Goal: Transaction & Acquisition: Purchase product/service

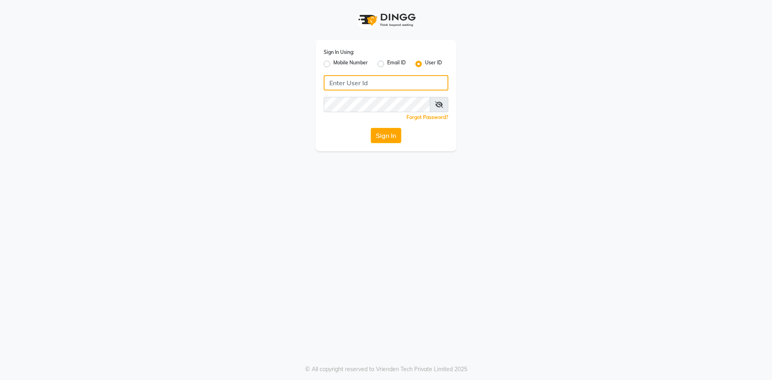
click at [357, 82] on input "Username" at bounding box center [386, 82] width 125 height 15
click at [357, 82] on input "hydeluxuruysalon" at bounding box center [386, 82] width 125 height 15
click at [382, 132] on button "Sign In" at bounding box center [386, 135] width 31 height 15
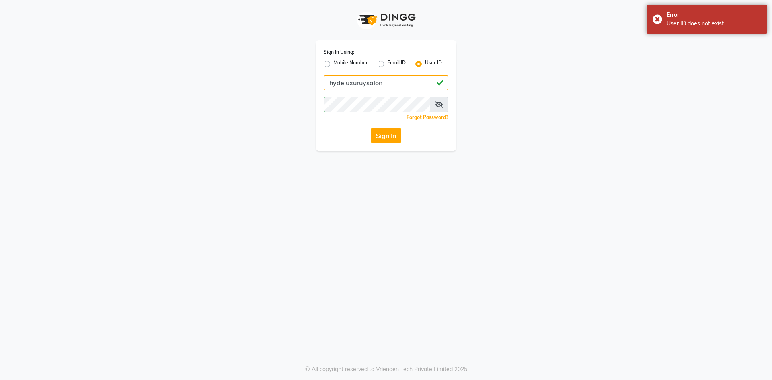
click at [362, 83] on input "hydeluxuruysalon" at bounding box center [386, 82] width 125 height 15
type input "hydeluxurysalon"
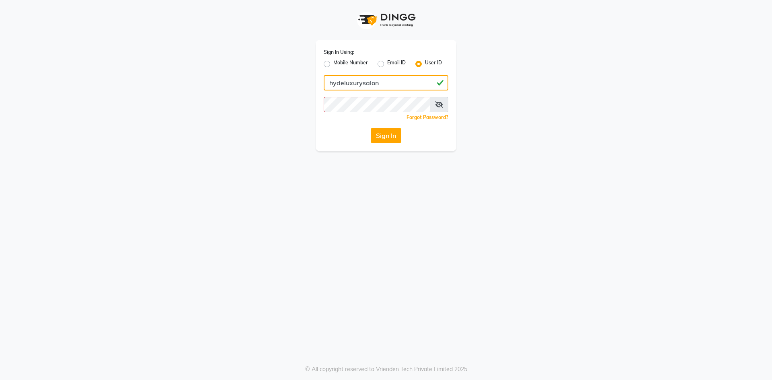
click at [377, 85] on input "hydeluxurysalon" at bounding box center [386, 82] width 125 height 15
click at [388, 137] on button "Sign In" at bounding box center [386, 135] width 31 height 15
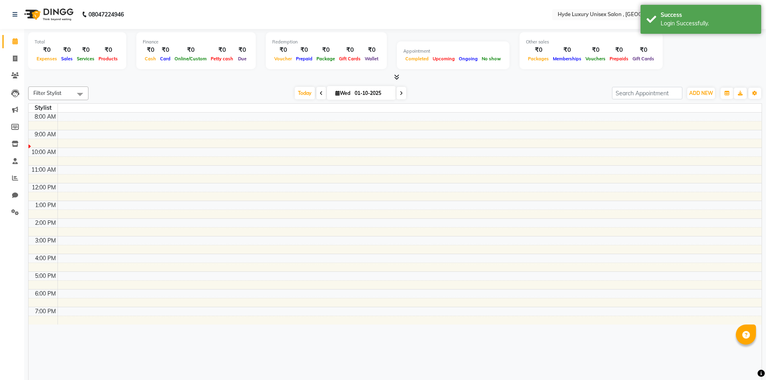
select select "en"
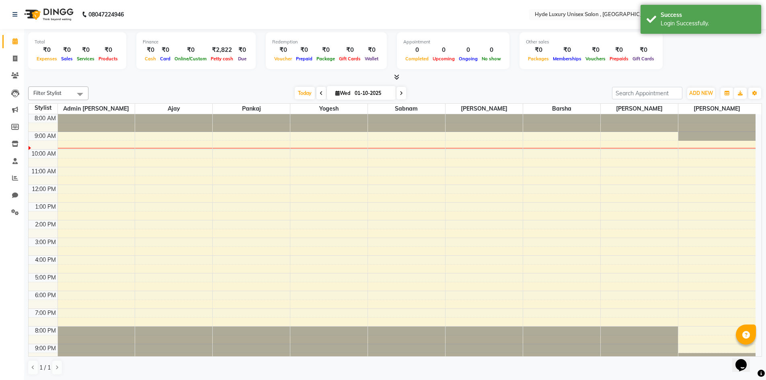
click at [184, 6] on nav "08047224946 Select Location × Hyde Luxury Unisex Salon , Rudrapur, English ENGL…" at bounding box center [383, 14] width 766 height 29
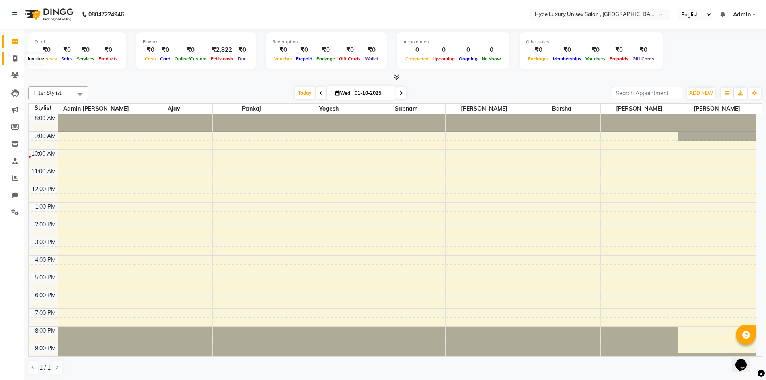
click at [17, 60] on icon at bounding box center [15, 58] width 4 height 6
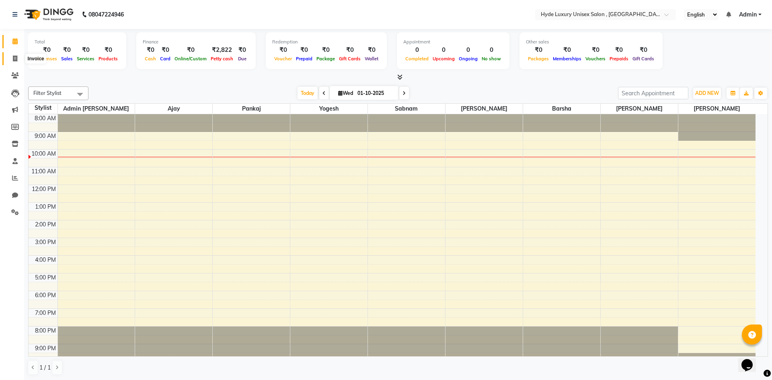
select select "8189"
select select "service"
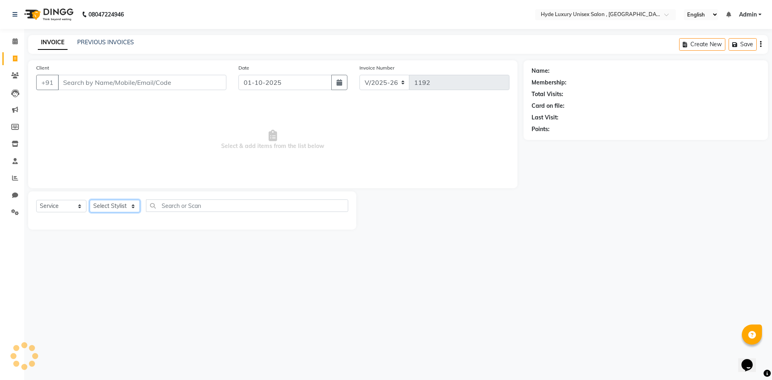
click at [130, 204] on select "Select Stylist" at bounding box center [115, 206] width 50 height 12
select select "83379"
click at [90, 200] on select "Select Stylist Admin [PERSON_NAME] [PERSON_NAME] [PERSON_NAME] [PERSON_NAME] [P…" at bounding box center [115, 206] width 51 height 12
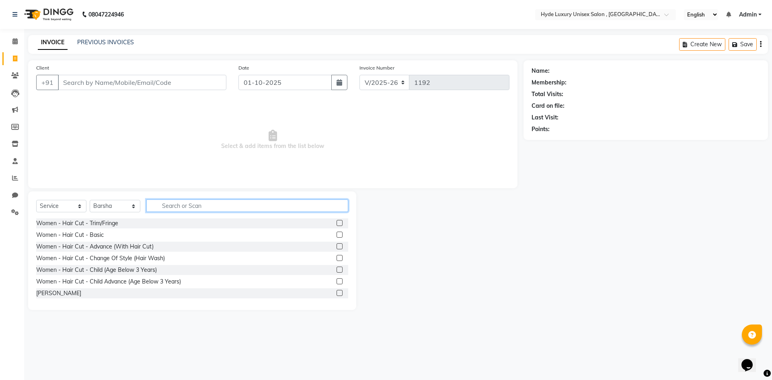
click at [177, 205] on input "text" at bounding box center [247, 205] width 202 height 12
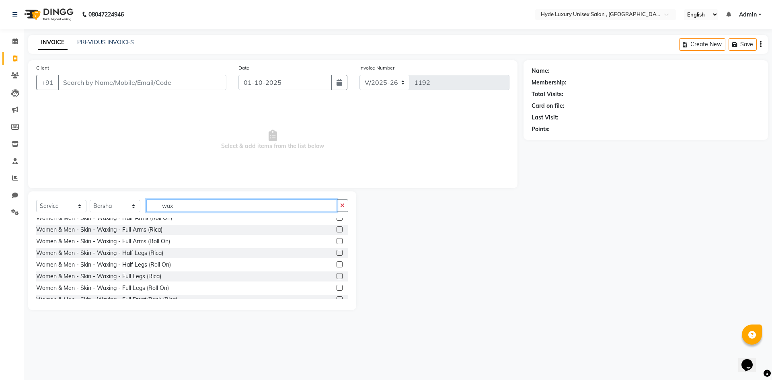
type input "wax"
click at [336, 275] on label at bounding box center [339, 276] width 6 height 6
click at [336, 275] on input "checkbox" at bounding box center [338, 276] width 5 height 5
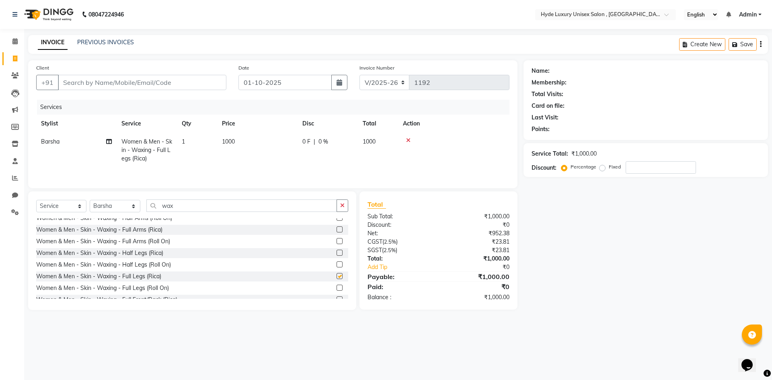
checkbox input "false"
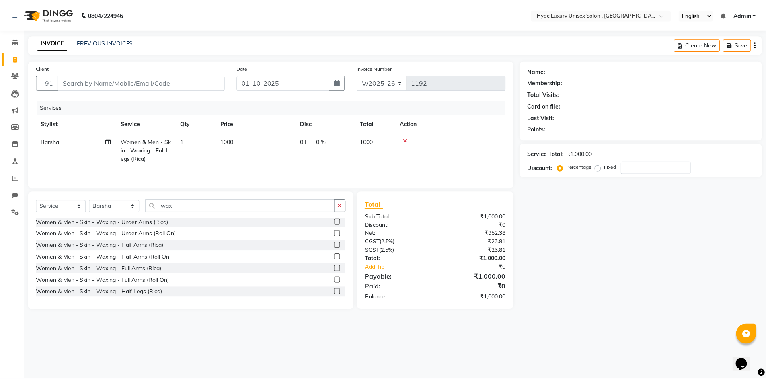
scroll to position [0, 0]
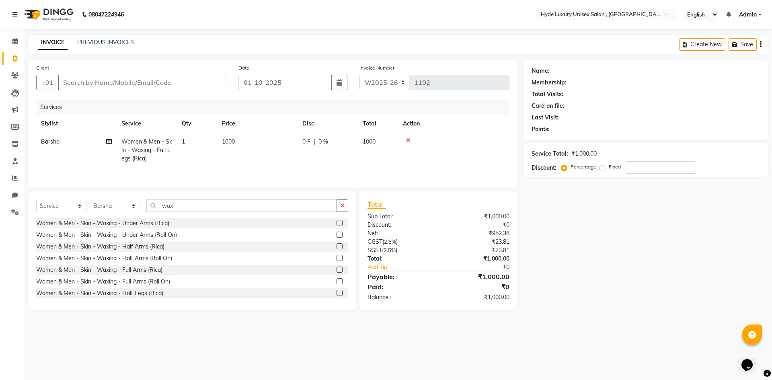
click at [336, 269] on label at bounding box center [339, 270] width 6 height 6
click at [336, 269] on input "checkbox" at bounding box center [338, 269] width 5 height 5
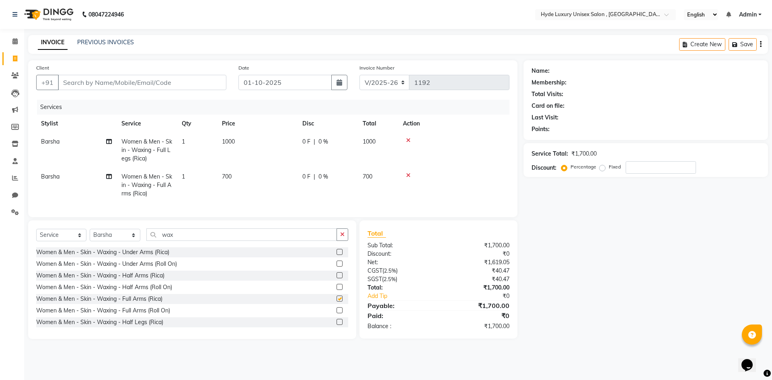
checkbox input "false"
click at [410, 140] on icon at bounding box center [408, 140] width 4 height 6
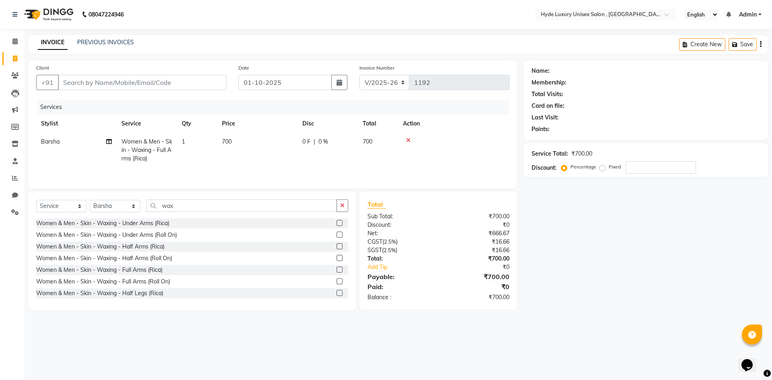
click at [408, 139] on icon at bounding box center [408, 140] width 4 height 6
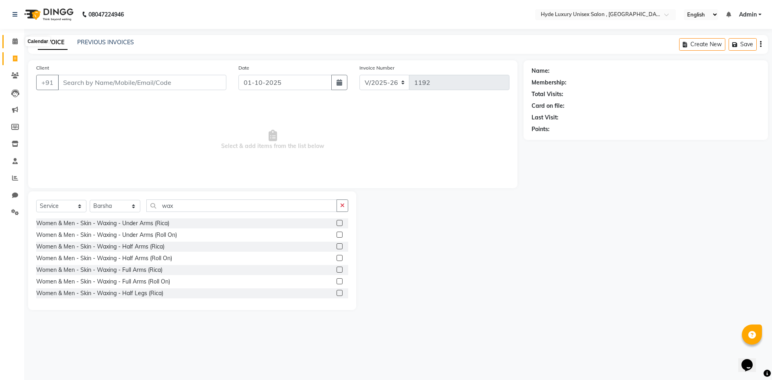
click at [14, 43] on icon at bounding box center [14, 41] width 5 height 6
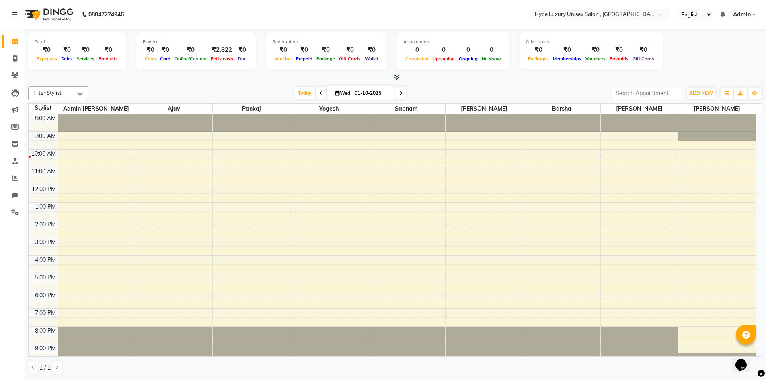
click at [226, 80] on div at bounding box center [395, 77] width 734 height 8
click at [231, 8] on nav "08047224946 Select Location × Hyde Luxury Unisex Salon , Rudrapur, English ENGL…" at bounding box center [383, 14] width 766 height 29
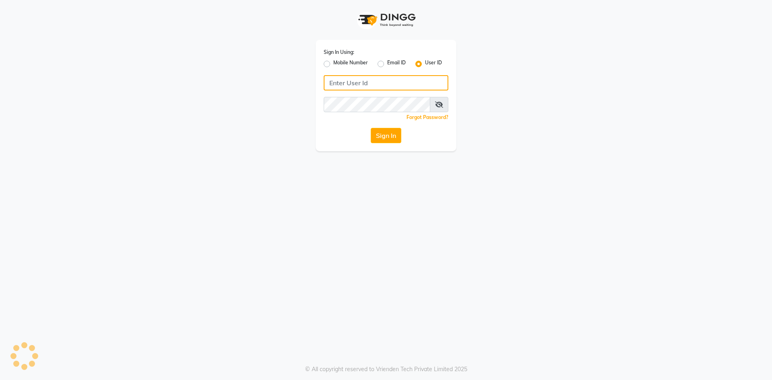
click at [354, 82] on input "Username" at bounding box center [386, 82] width 125 height 15
click at [361, 82] on input "hydeluxurysalon" at bounding box center [386, 82] width 125 height 15
type input "hydeluxurysalon"
click at [391, 133] on button "Sign In" at bounding box center [386, 135] width 31 height 15
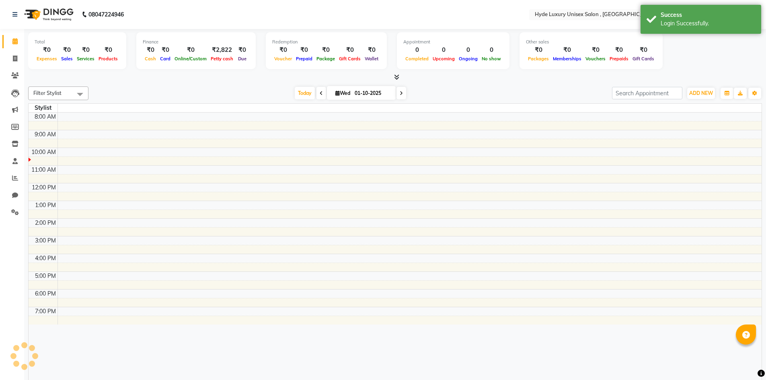
select select "en"
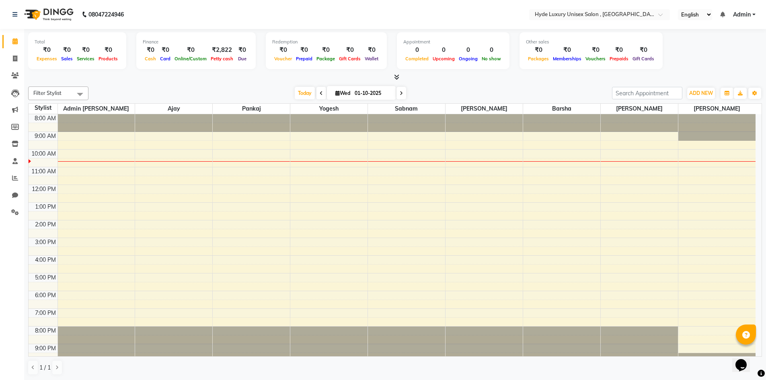
click at [193, 5] on nav "08047224946 Select Location × Hyde Luxury Unisex Salon , Rudrapur, English ENGL…" at bounding box center [383, 14] width 766 height 29
click at [143, 74] on div at bounding box center [395, 77] width 734 height 8
click at [153, 14] on nav "08047224946 Select Location × Hyde Luxury Unisex Salon , Rudrapur, English ENGL…" at bounding box center [383, 14] width 766 height 29
click at [14, 60] on icon at bounding box center [15, 58] width 4 height 6
select select "service"
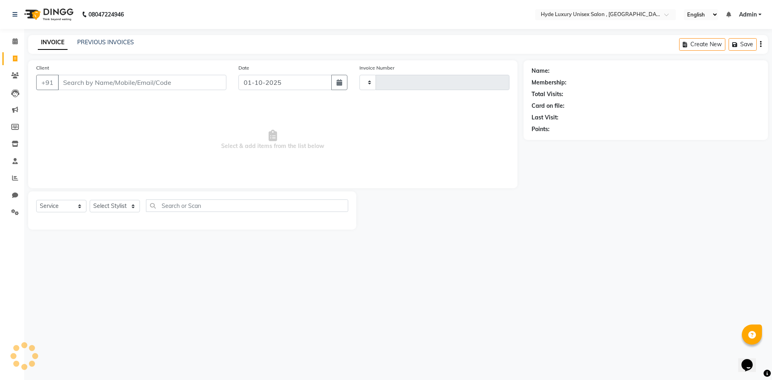
type input "1192"
select select "8189"
click at [112, 203] on select "Select Stylist Admin Pratyush Ajay Barsha joyeeta Martin pankaj Rachna Sabnam y…" at bounding box center [115, 206] width 51 height 12
select select "90316"
click at [90, 200] on select "Select Stylist Admin Pratyush Ajay Barsha joyeeta Martin pankaj Rachna Sabnam y…" at bounding box center [115, 206] width 51 height 12
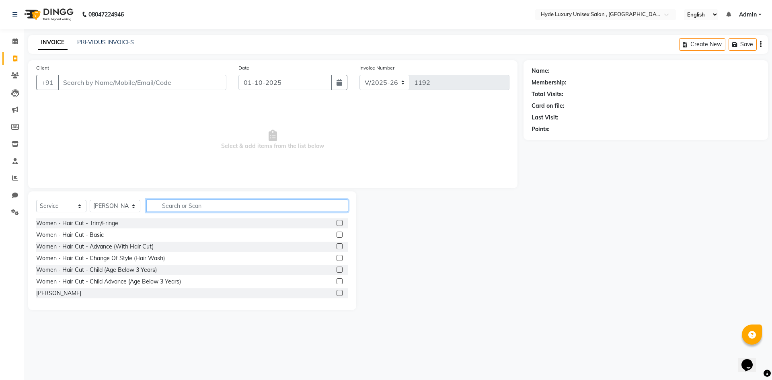
click at [189, 205] on input "text" at bounding box center [247, 205] width 202 height 12
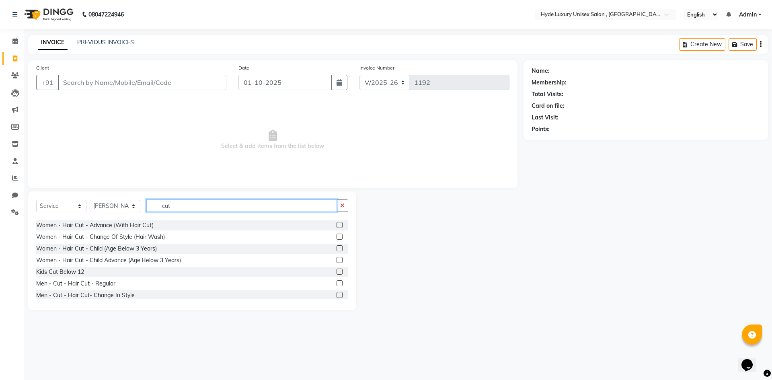
scroll to position [40, 0]
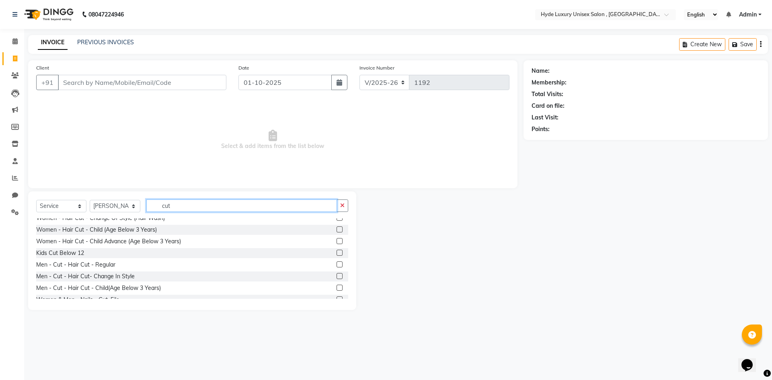
type input "cut"
click at [336, 264] on label at bounding box center [339, 264] width 6 height 6
click at [336, 264] on input "checkbox" at bounding box center [338, 264] width 5 height 5
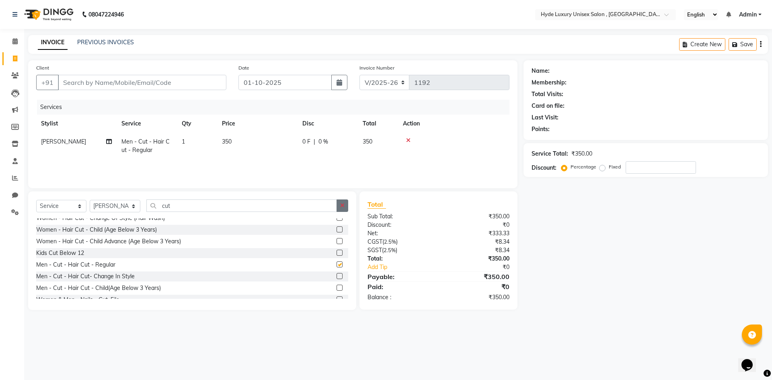
checkbox input "false"
click at [343, 203] on icon "button" at bounding box center [342, 206] width 4 height 6
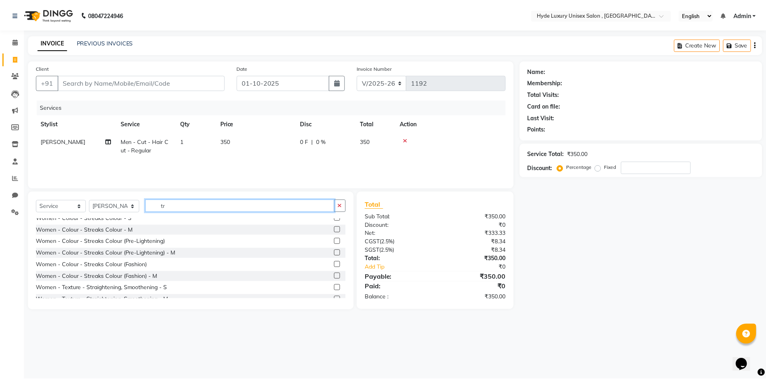
scroll to position [0, 0]
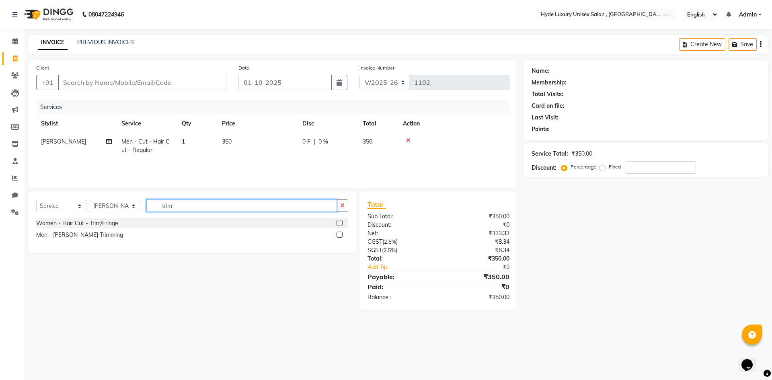
type input "trim"
click at [338, 236] on label at bounding box center [339, 235] width 6 height 6
click at [338, 236] on input "checkbox" at bounding box center [338, 234] width 5 height 5
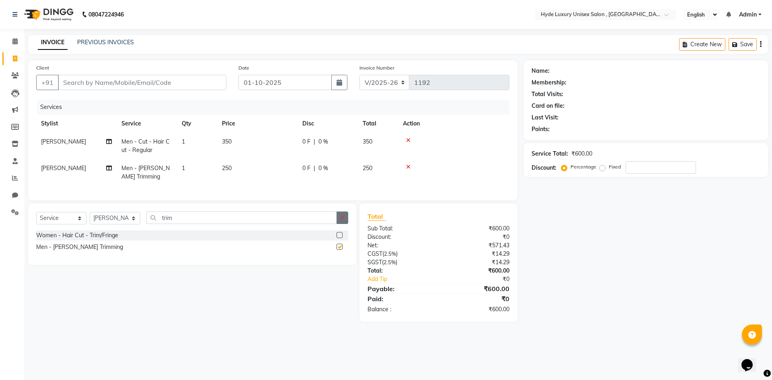
checkbox input "false"
click at [343, 220] on icon "button" at bounding box center [342, 218] width 4 height 6
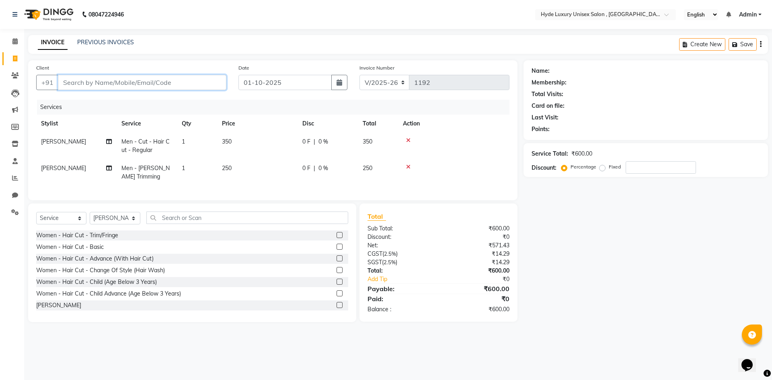
click at [105, 84] on input "Client" at bounding box center [142, 82] width 168 height 15
type input "9"
type input "0"
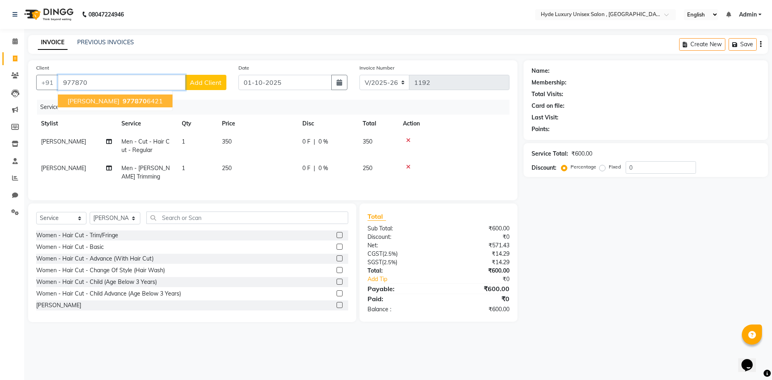
click at [123, 101] on span "977870" at bounding box center [135, 101] width 24 height 8
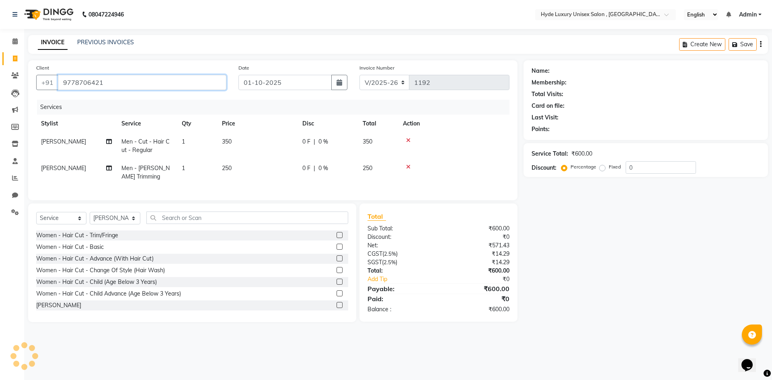
type input "9778706421"
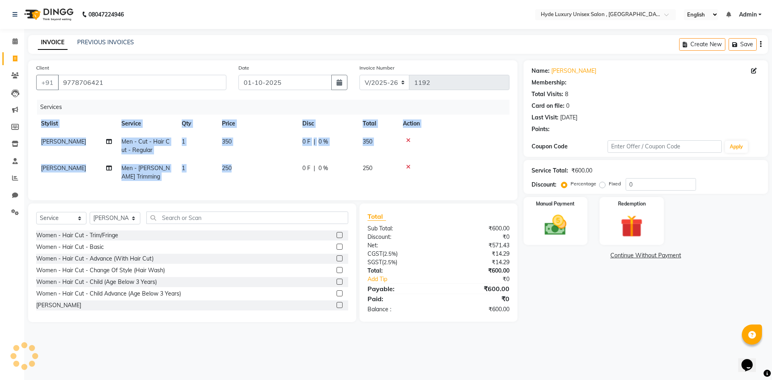
drag, startPoint x: 119, startPoint y: 101, endPoint x: 349, endPoint y: 232, distance: 265.2
click at [286, 192] on div "Services Stylist Service Qty Price Disc Total Action Martin Men - Cut - Hair Cu…" at bounding box center [272, 146] width 473 height 92
select select "1: Object"
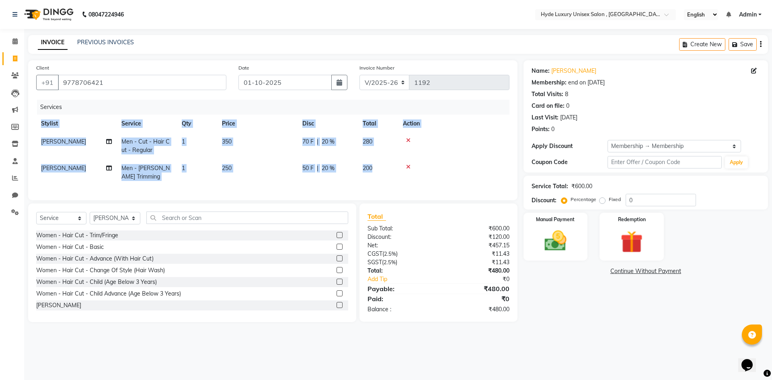
type input "20"
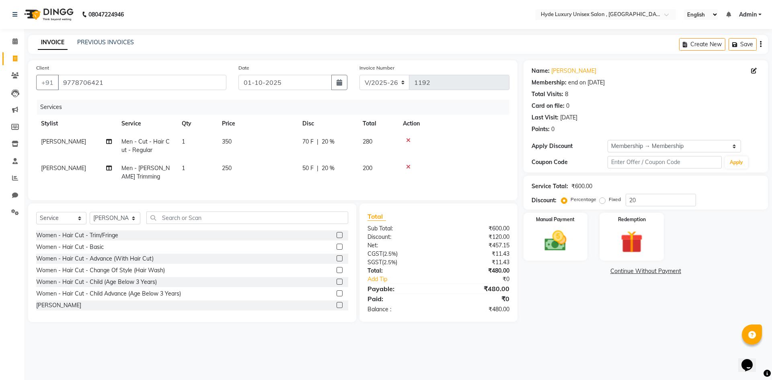
click at [591, 310] on div "Name: Ritesh Patra Membership: end on 30-05-2026 Total Visits: 8 Card on file: …" at bounding box center [648, 191] width 250 height 262
click at [562, 227] on div "Manual Payment" at bounding box center [555, 236] width 67 height 49
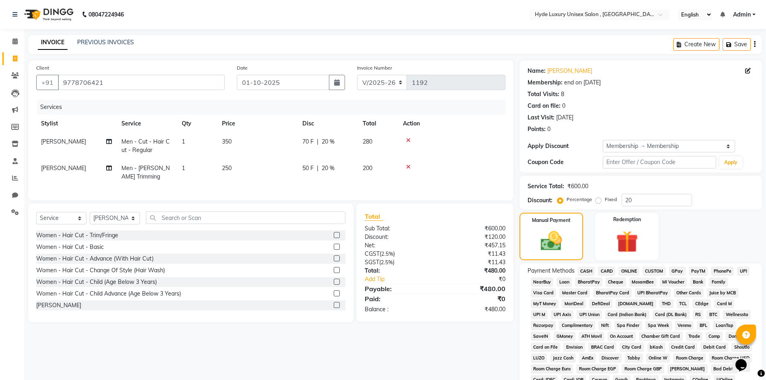
click at [738, 267] on span "UPI" at bounding box center [743, 271] width 12 height 9
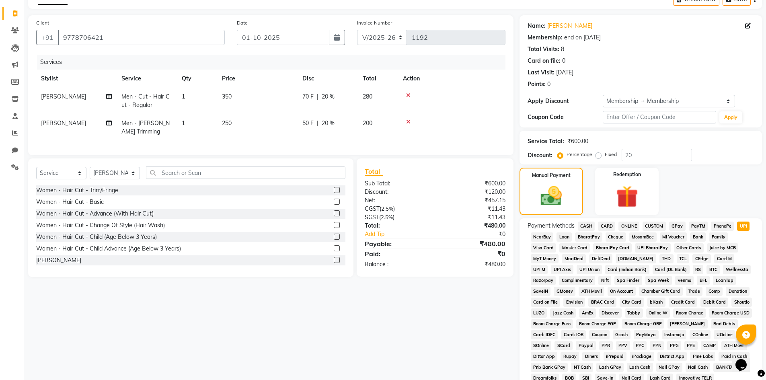
scroll to position [165, 0]
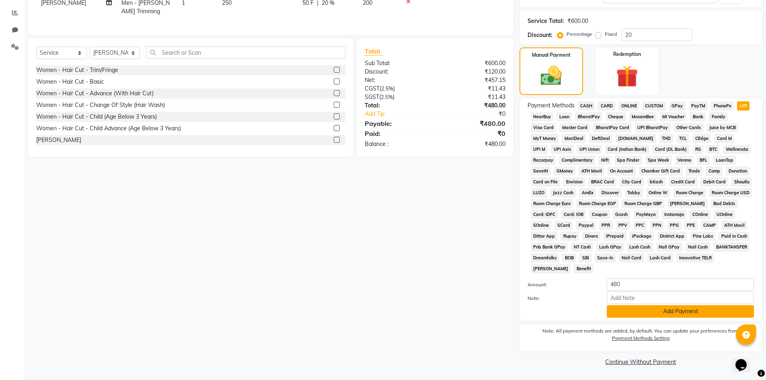
click at [667, 313] on button "Add Payment" at bounding box center [680, 311] width 147 height 12
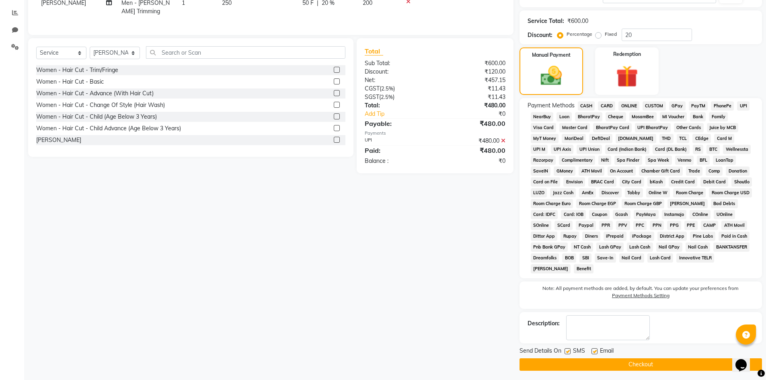
click at [657, 362] on button "Checkout" at bounding box center [640, 364] width 242 height 12
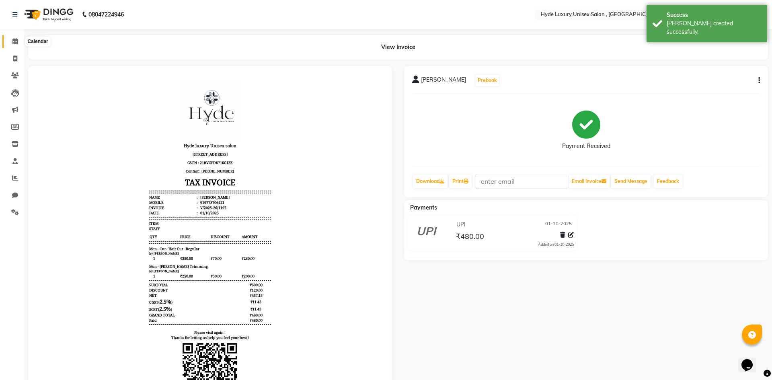
click at [17, 42] on icon at bounding box center [14, 41] width 5 height 6
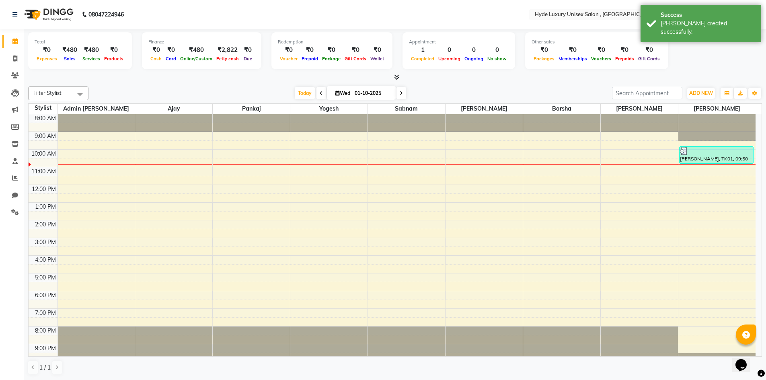
click at [141, 90] on div "Today Wed 01-10-2025" at bounding box center [349, 93] width 515 height 12
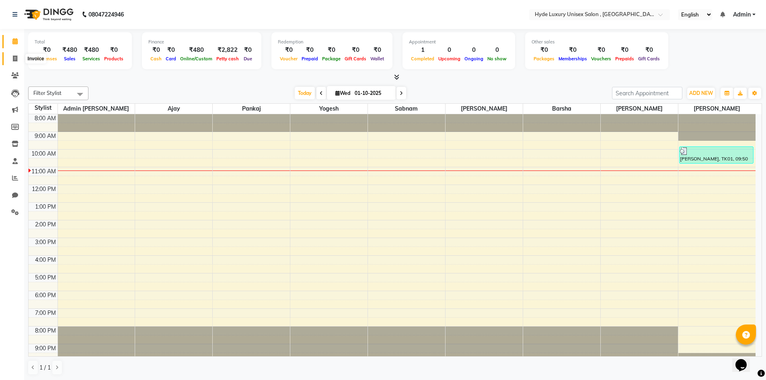
click at [15, 55] on icon at bounding box center [15, 58] width 4 height 6
select select "service"
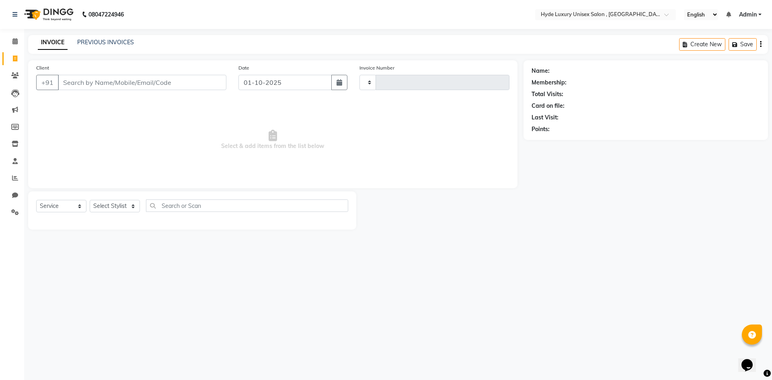
type input "1193"
select select "8189"
click at [125, 208] on select "Select Stylist Admin [PERSON_NAME] [PERSON_NAME] [PERSON_NAME] [PERSON_NAME] [P…" at bounding box center [115, 206] width 51 height 12
select select "79828"
click at [90, 200] on select "Select Stylist Admin [PERSON_NAME] [PERSON_NAME] [PERSON_NAME] [PERSON_NAME] [P…" at bounding box center [115, 206] width 51 height 12
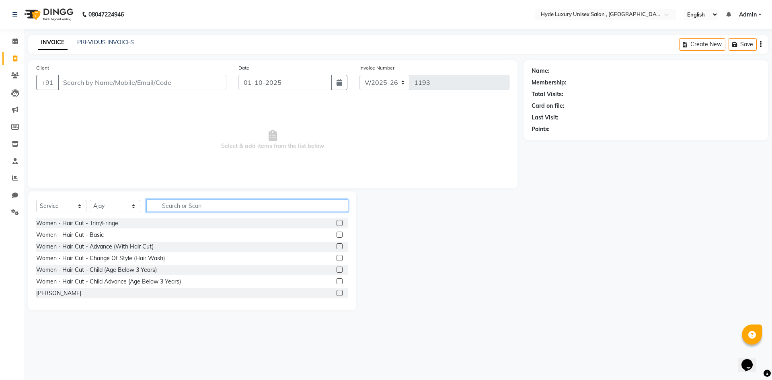
click at [184, 205] on input "text" at bounding box center [247, 205] width 202 height 12
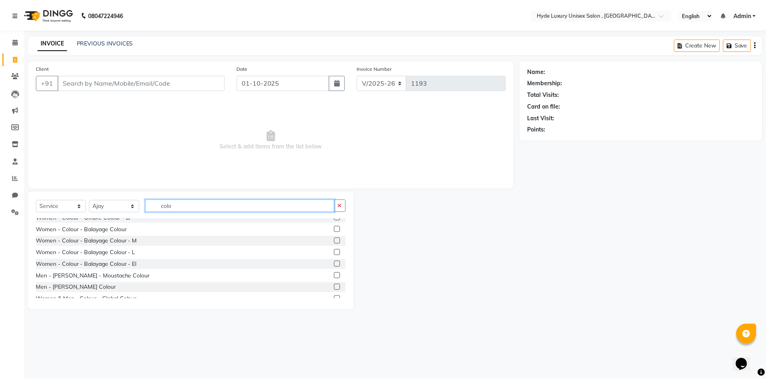
scroll to position [293, 0]
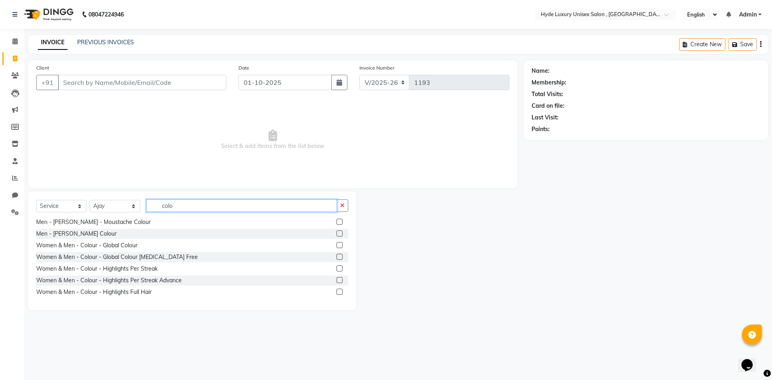
type input "colo"
click at [336, 244] on label at bounding box center [339, 245] width 6 height 6
click at [336, 244] on input "checkbox" at bounding box center [338, 245] width 5 height 5
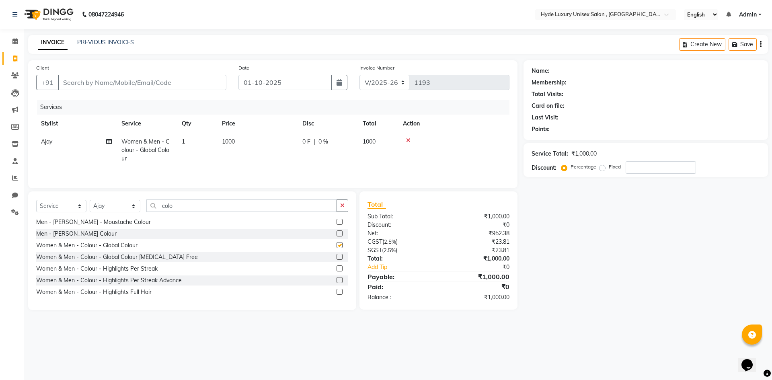
checkbox input "false"
click at [408, 139] on icon at bounding box center [408, 140] width 4 height 6
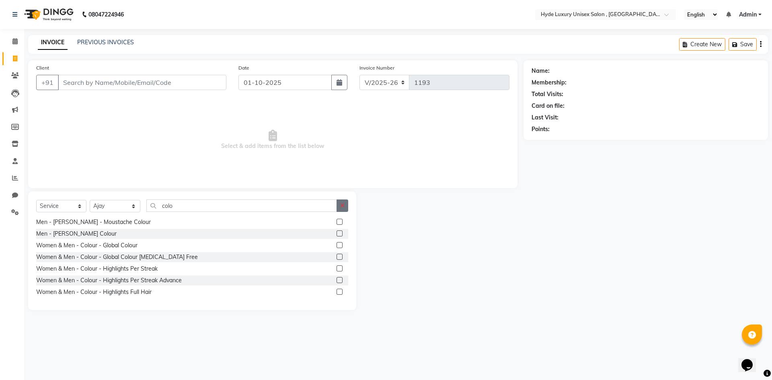
click at [344, 207] on icon "button" at bounding box center [342, 206] width 4 height 6
click at [160, 11] on nav "08047224946 Select Location × Hyde Luxury Unisex Salon , Rudrapur, English ENGL…" at bounding box center [386, 14] width 772 height 29
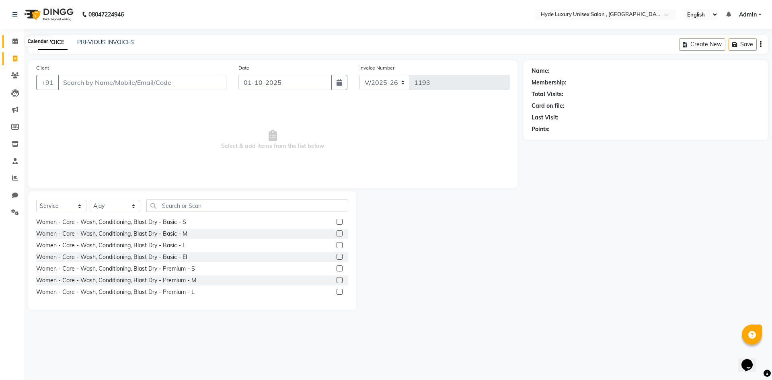
click at [15, 41] on icon at bounding box center [14, 41] width 5 height 6
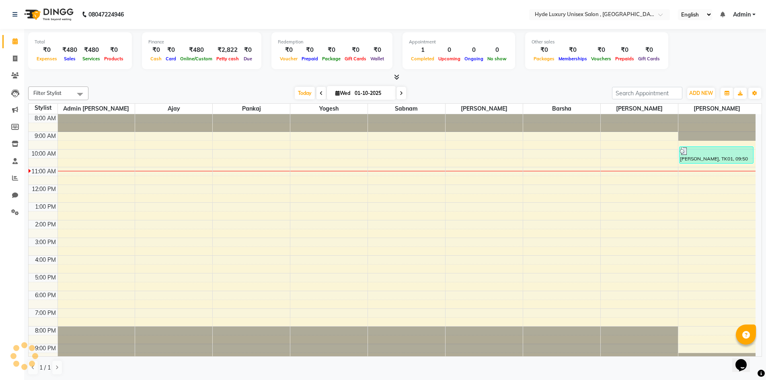
click at [263, 18] on nav "08047224946 Select Location × Hyde Luxury Unisex Salon , Rudrapur, English ENGL…" at bounding box center [383, 14] width 766 height 29
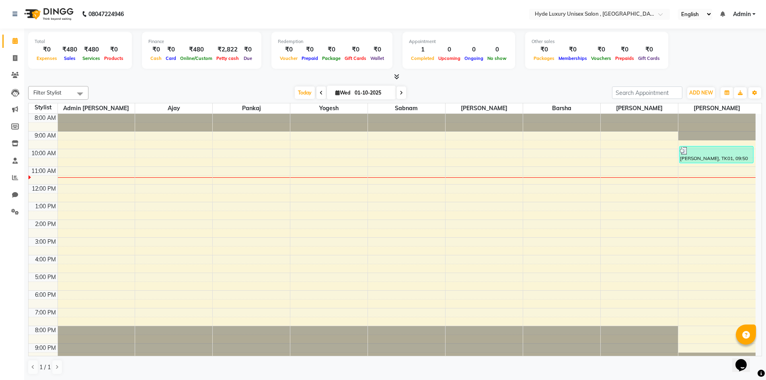
click at [197, 16] on nav "08047224946 Select Location × Hyde Luxury Unisex Salon , Rudrapur, English ENGL…" at bounding box center [383, 14] width 766 height 29
click at [164, 8] on nav "08047224946 Select Location × Hyde Luxury Unisex Salon , Rudrapur, English ENGL…" at bounding box center [383, 14] width 766 height 29
click at [152, 8] on nav "08047224946 Select Location × Hyde Luxury Unisex Salon , Rudrapur, English ENGL…" at bounding box center [383, 14] width 766 height 29
click at [193, 12] on nav "08047224946 Select Location × Hyde Luxury Unisex Salon , Rudrapur, English ENGL…" at bounding box center [383, 14] width 766 height 29
drag, startPoint x: 115, startPoint y: 84, endPoint x: 86, endPoint y: 3, distance: 86.3
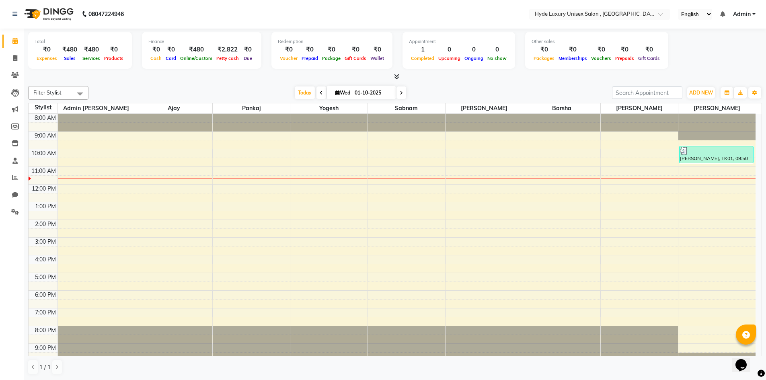
click at [112, 74] on div "Total ₹0 Expenses ₹480 Sales ₹480 Services ₹0 Products Finance ₹0 Cash ₹0 Card …" at bounding box center [395, 204] width 742 height 351
click at [143, 88] on div "Today Wed 01-10-2025" at bounding box center [349, 93] width 515 height 12
click at [171, 86] on div "Filter Stylist Select All Admin Pratyush Ajay Barsha joyeeta Martin pankaj Rach…" at bounding box center [395, 230] width 734 height 295
click at [170, 10] on nav "08047224946 Select Location × Hyde Luxury Unisex Salon , Rudrapur, English ENGL…" at bounding box center [383, 14] width 766 height 29
click at [166, 14] on nav "08047224946 Select Location × Hyde Luxury Unisex Salon , Rudrapur, English ENGL…" at bounding box center [383, 14] width 766 height 29
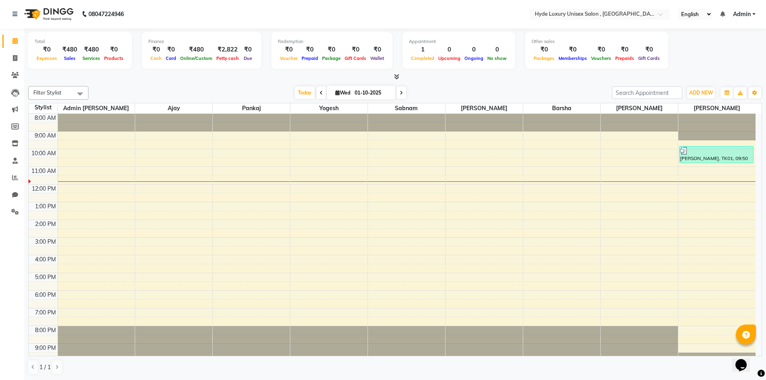
click at [165, 12] on nav "08047224946 Select Location × Hyde Luxury Unisex Salon , Rudrapur, English ENGL…" at bounding box center [383, 14] width 766 height 29
click at [174, 16] on nav "08047224946 Select Location × Hyde Luxury Unisex Salon , Rudrapur, English ENGL…" at bounding box center [383, 14] width 766 height 29
click at [162, 12] on nav "08047224946 Select Location × Hyde Luxury Unisex Salon , Rudrapur, English ENGL…" at bounding box center [383, 14] width 766 height 29
click at [154, 9] on nav "08047224946 Select Location × Hyde Luxury Unisex Salon , Rudrapur, English ENGL…" at bounding box center [383, 14] width 766 height 29
click at [189, 22] on nav "08047224946 Select Location × Hyde Luxury Unisex Salon , Rudrapur, English ENGL…" at bounding box center [383, 14] width 766 height 29
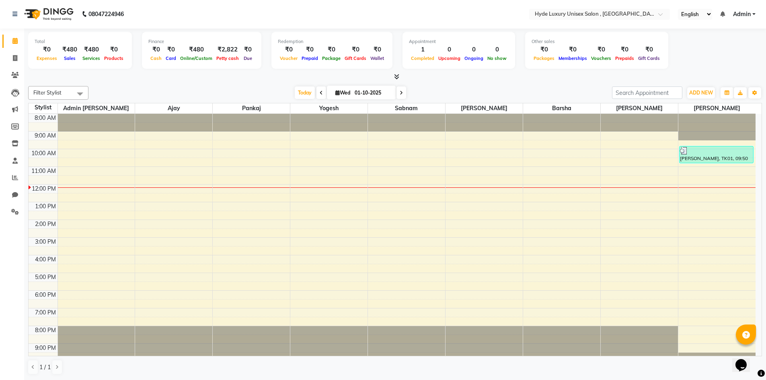
click at [161, 6] on nav "08047224946 Select Location × Hyde Luxury Unisex Salon , Rudrapur, English ENGL…" at bounding box center [383, 14] width 766 height 29
click at [171, 8] on nav "08047224946 Select Location × Hyde Luxury Unisex Salon , Rudrapur, English ENGL…" at bounding box center [383, 14] width 766 height 29
click at [16, 57] on icon at bounding box center [15, 58] width 4 height 6
select select "service"
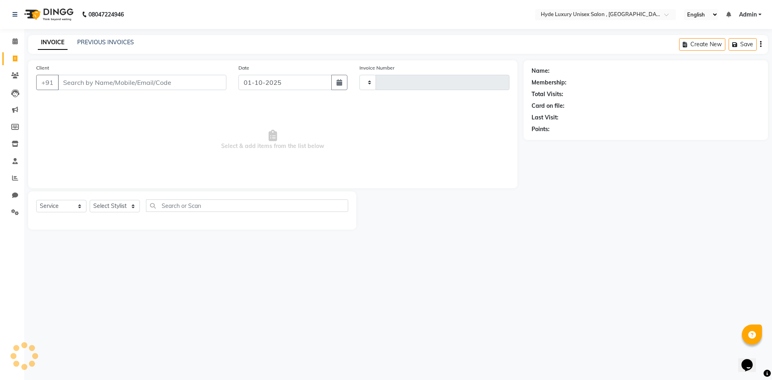
type input "1193"
select select "8189"
click at [99, 41] on link "PREVIOUS INVOICES" at bounding box center [105, 42] width 57 height 7
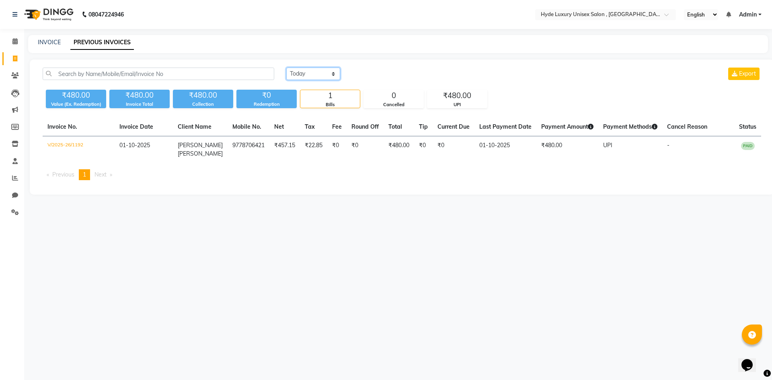
click at [312, 69] on select "Today Yesterday Custom Range" at bounding box center [313, 74] width 54 height 12
select select "yesterday"
click at [286, 68] on select "Today Yesterday Custom Range" at bounding box center [313, 74] width 54 height 12
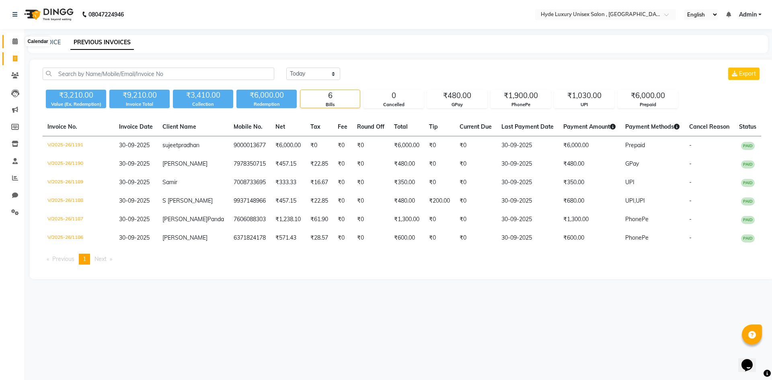
click at [16, 41] on icon at bounding box center [14, 41] width 5 height 6
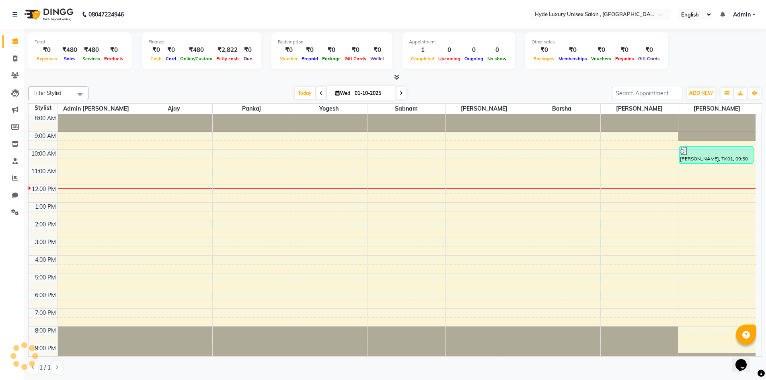
click at [140, 90] on div "Today Wed 01-10-2025" at bounding box center [349, 93] width 515 height 12
click at [228, 8] on nav "08047224946 Select Location × Hyde Luxury Unisex Salon , Rudrapur, English ENGL…" at bounding box center [383, 14] width 766 height 29
click at [250, 87] on div "Today Wed 01-10-2025" at bounding box center [349, 93] width 515 height 12
click at [13, 56] on icon at bounding box center [15, 58] width 4 height 6
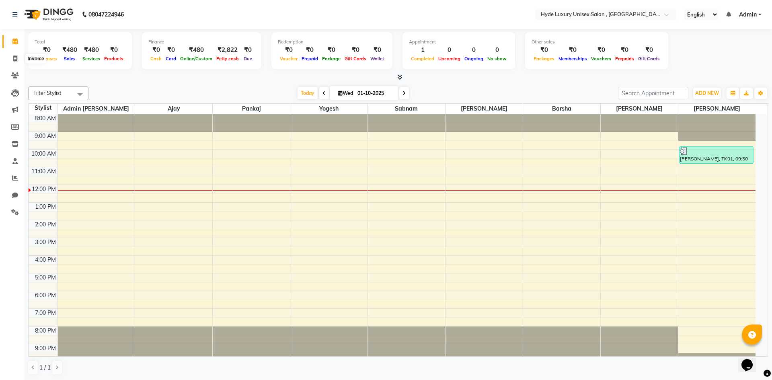
select select "8189"
select select "service"
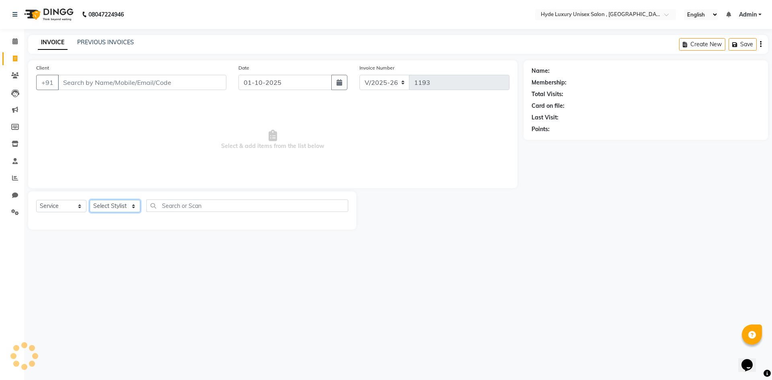
click at [111, 208] on select "Select Stylist Admin Pratyush Ajay Barsha joyeeta Martin pankaj Rachna Sabnam y…" at bounding box center [115, 206] width 51 height 12
select select "79828"
click at [90, 200] on select "Select Stylist Admin Pratyush Ajay Barsha joyeeta Martin pankaj Rachna Sabnam y…" at bounding box center [115, 206] width 51 height 12
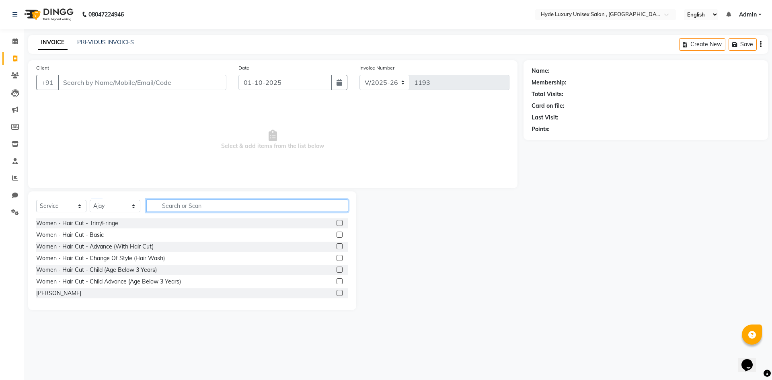
click at [162, 205] on input "text" at bounding box center [247, 205] width 202 height 12
type input "s"
type input "smooth"
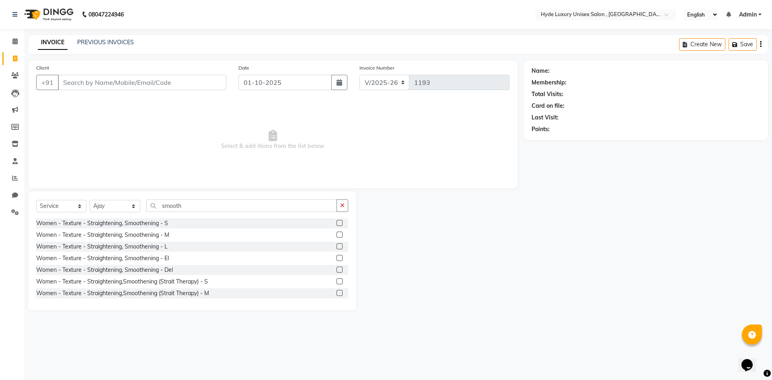
click at [336, 246] on label at bounding box center [339, 246] width 6 height 6
click at [336, 246] on input "checkbox" at bounding box center [338, 246] width 5 height 5
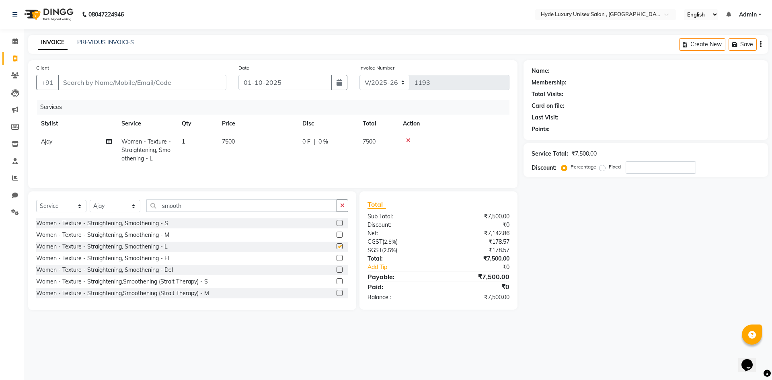
checkbox input "false"
click at [407, 139] on icon at bounding box center [408, 140] width 4 height 6
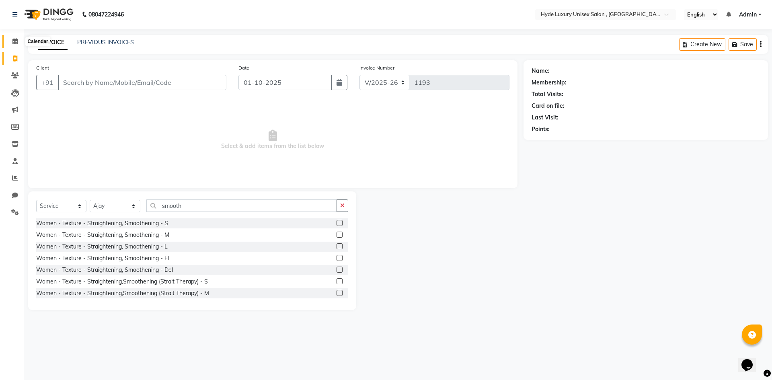
click at [21, 42] on span at bounding box center [15, 41] width 14 height 9
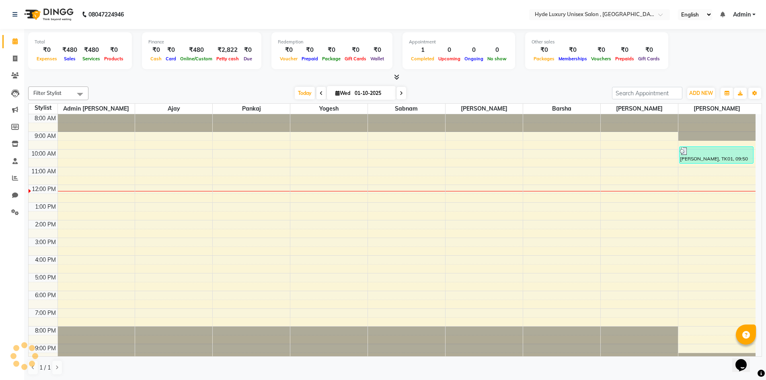
click at [235, 75] on div at bounding box center [395, 77] width 734 height 8
click at [14, 56] on icon at bounding box center [15, 58] width 4 height 6
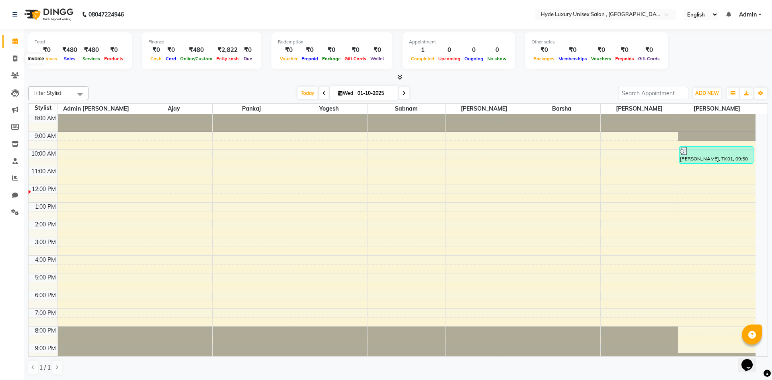
select select "service"
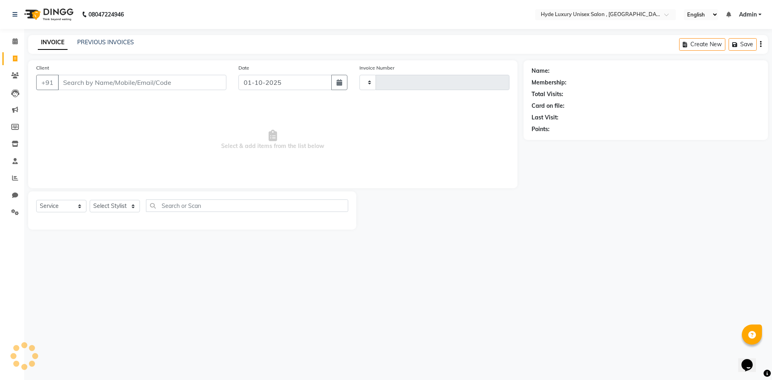
type input "1193"
select select "8189"
click at [102, 208] on select "Select Stylist" at bounding box center [115, 206] width 50 height 12
select select "79829"
click at [90, 200] on select "Select Stylist Admin Pratyush Ajay Barsha joyeeta Martin pankaj Rachna Sabnam y…" at bounding box center [115, 206] width 51 height 12
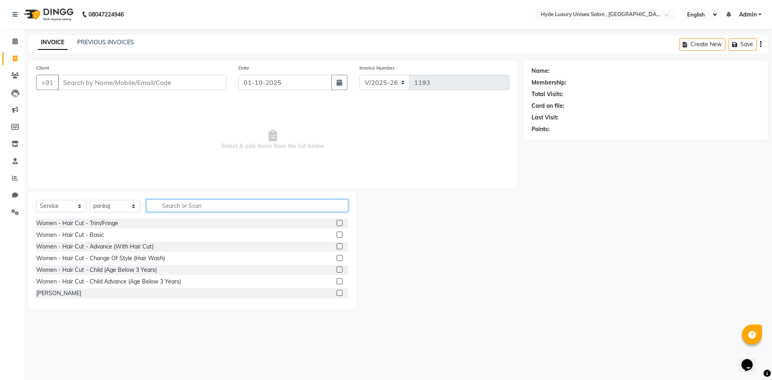
click at [172, 205] on input "text" at bounding box center [247, 205] width 202 height 12
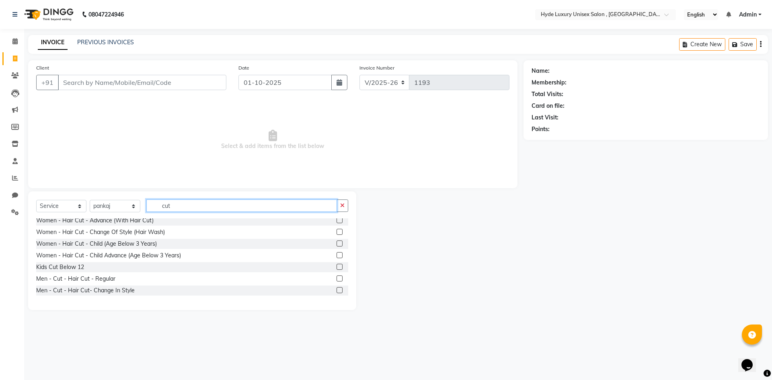
scroll to position [40, 0]
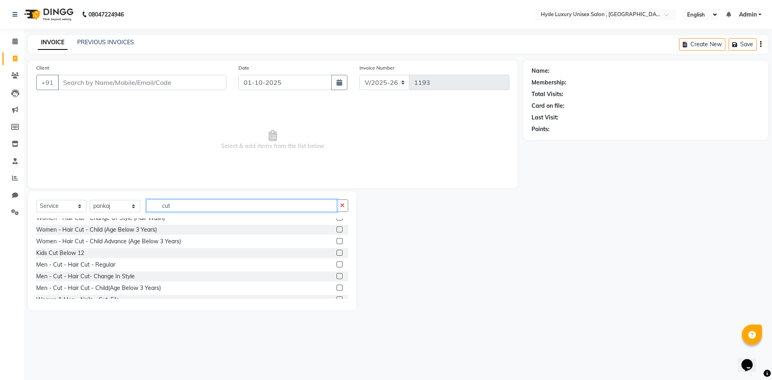
type input "cut"
click at [336, 262] on label at bounding box center [339, 264] width 6 height 6
click at [336, 262] on input "checkbox" at bounding box center [338, 264] width 5 height 5
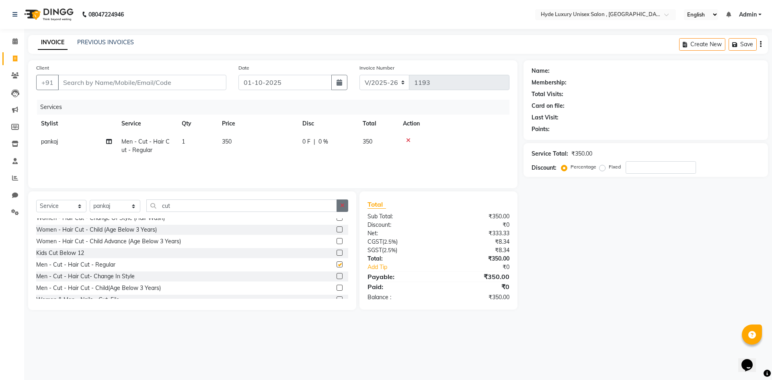
checkbox input "false"
click at [344, 203] on icon "button" at bounding box center [342, 206] width 4 height 6
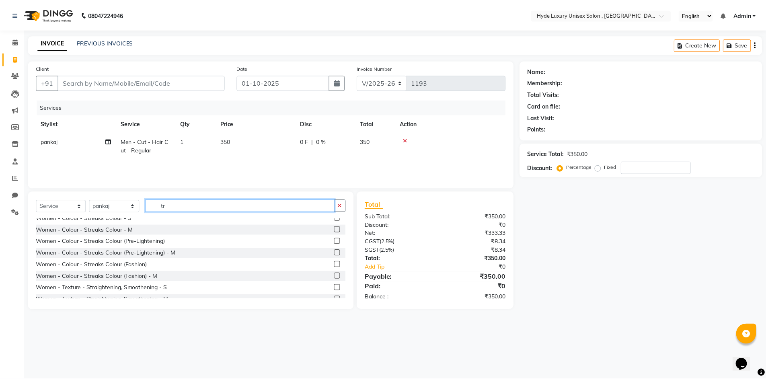
scroll to position [0, 0]
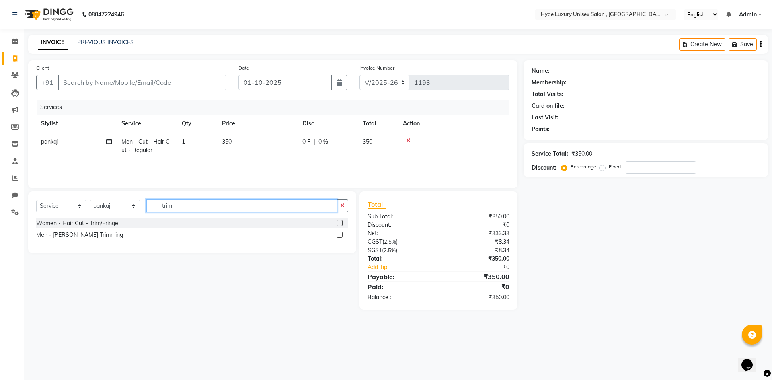
type input "trim"
click at [338, 234] on label at bounding box center [339, 235] width 6 height 6
click at [338, 234] on input "checkbox" at bounding box center [338, 234] width 5 height 5
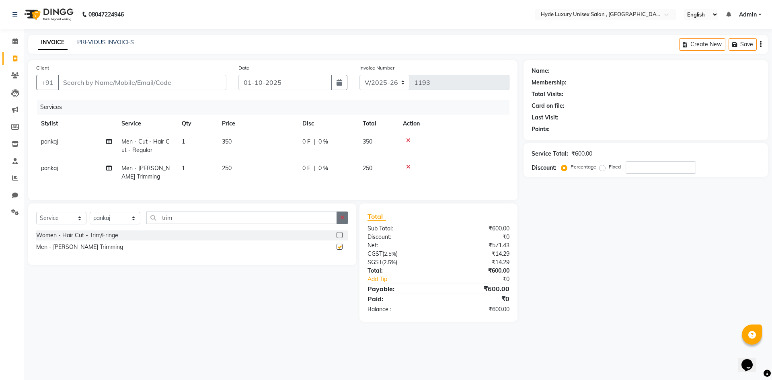
checkbox input "false"
click at [340, 220] on icon "button" at bounding box center [342, 218] width 4 height 6
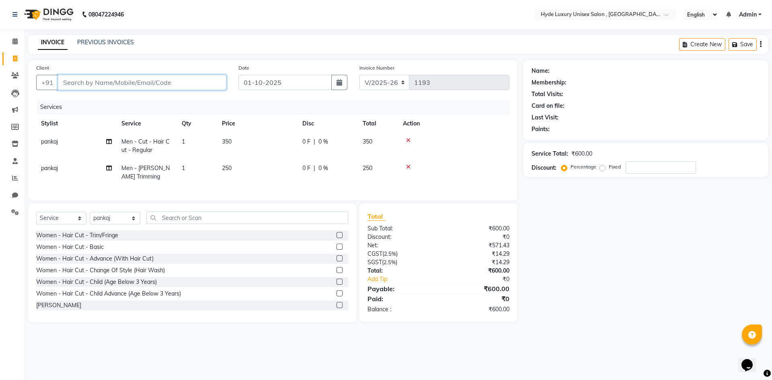
click at [168, 80] on input "Client" at bounding box center [142, 82] width 168 height 15
type input "7"
type input "0"
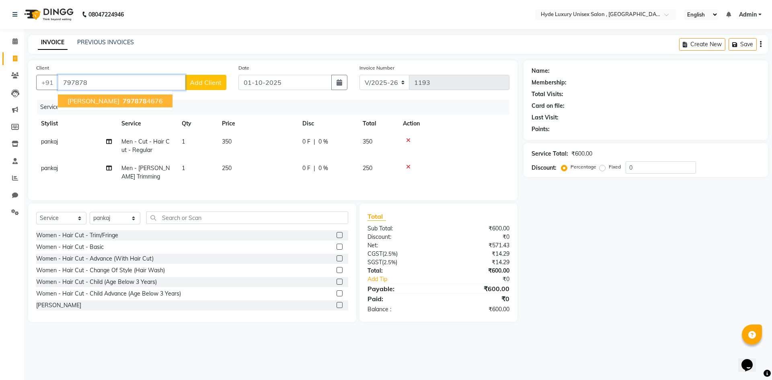
click at [140, 99] on button "ABINASH 797878 4676" at bounding box center [115, 100] width 115 height 13
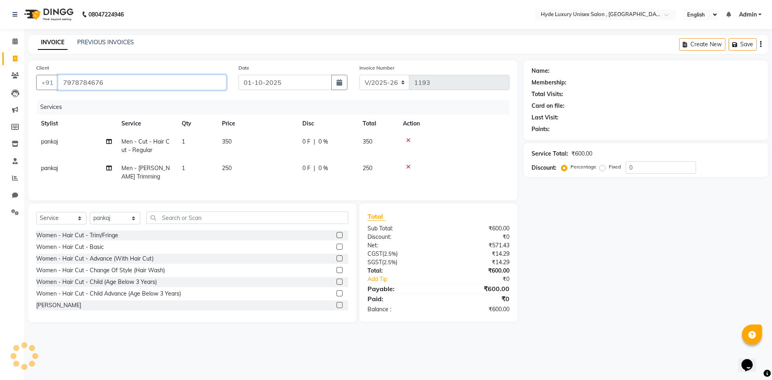
type input "7978784676"
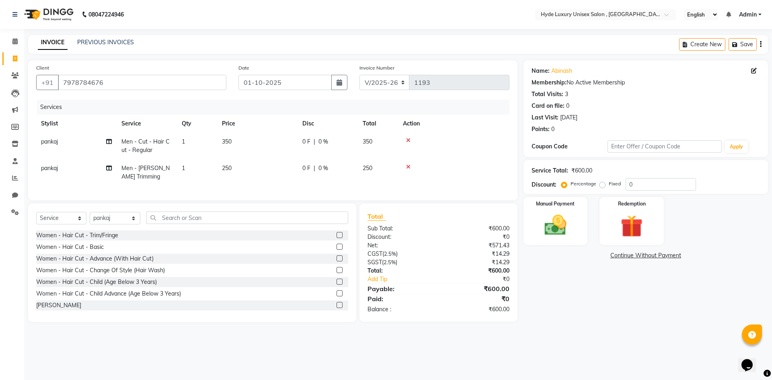
click at [565, 92] on div "3" at bounding box center [566, 94] width 3 height 8
drag, startPoint x: 115, startPoint y: 78, endPoint x: 57, endPoint y: 83, distance: 58.9
click at [57, 83] on div "+91 7978784676" at bounding box center [131, 82] width 190 height 15
click at [560, 69] on link "Abinash" at bounding box center [561, 71] width 21 height 8
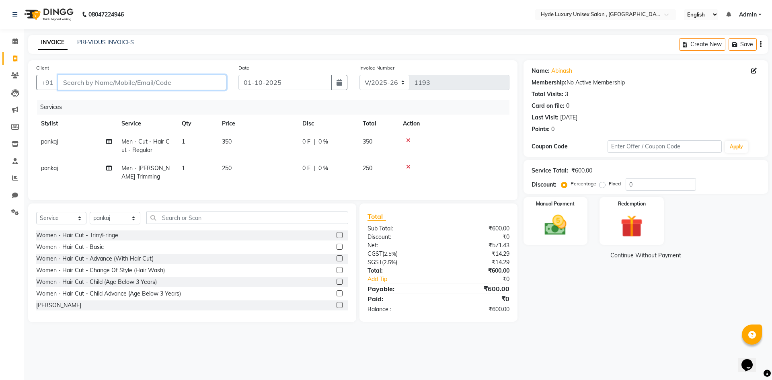
click at [177, 78] on input "Client" at bounding box center [142, 82] width 168 height 15
paste input "7978784676"
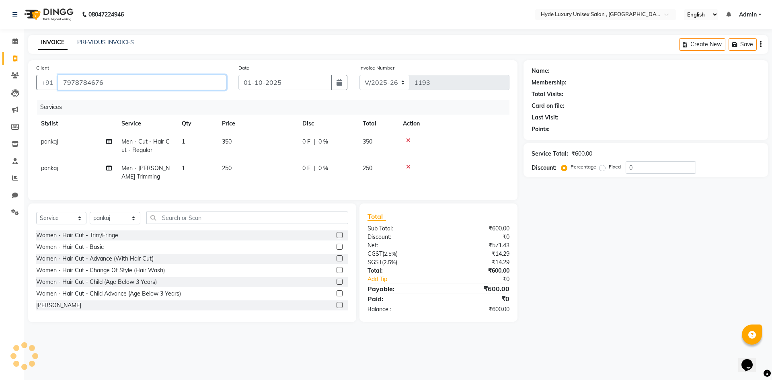
type input "7978784676"
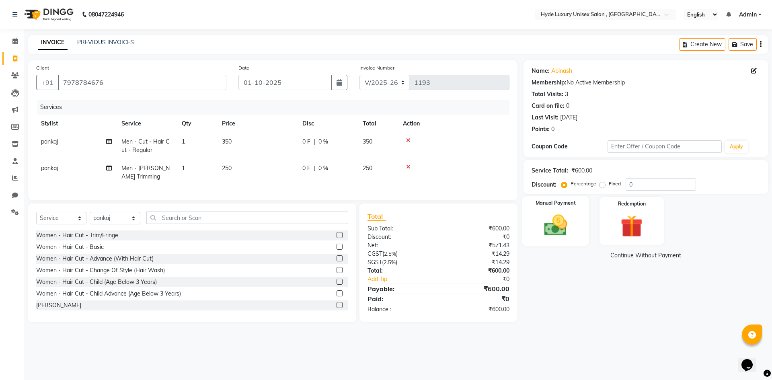
click at [559, 226] on img at bounding box center [555, 225] width 37 height 27
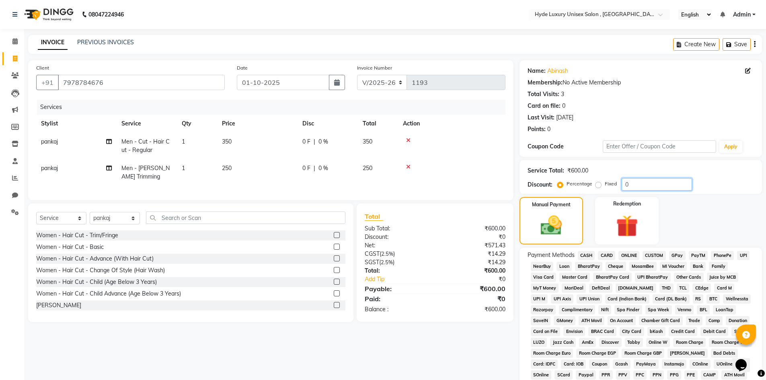
click at [669, 186] on input "0" at bounding box center [656, 184] width 70 height 12
click at [389, 355] on div "Client +91 7978784676 Date 01-10-2025 Invoice Number V/2025 V/2025-26 1193 Serv…" at bounding box center [270, 267] width 497 height 414
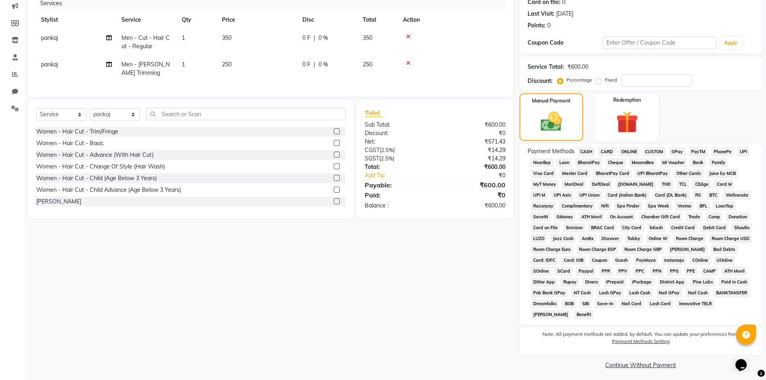
scroll to position [107, 0]
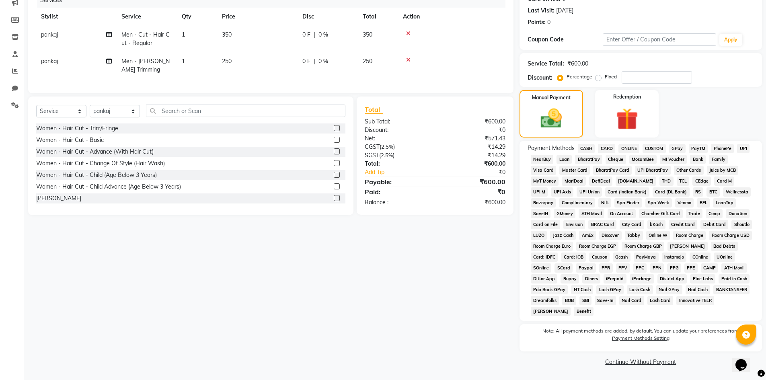
click at [714, 114] on div "Manual Payment Redemption" at bounding box center [640, 113] width 254 height 47
click at [642, 76] on input "number" at bounding box center [656, 77] width 70 height 12
type input "10"
click at [466, 289] on div "Client +91 7978784676 Date 01-10-2025 Invoice Number V/2025 V/2025-26 1193 Serv…" at bounding box center [270, 160] width 497 height 414
click at [742, 149] on span "UPI" at bounding box center [743, 148] width 12 height 9
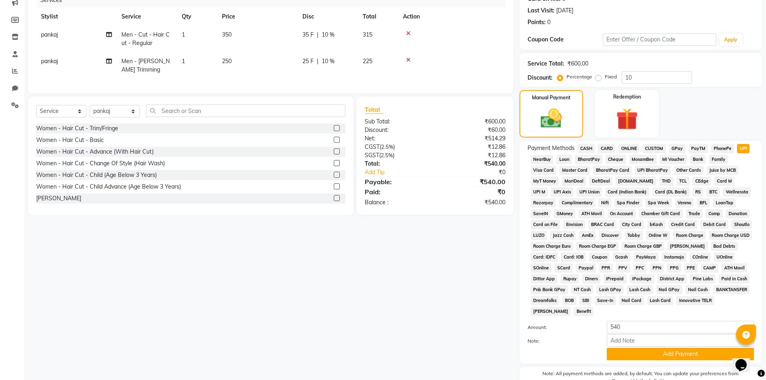
scroll to position [150, 0]
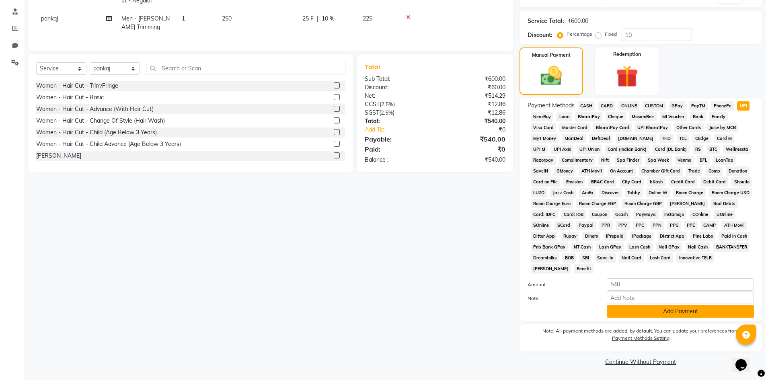
click at [656, 314] on button "Add Payment" at bounding box center [680, 311] width 147 height 12
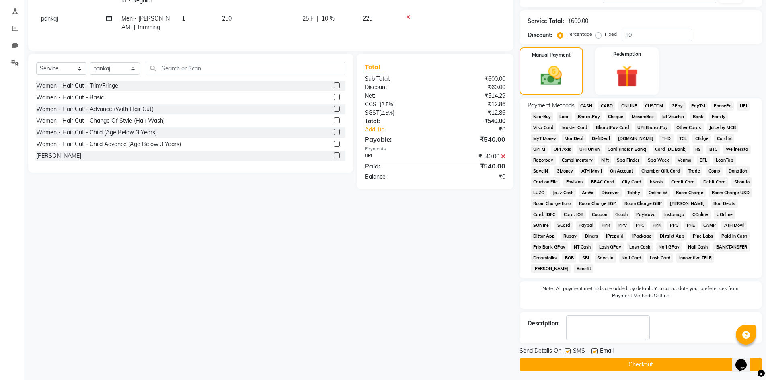
click at [627, 364] on button "Checkout" at bounding box center [640, 364] width 242 height 12
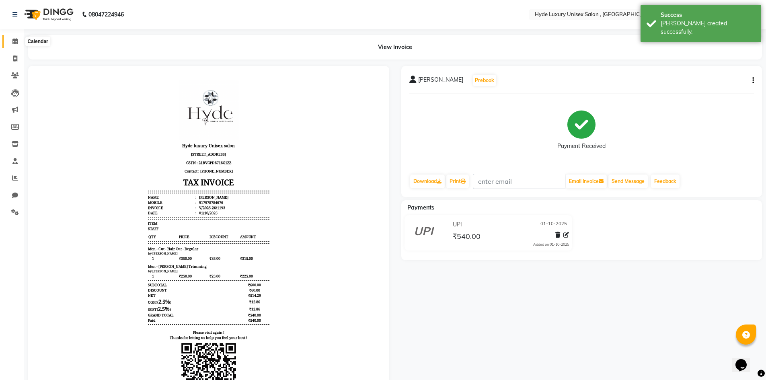
click at [11, 38] on span at bounding box center [15, 41] width 14 height 9
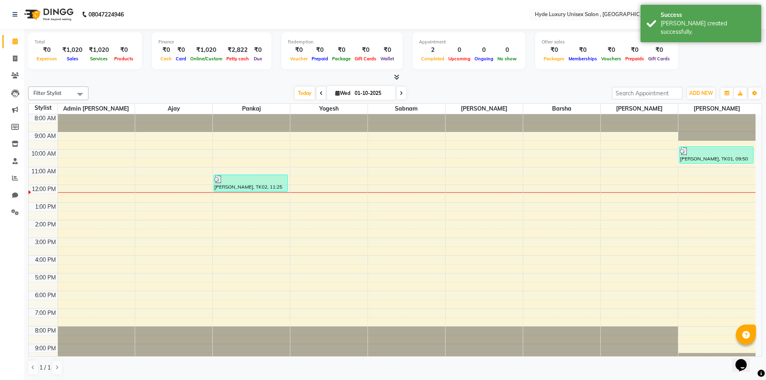
click at [113, 85] on div "Filter Stylist Select All Admin Pratyush Ajay Barsha joyeeta Martin pankaj Rach…" at bounding box center [395, 230] width 734 height 295
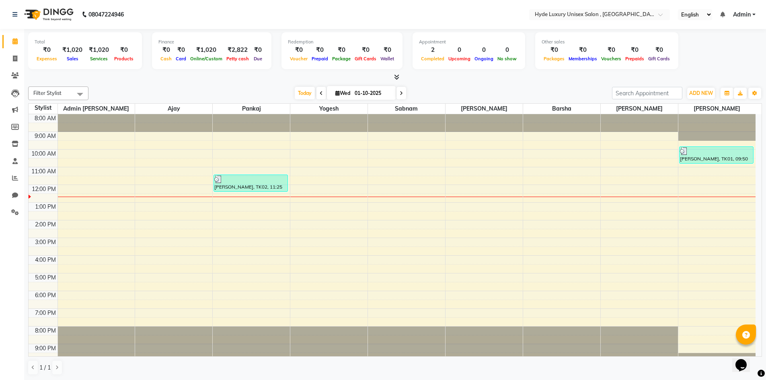
click at [188, 14] on nav "08047224946 Select Location × Hyde Luxury Unisex Salon , Rudrapur, English ENGL…" at bounding box center [383, 14] width 766 height 29
click at [284, 10] on nav "08047224946 Select Location × Hyde Luxury Unisex Salon , Rudrapur, English ENGL…" at bounding box center [383, 14] width 766 height 29
click at [179, 10] on nav "08047224946 Select Location × Hyde Luxury Unisex Salon , Rudrapur, English ENGL…" at bounding box center [383, 14] width 766 height 29
click at [149, 87] on div "Today Wed 01-10-2025" at bounding box center [349, 93] width 515 height 12
click at [161, 15] on nav "08047224946 Select Location × Hyde Luxury Unisex Salon , Rudrapur, English ENGL…" at bounding box center [383, 14] width 766 height 29
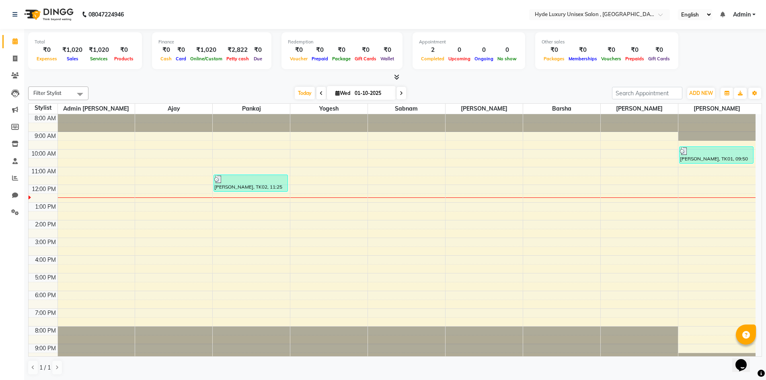
click at [174, 14] on nav "08047224946 Select Location × Hyde Luxury Unisex Salon , Rudrapur, English ENGL…" at bounding box center [383, 14] width 766 height 29
click at [272, 84] on div "Filter Stylist Select All Admin Pratyush Ajay Barsha joyeeta Martin pankaj Rach…" at bounding box center [395, 230] width 734 height 295
click at [158, 18] on nav "08047224946 Select Location × Hyde Luxury Unisex Salon , Rudrapur, English ENGL…" at bounding box center [383, 14] width 766 height 29
click at [176, 12] on nav "08047224946 Select Location × Hyde Luxury Unisex Salon , Rudrapur, English ENGL…" at bounding box center [383, 14] width 766 height 29
click at [177, 16] on nav "08047224946 Select Location × Hyde Luxury Unisex Salon , Rudrapur, English ENGL…" at bounding box center [383, 14] width 766 height 29
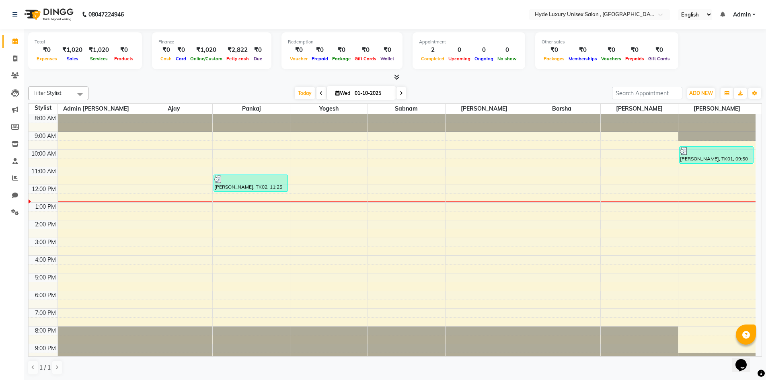
click at [175, 10] on nav "08047224946 Select Location × Hyde Luxury Unisex Salon , Rudrapur, English ENGL…" at bounding box center [383, 14] width 766 height 29
click at [14, 57] on icon at bounding box center [15, 58] width 4 height 6
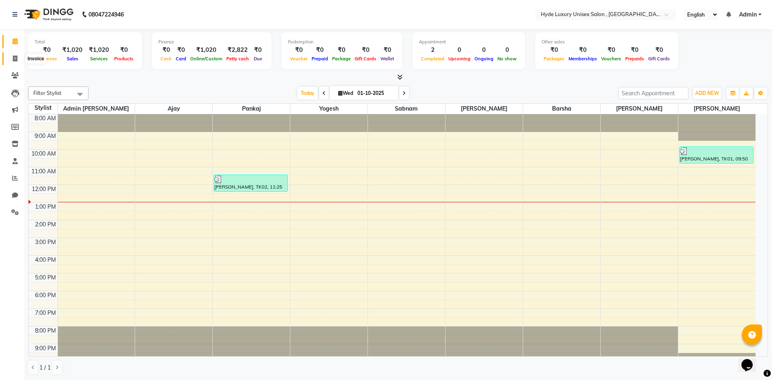
select select "service"
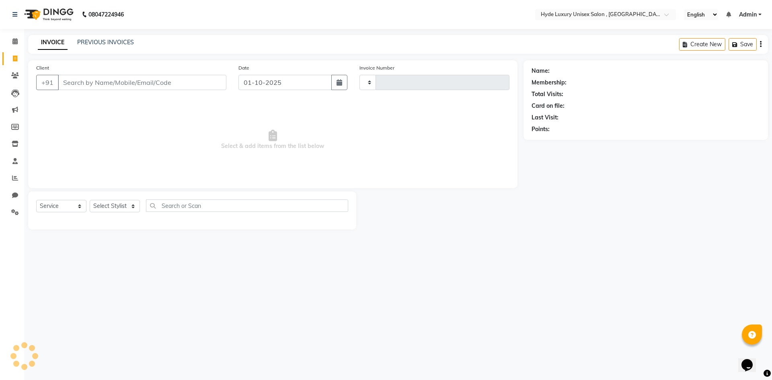
type input "1194"
select select "8189"
click at [118, 207] on select "Select Stylist Admin [PERSON_NAME] [PERSON_NAME] [PERSON_NAME] [PERSON_NAME] [P…" at bounding box center [115, 206] width 51 height 12
click at [14, 41] on icon at bounding box center [14, 41] width 5 height 6
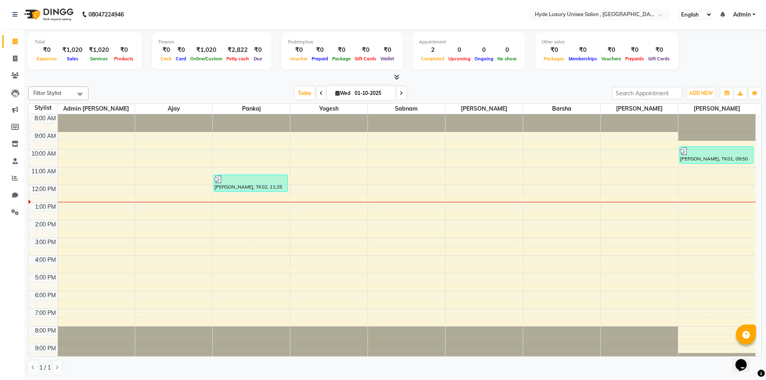
click at [154, 92] on div "Today Wed 01-10-2025" at bounding box center [349, 93] width 515 height 12
click at [153, 17] on nav "08047224946 Select Location × Hyde Luxury Unisex Salon , Rudrapur, English ENGL…" at bounding box center [383, 14] width 766 height 29
click at [174, 11] on nav "08047224946 Select Location × Hyde Luxury Unisex Salon , Rudrapur, English ENGL…" at bounding box center [383, 14] width 766 height 29
click at [168, 15] on nav "08047224946 Select Location × Hyde Luxury Unisex Salon , Rudrapur, English ENGL…" at bounding box center [383, 14] width 766 height 29
click at [159, 15] on nav "08047224946 Select Location × Hyde Luxury Unisex Salon , Rudrapur, English ENGL…" at bounding box center [383, 14] width 766 height 29
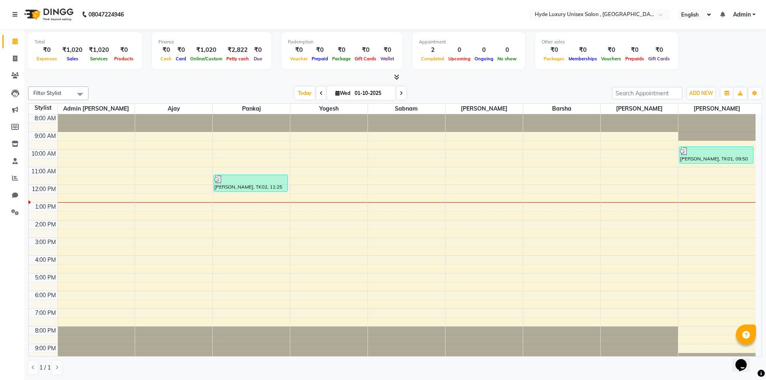
click at [183, 10] on nav "08047224946 Select Location × Hyde Luxury Unisex Salon , Rudrapur, English ENGL…" at bounding box center [383, 14] width 766 height 29
click at [159, 14] on nav "08047224946 Select Location × Hyde Luxury Unisex Salon , Rudrapur, English ENGL…" at bounding box center [383, 14] width 766 height 29
click at [14, 55] on span at bounding box center [15, 58] width 14 height 9
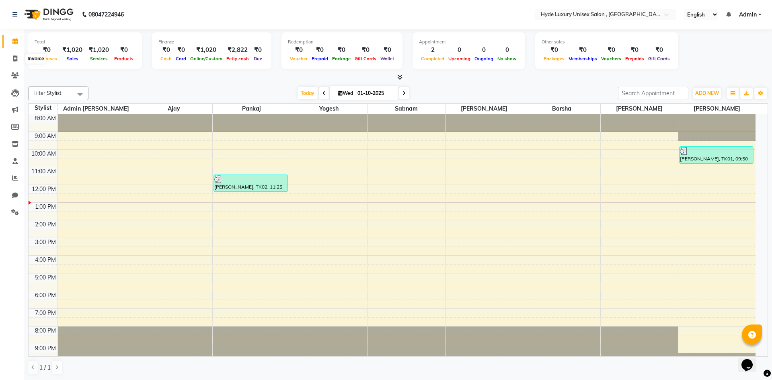
select select "8189"
select select "service"
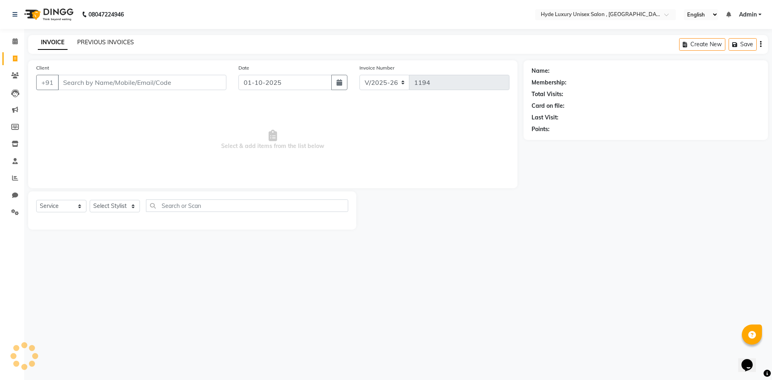
click at [107, 43] on link "PREVIOUS INVOICES" at bounding box center [105, 42] width 57 height 7
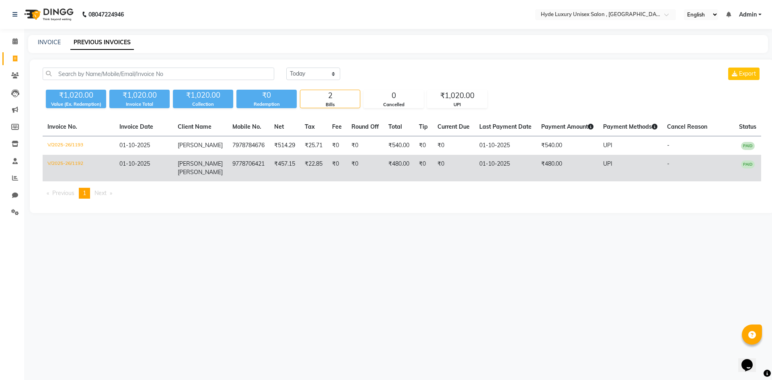
click at [260, 166] on td "9778706421" at bounding box center [249, 168] width 42 height 27
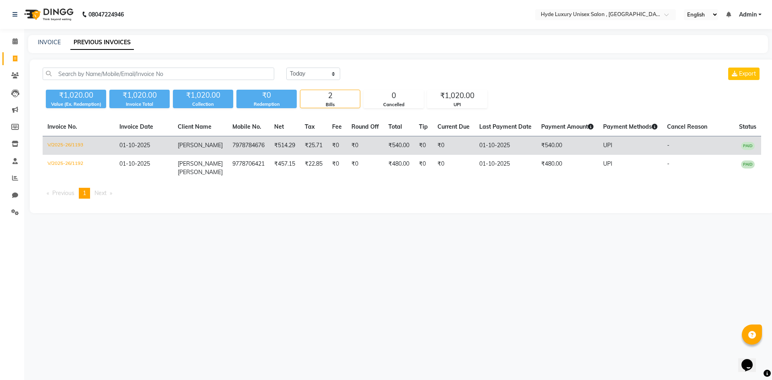
click at [228, 150] on td "7978784676" at bounding box center [249, 145] width 42 height 19
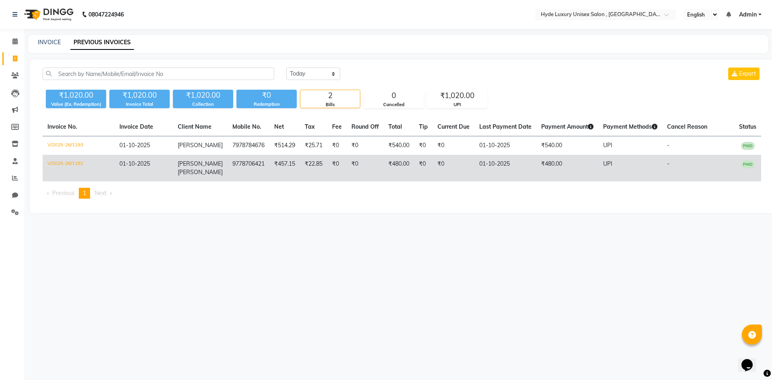
click at [254, 158] on td "9778706421" at bounding box center [249, 168] width 42 height 27
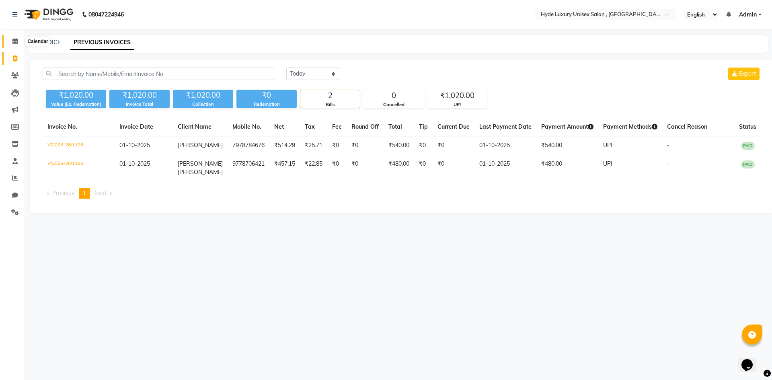
click at [14, 39] on icon at bounding box center [14, 41] width 5 height 6
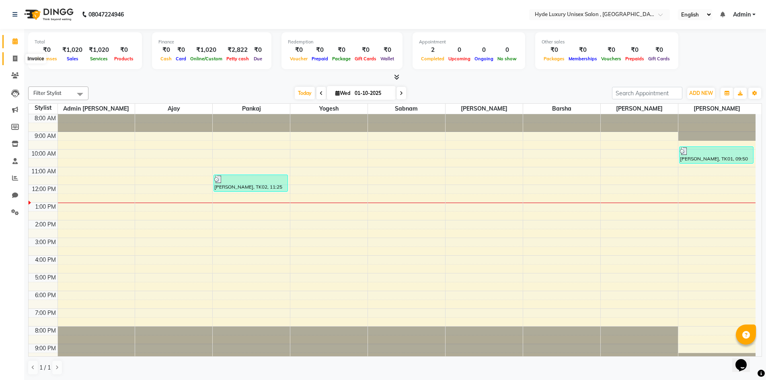
click at [16, 58] on icon at bounding box center [15, 58] width 4 height 6
select select "service"
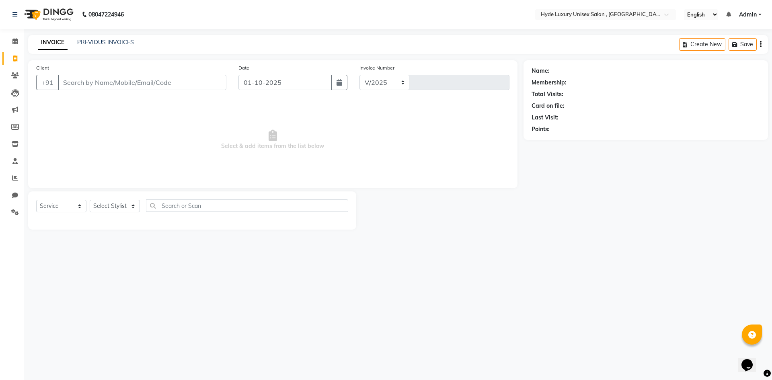
select select "8189"
type input "1194"
click at [92, 82] on input "Client" at bounding box center [142, 82] width 168 height 15
click at [111, 203] on select "Select Stylist Admin [PERSON_NAME] [PERSON_NAME] [PERSON_NAME] [PERSON_NAME] [P…" at bounding box center [115, 206] width 51 height 12
select select "90316"
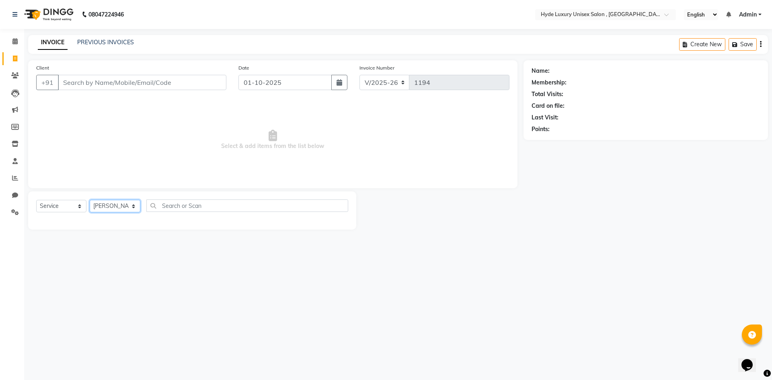
click at [90, 200] on select "Select Stylist Admin [PERSON_NAME] [PERSON_NAME] [PERSON_NAME] [PERSON_NAME] [P…" at bounding box center [115, 206] width 51 height 12
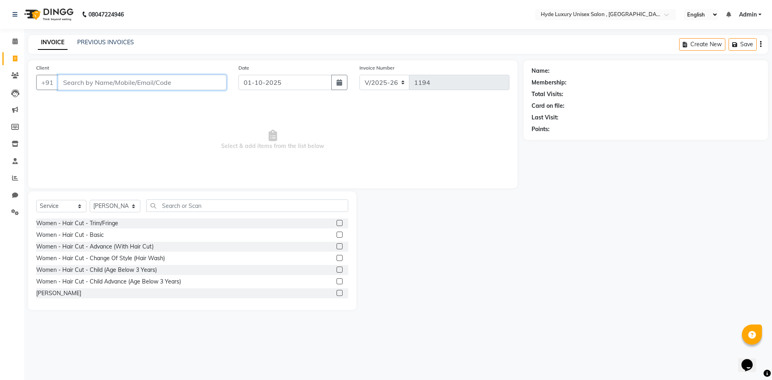
click at [122, 79] on input "Client" at bounding box center [142, 82] width 168 height 15
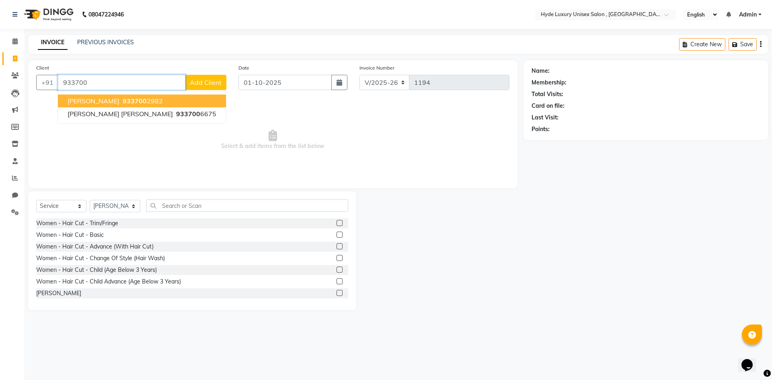
click at [141, 102] on button "Lalit Pati 933700 2982" at bounding box center [142, 100] width 168 height 13
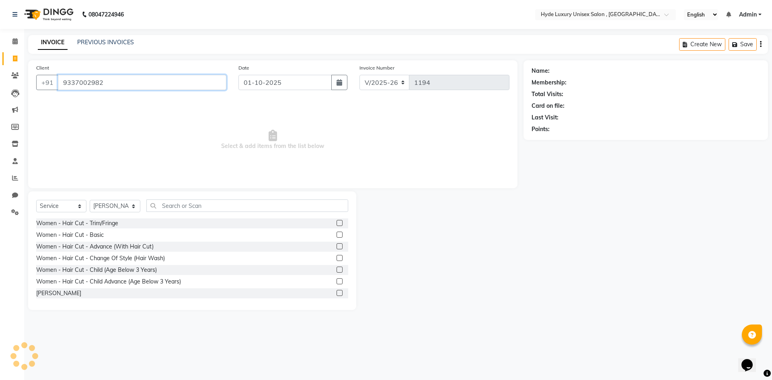
type input "9337002982"
select select "1: Object"
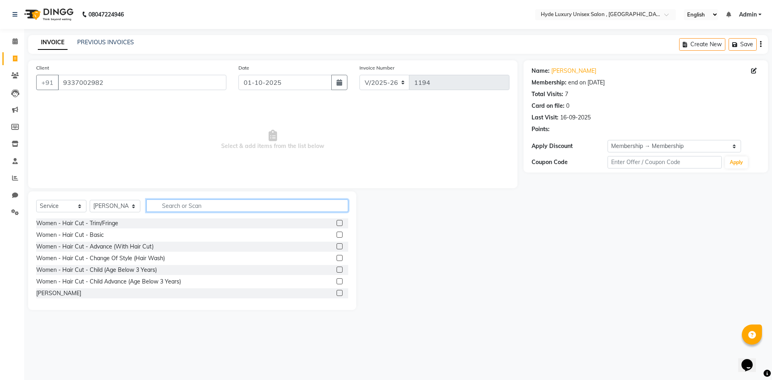
click at [178, 205] on input "text" at bounding box center [247, 205] width 202 height 12
type input "cut"
click at [336, 293] on label at bounding box center [339, 293] width 6 height 6
click at [336, 293] on input "checkbox" at bounding box center [338, 293] width 5 height 5
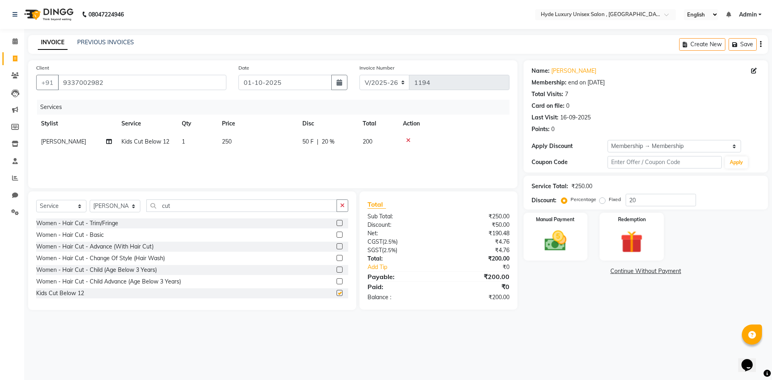
checkbox input "false"
click at [554, 230] on img at bounding box center [555, 241] width 37 height 27
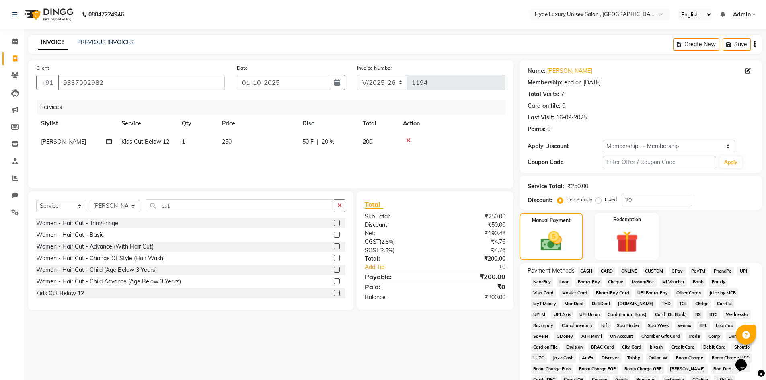
scroll to position [121, 0]
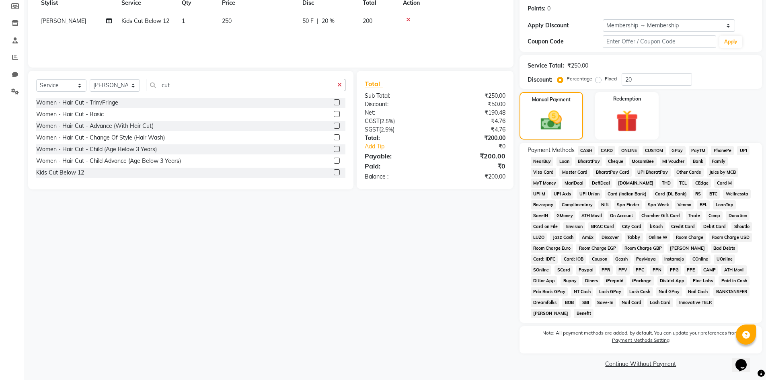
click at [745, 149] on span "UPI" at bounding box center [743, 150] width 12 height 9
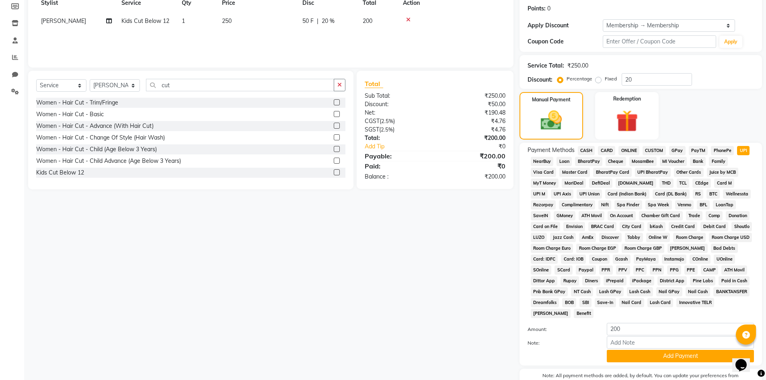
scroll to position [165, 0]
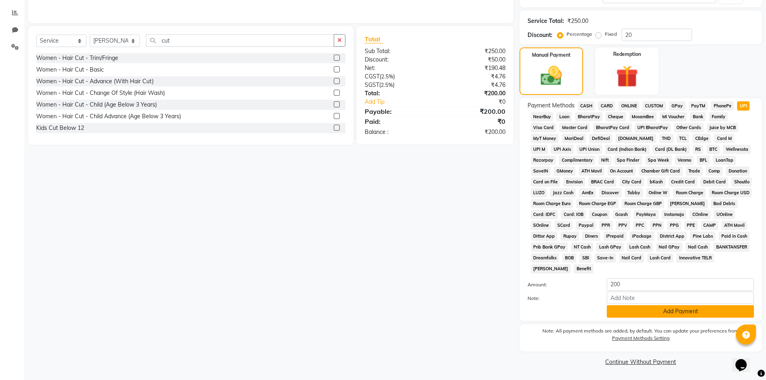
click at [658, 312] on button "Add Payment" at bounding box center [680, 311] width 147 height 12
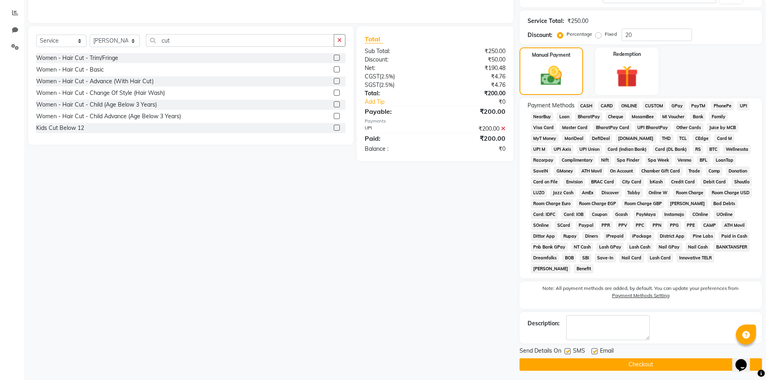
click at [616, 365] on button "Checkout" at bounding box center [640, 364] width 242 height 12
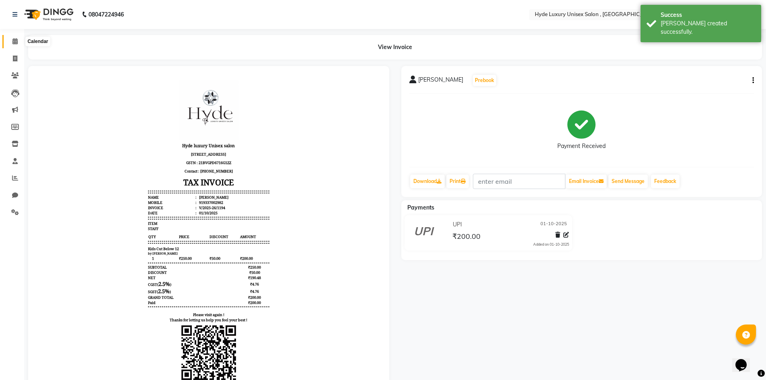
click at [13, 40] on icon at bounding box center [14, 41] width 5 height 6
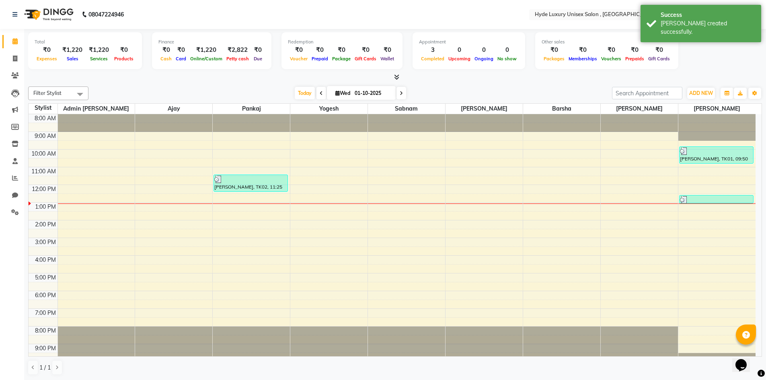
click at [131, 88] on div "Today Wed 01-10-2025" at bounding box center [349, 93] width 515 height 12
click at [162, 98] on div "Today Wed 01-10-2025" at bounding box center [349, 93] width 515 height 12
click at [173, 13] on nav "08047224946 Select Location × Hyde Luxury Unisex Salon , Rudrapur, English ENGL…" at bounding box center [383, 14] width 766 height 29
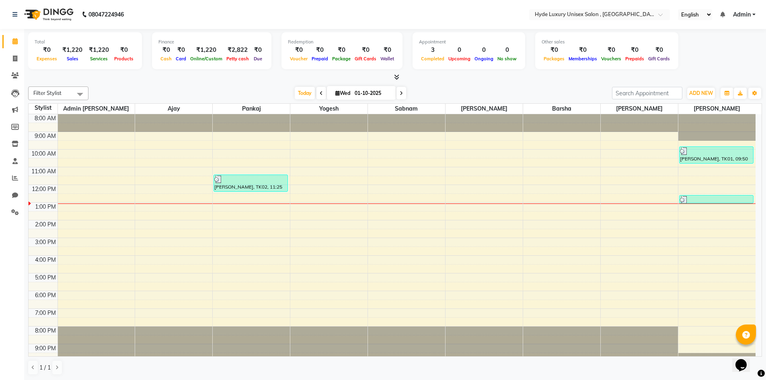
click at [158, 8] on nav "08047224946 Select Location × Hyde Luxury Unisex Salon , Rudrapur, English ENGL…" at bounding box center [383, 14] width 766 height 29
click at [168, 14] on nav "08047224946 Select Location × Hyde Luxury Unisex Salon , Rudrapur, English ENGL…" at bounding box center [383, 14] width 766 height 29
click at [171, 15] on nav "08047224946 Select Location × Hyde Luxury Unisex Salon , Rudrapur, English ENGL…" at bounding box center [383, 14] width 766 height 29
click at [174, 12] on nav "08047224946 Select Location × Hyde Luxury Unisex Salon , Rudrapur, English ENGL…" at bounding box center [383, 14] width 766 height 29
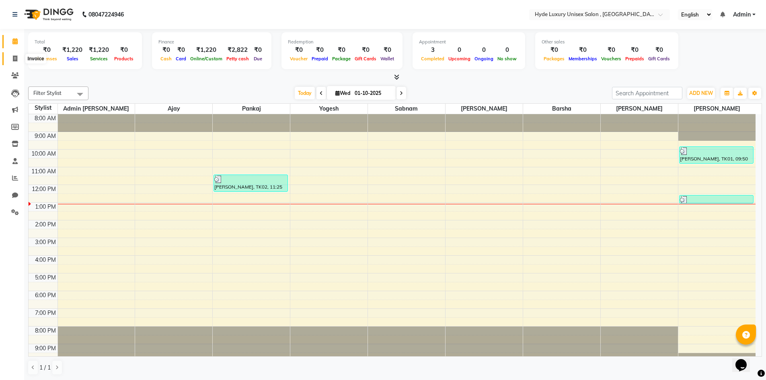
click at [15, 58] on icon at bounding box center [15, 58] width 4 height 6
select select "service"
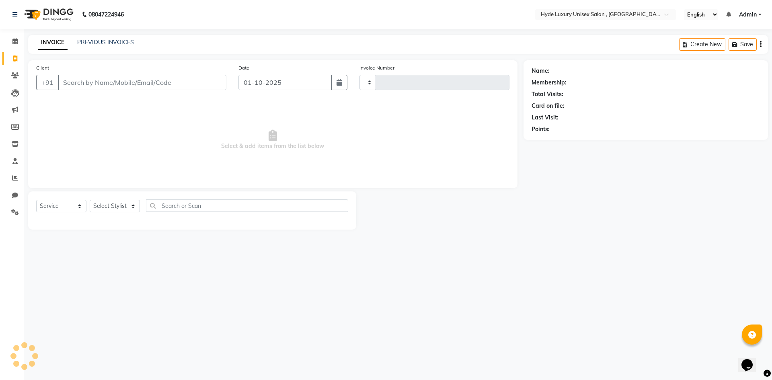
type input "1195"
select select "8189"
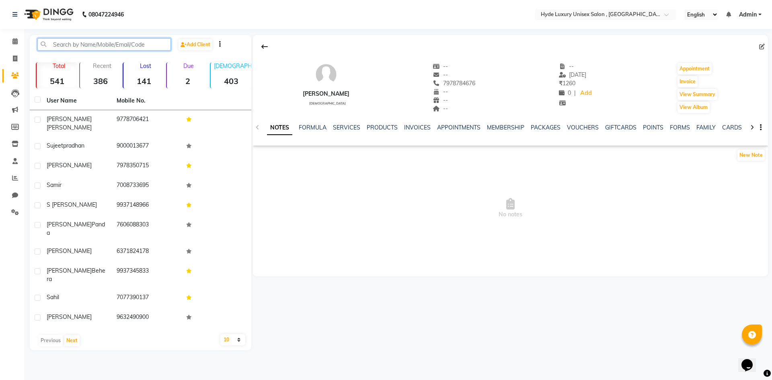
click at [97, 45] on input "text" at bounding box center [103, 44] width 133 height 12
paste input "7978784676"
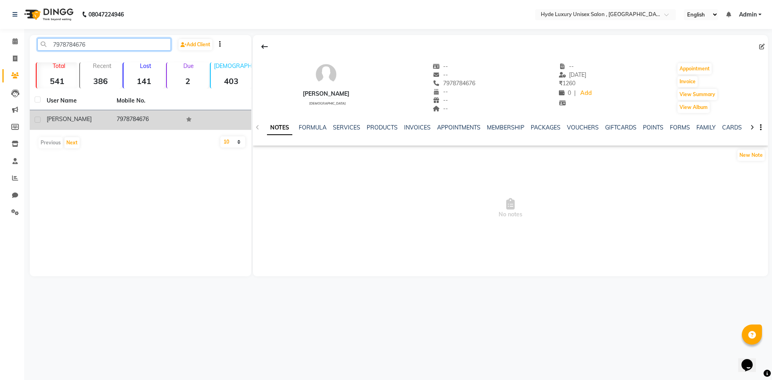
type input "7978784676"
click at [118, 115] on td "7978784676" at bounding box center [147, 120] width 70 height 20
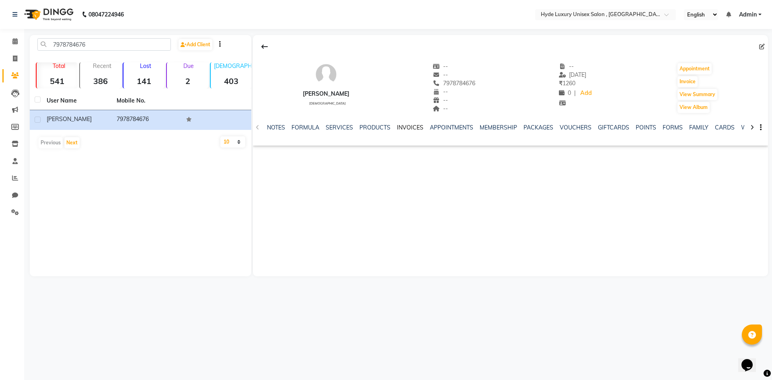
click at [418, 125] on link "INVOICES" at bounding box center [410, 127] width 27 height 7
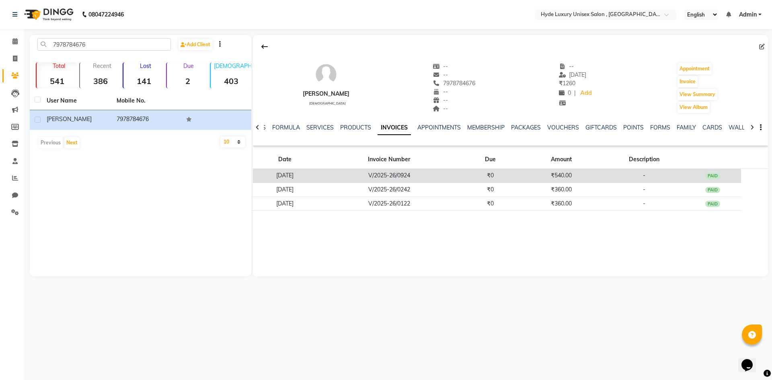
click at [441, 175] on td "V/2025-26/0924" at bounding box center [389, 176] width 145 height 14
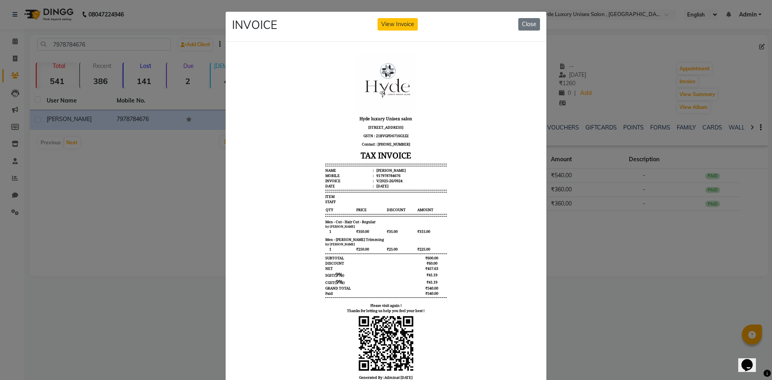
scroll to position [38, 0]
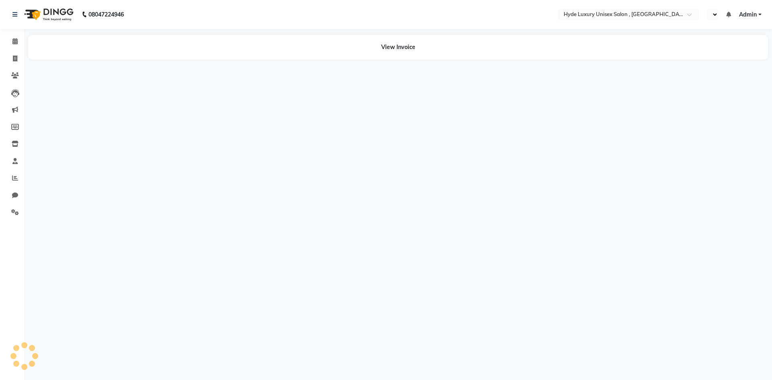
select select "en"
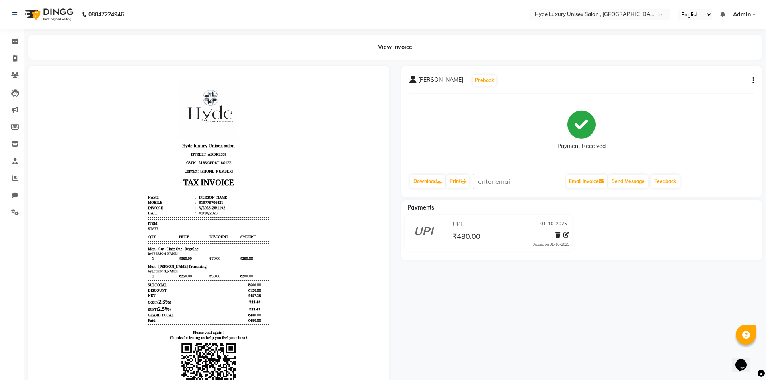
scroll to position [6, 0]
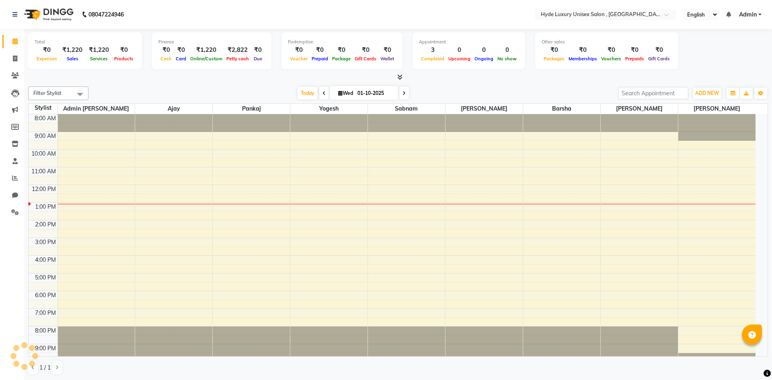
select select "en"
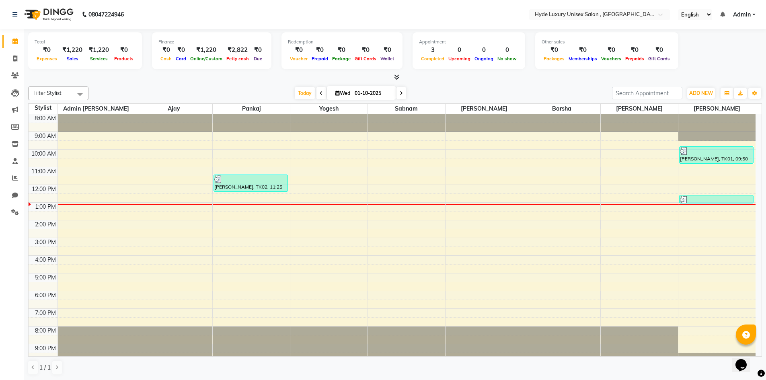
click at [184, 8] on nav "08047224946 Select Location × Hyde Luxury Unisex Salon , Rudrapur, English ENGL…" at bounding box center [383, 14] width 766 height 29
click at [183, 16] on nav "08047224946 Select Location × Hyde Luxury Unisex Salon , Rudrapur, English ENGL…" at bounding box center [383, 14] width 766 height 29
click at [156, 13] on nav "08047224946 Select Location × Hyde Luxury Unisex Salon , Rudrapur, English ENGL…" at bounding box center [383, 14] width 766 height 29
drag, startPoint x: 197, startPoint y: 77, endPoint x: 194, endPoint y: 74, distance: 4.6
click at [197, 76] on div at bounding box center [395, 77] width 734 height 8
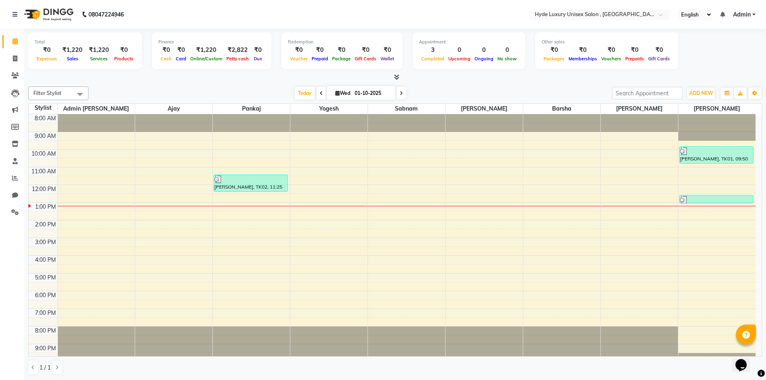
click at [157, 9] on nav "08047224946 Select Location × Hyde Luxury Unisex Salon , Rudrapur, English ENGL…" at bounding box center [383, 14] width 766 height 29
click at [200, 20] on nav "08047224946 Select Location × Hyde Luxury Unisex Salon , Rudrapur, English ENGL…" at bounding box center [383, 14] width 766 height 29
click at [184, 13] on nav "08047224946 Select Location × Hyde Luxury Unisex Salon , Rudrapur, English ENGL…" at bounding box center [383, 14] width 766 height 29
click at [161, 16] on nav "08047224946 Select Location × Hyde Luxury Unisex Salon , Rudrapur, English ENGL…" at bounding box center [383, 14] width 766 height 29
click at [186, 10] on nav "08047224946 Select Location × Hyde Luxury Unisex Salon , Rudrapur, English ENGL…" at bounding box center [383, 14] width 766 height 29
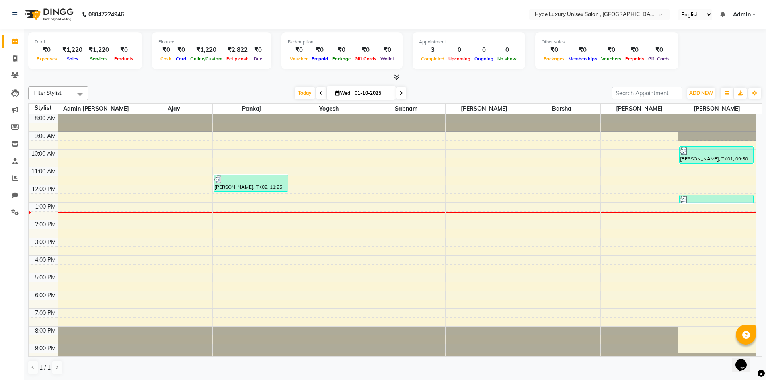
click at [161, 14] on nav "08047224946 Select Location × Hyde Luxury Unisex Salon , Rudrapur, English ENGL…" at bounding box center [383, 14] width 766 height 29
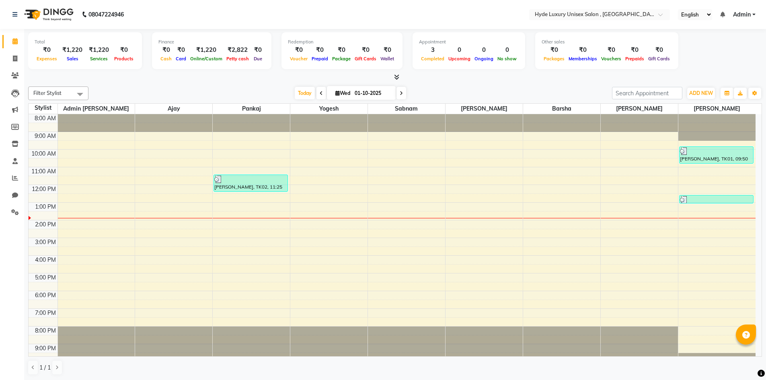
click at [161, 14] on nav "08047224946 Select Location × Hyde Luxury Unisex Salon , Rudrapur, English ENGL…" at bounding box center [383, 14] width 766 height 29
click at [15, 59] on icon at bounding box center [15, 58] width 4 height 6
select select "service"
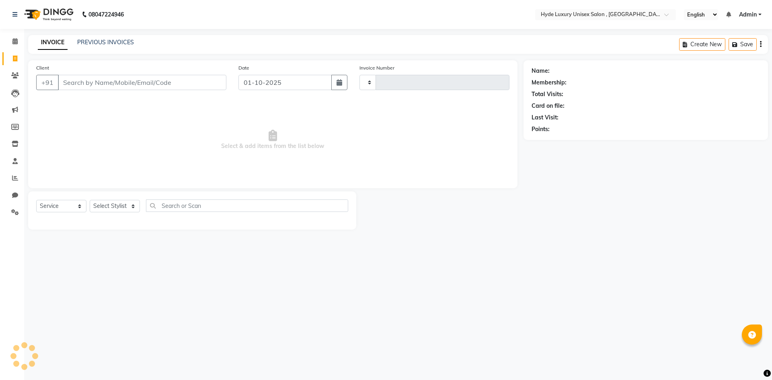
type input "1195"
select select "8189"
click at [129, 203] on select "Select Stylist Admin [PERSON_NAME] [PERSON_NAME] [PERSON_NAME] [PERSON_NAME] [P…" at bounding box center [115, 206] width 51 height 12
select select "90316"
click at [90, 200] on select "Select Stylist Admin [PERSON_NAME] [PERSON_NAME] [PERSON_NAME] [PERSON_NAME] [P…" at bounding box center [115, 206] width 51 height 12
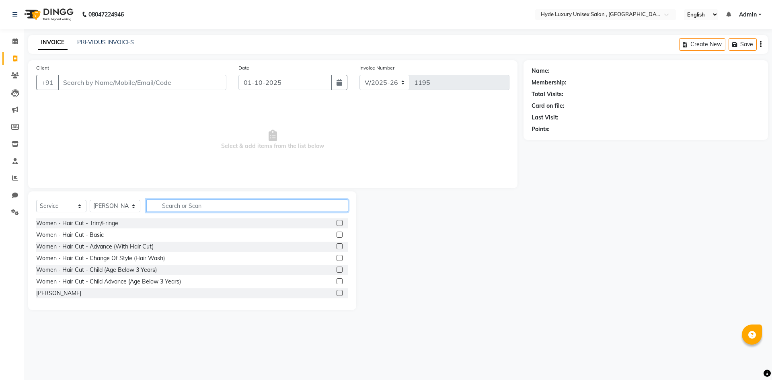
click at [170, 207] on input "text" at bounding box center [247, 205] width 202 height 12
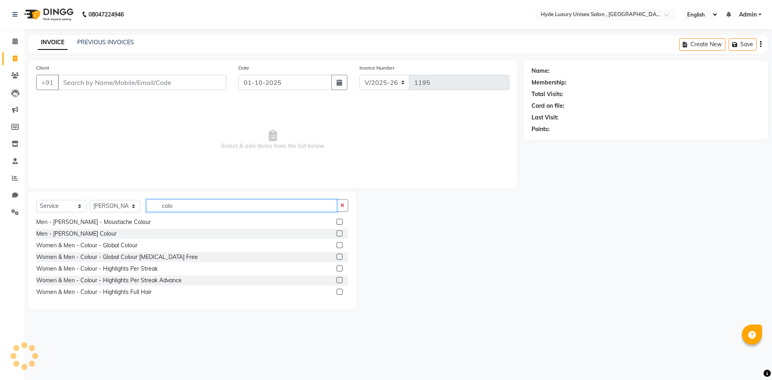
type input "colo"
click at [336, 258] on label at bounding box center [339, 257] width 6 height 6
click at [336, 258] on input "checkbox" at bounding box center [338, 256] width 5 height 5
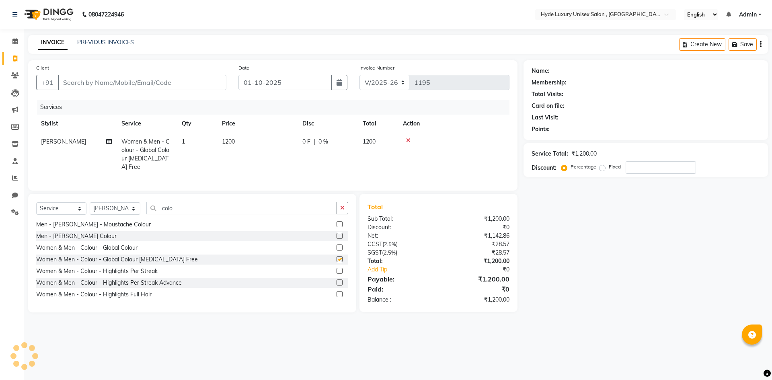
checkbox input "false"
click at [343, 202] on button "button" at bounding box center [342, 208] width 12 height 12
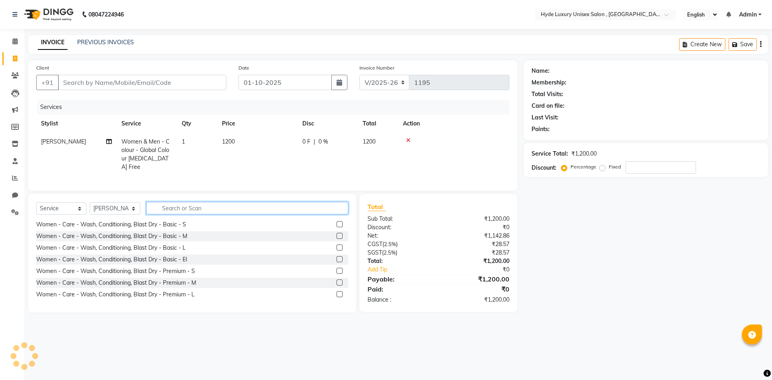
click at [243, 205] on input "text" at bounding box center [247, 208] width 202 height 12
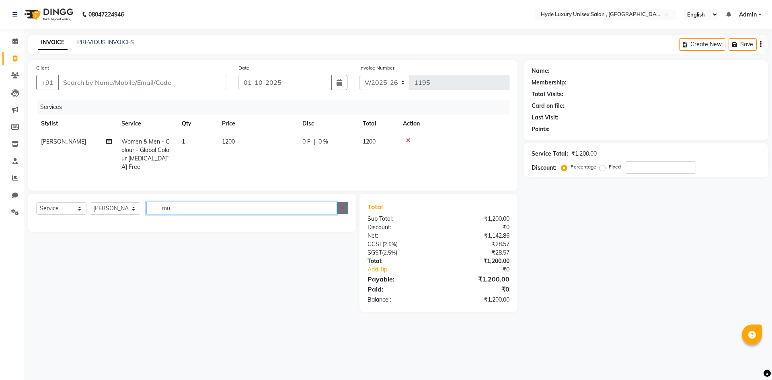
type input "mu"
click at [341, 209] on button "button" at bounding box center [342, 208] width 12 height 12
type input "m"
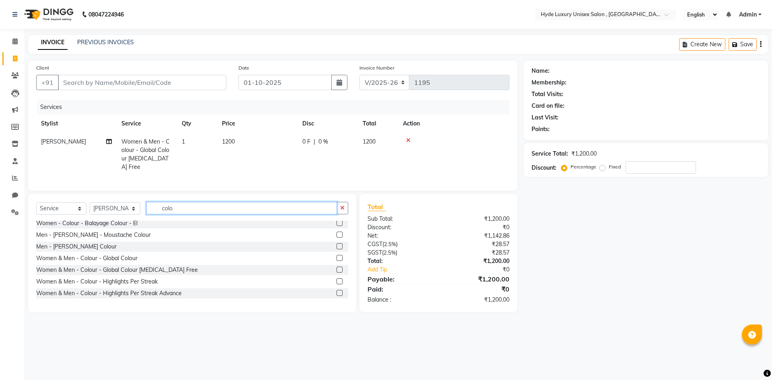
scroll to position [293, 0]
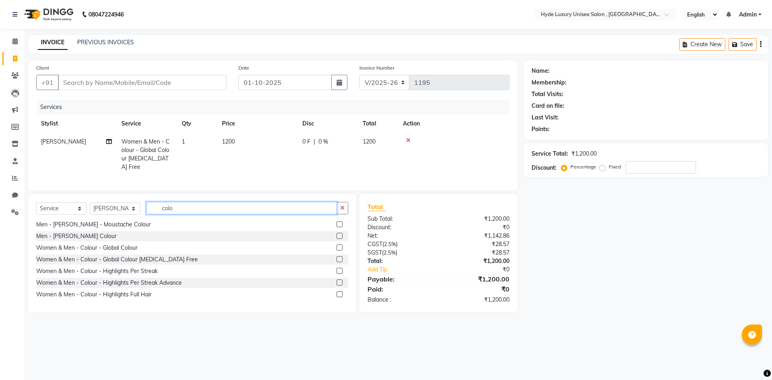
type input "colo"
click at [336, 222] on label at bounding box center [339, 224] width 6 height 6
click at [336, 222] on input "checkbox" at bounding box center [338, 224] width 5 height 5
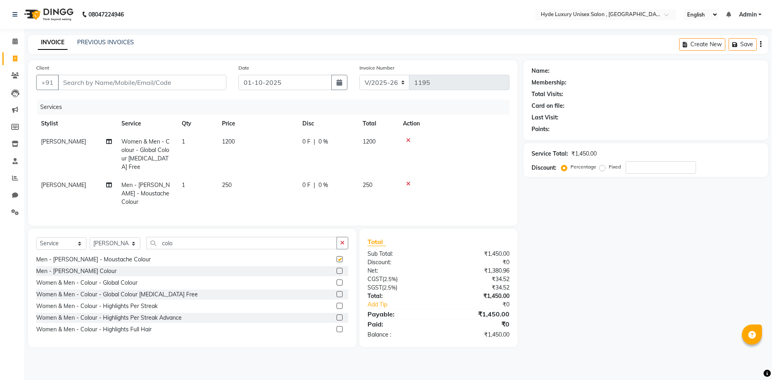
checkbox input "false"
click at [341, 240] on icon "button" at bounding box center [342, 243] width 4 height 6
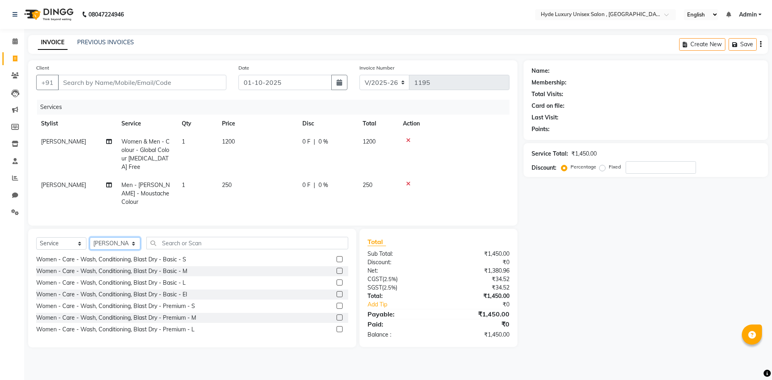
click at [127, 237] on select "Select Stylist Admin [PERSON_NAME] [PERSON_NAME] [PERSON_NAME] [PERSON_NAME] [P…" at bounding box center [115, 243] width 51 height 12
select select "79855"
click at [90, 237] on select "Select Stylist Admin [PERSON_NAME] [PERSON_NAME] [PERSON_NAME] [PERSON_NAME] [P…" at bounding box center [115, 243] width 51 height 12
click at [212, 237] on input "text" at bounding box center [247, 243] width 202 height 12
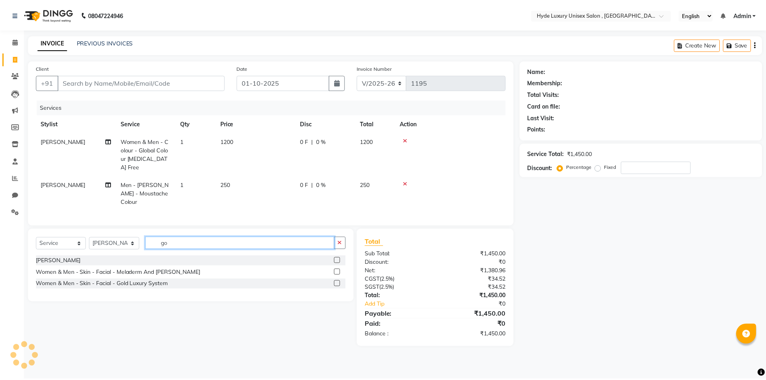
scroll to position [0, 0]
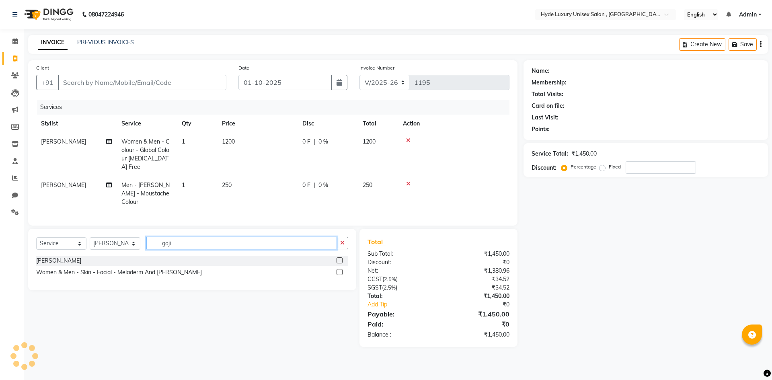
type input "goji"
click at [340, 269] on label at bounding box center [339, 272] width 6 height 6
click at [340, 270] on input "checkbox" at bounding box center [338, 272] width 5 height 5
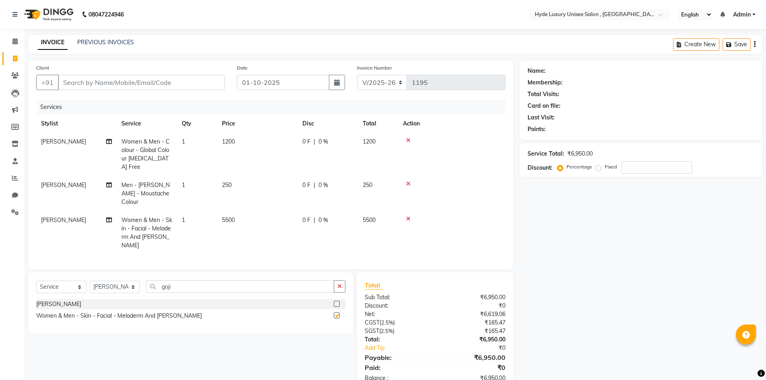
checkbox input "false"
click at [338, 280] on button "button" at bounding box center [340, 286] width 12 height 12
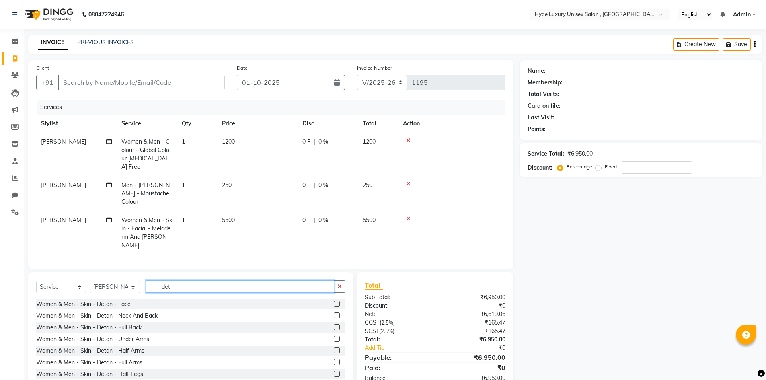
type input "det"
click at [334, 301] on label at bounding box center [337, 304] width 6 height 6
click at [334, 301] on input "checkbox" at bounding box center [336, 303] width 5 height 5
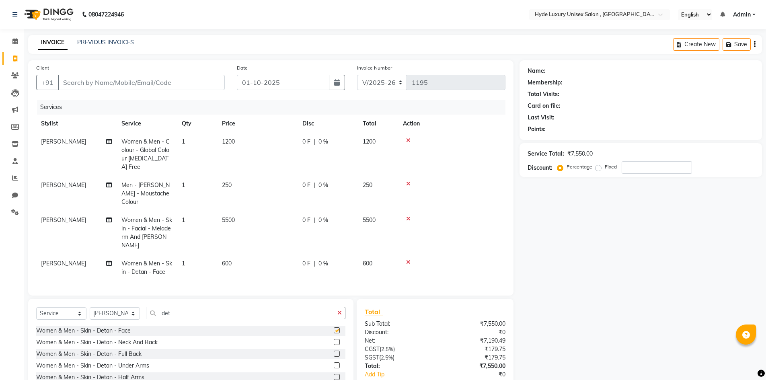
checkbox input "false"
click at [338, 307] on button "button" at bounding box center [340, 313] width 12 height 12
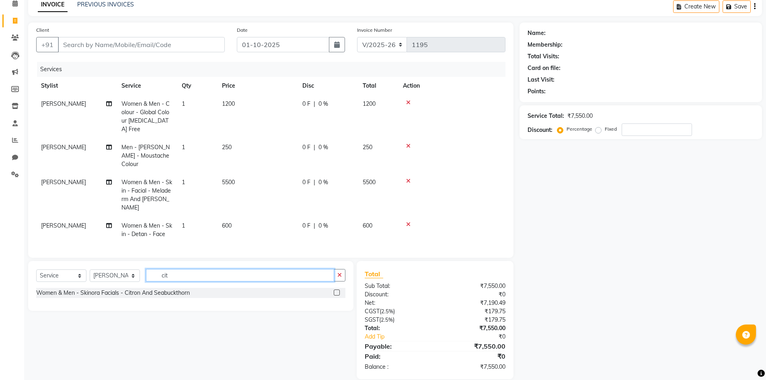
scroll to position [38, 0]
type input "cit"
click at [337, 289] on label at bounding box center [337, 292] width 6 height 6
click at [337, 290] on input "checkbox" at bounding box center [336, 292] width 5 height 5
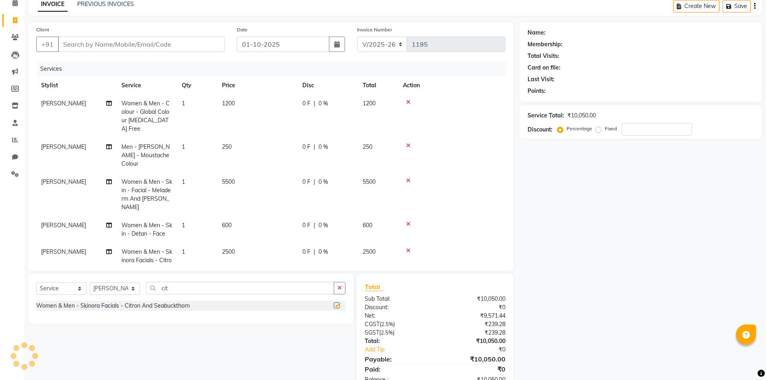
checkbox input "false"
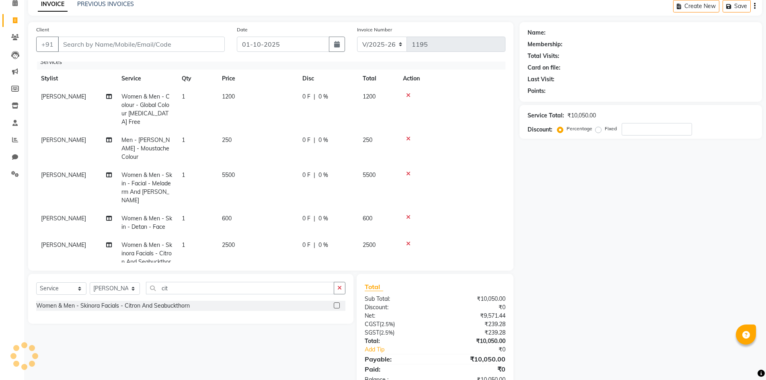
scroll to position [19, 0]
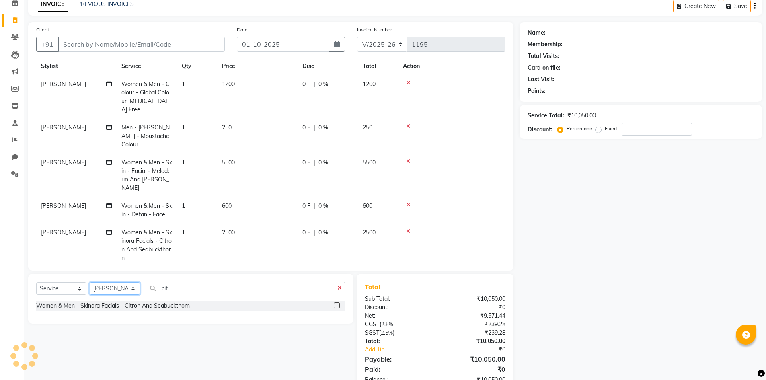
click at [131, 289] on select "Select Stylist Admin [PERSON_NAME] [PERSON_NAME] [PERSON_NAME] [PERSON_NAME] [P…" at bounding box center [115, 288] width 50 height 12
select select "83379"
click at [90, 282] on select "Select Stylist Admin [PERSON_NAME] [PERSON_NAME] [PERSON_NAME] [PERSON_NAME] [P…" at bounding box center [115, 288] width 50 height 12
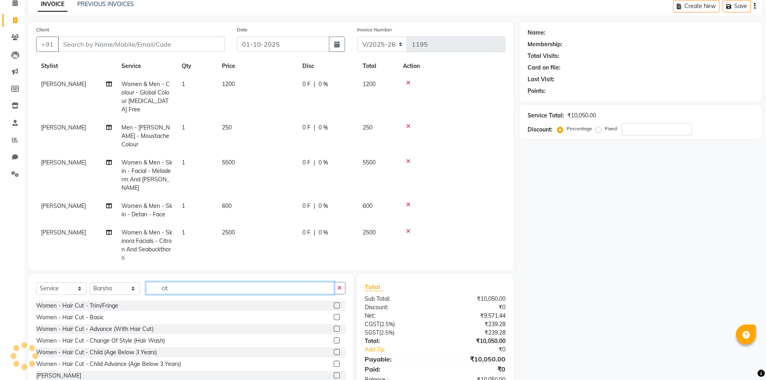
click at [173, 288] on input "cit" at bounding box center [240, 288] width 188 height 12
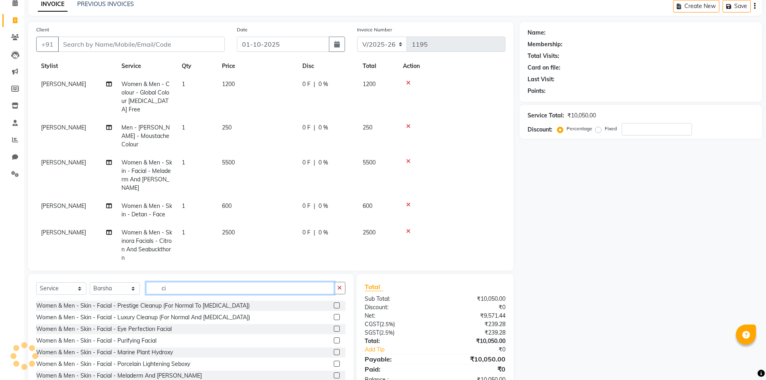
type input "cit"
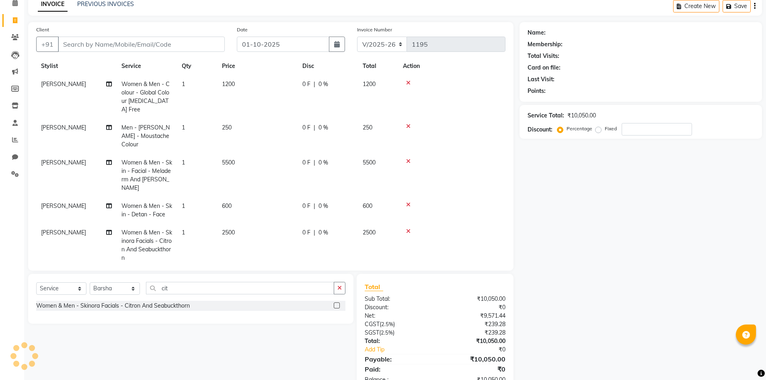
click at [336, 306] on label at bounding box center [337, 305] width 6 height 6
click at [336, 306] on input "checkbox" at bounding box center [336, 305] width 5 height 5
checkbox input "false"
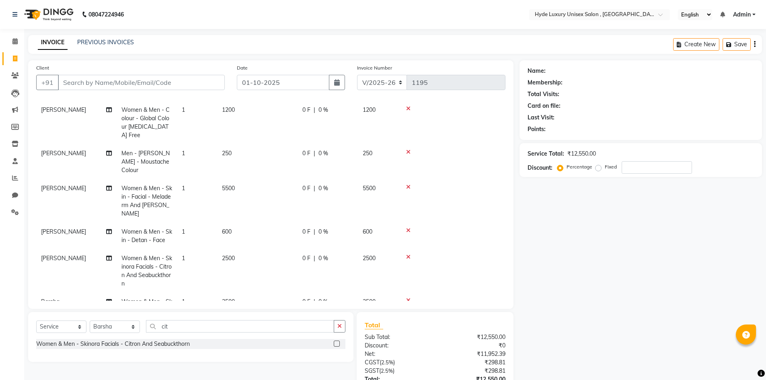
scroll to position [63, 0]
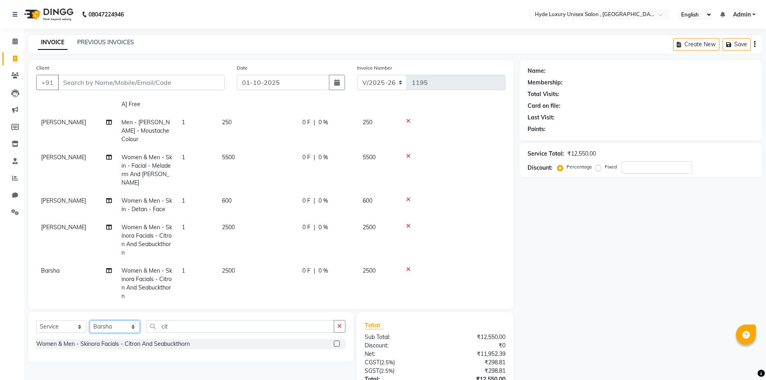
click at [122, 327] on select "Select Stylist Admin [PERSON_NAME] [PERSON_NAME] [PERSON_NAME] [PERSON_NAME] [P…" at bounding box center [115, 326] width 50 height 12
select select "79830"
click at [90, 320] on select "Select Stylist Admin [PERSON_NAME] [PERSON_NAME] [PERSON_NAME] [PERSON_NAME] [P…" at bounding box center [115, 326] width 50 height 12
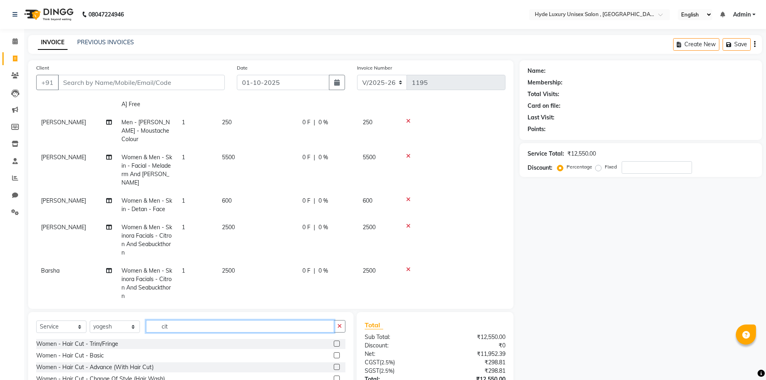
click at [177, 328] on input "cit" at bounding box center [240, 326] width 188 height 12
type input "c"
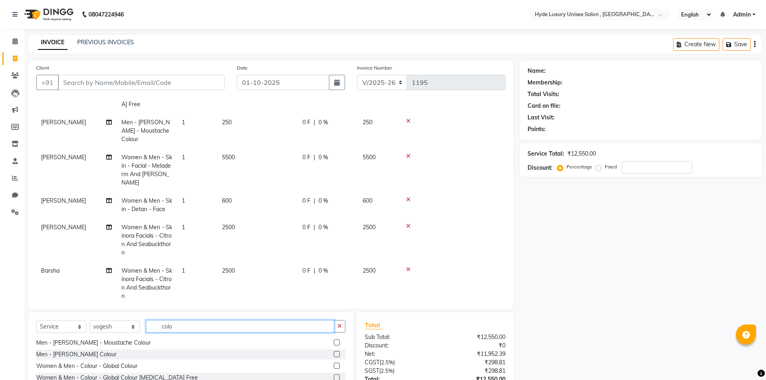
click at [191, 328] on input "colo" at bounding box center [240, 326] width 188 height 12
type input "c"
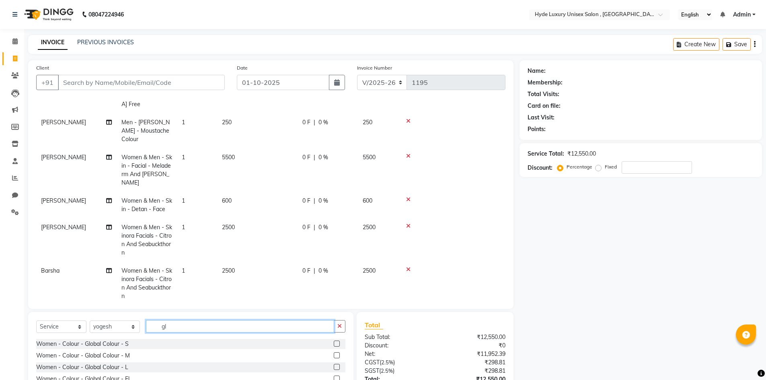
type input "g"
type input "colo"
click at [334, 367] on label at bounding box center [337, 367] width 6 height 6
click at [334, 367] on input "checkbox" at bounding box center [336, 367] width 5 height 5
checkbox input "false"
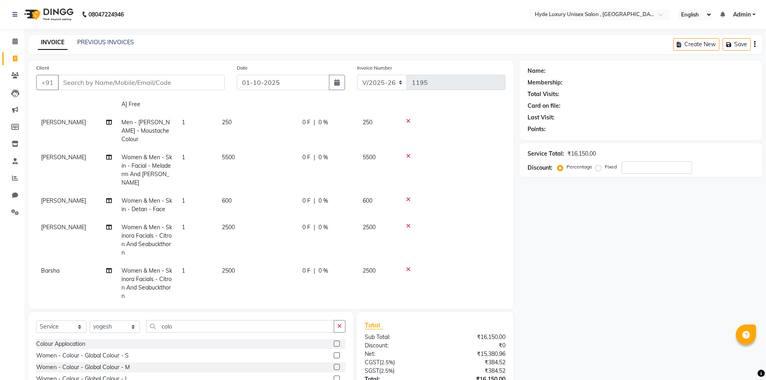
scroll to position [89, 0]
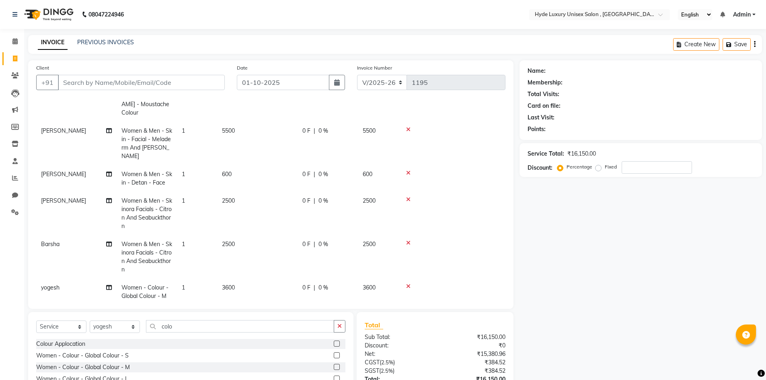
click at [334, 355] on label at bounding box center [337, 355] width 6 height 6
click at [334, 355] on input "checkbox" at bounding box center [336, 355] width 5 height 5
checkbox input "false"
click at [410, 283] on icon at bounding box center [408, 286] width 4 height 6
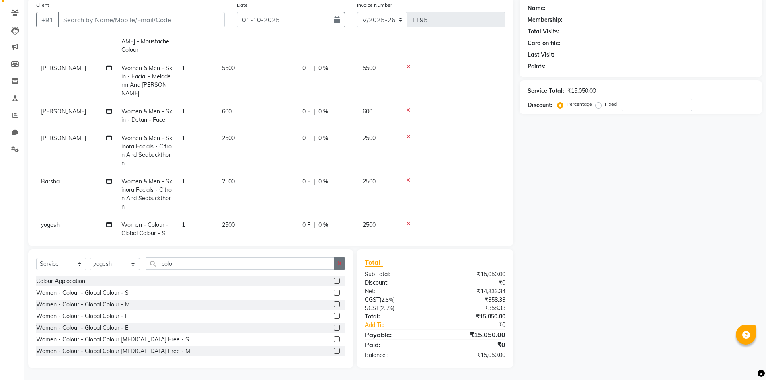
click at [340, 265] on icon "button" at bounding box center [339, 263] width 4 height 6
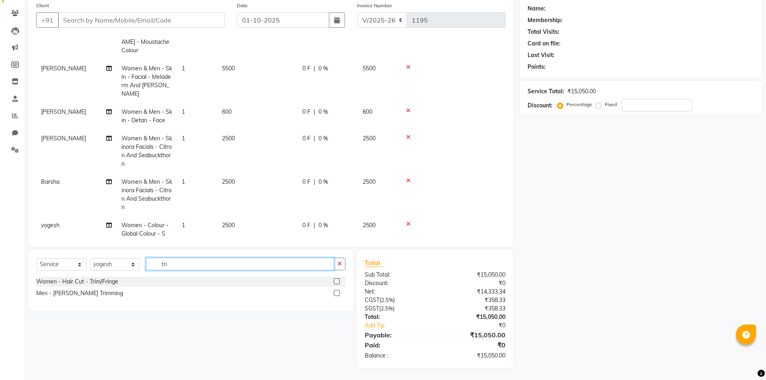
scroll to position [62, 0]
type input "trim"
click at [337, 281] on label at bounding box center [337, 281] width 6 height 6
click at [337, 281] on input "checkbox" at bounding box center [336, 281] width 5 height 5
checkbox input "false"
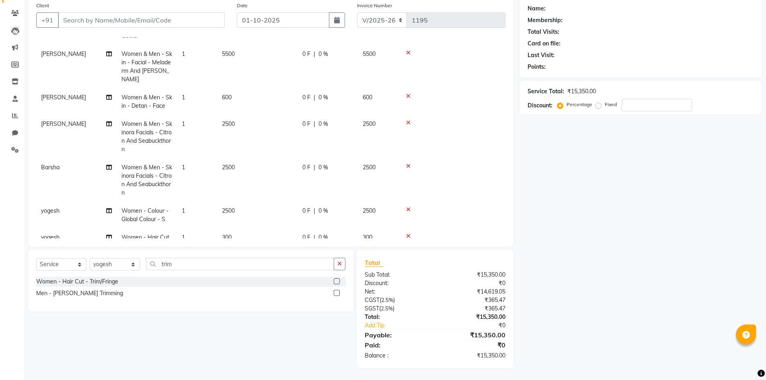
scroll to position [116, 0]
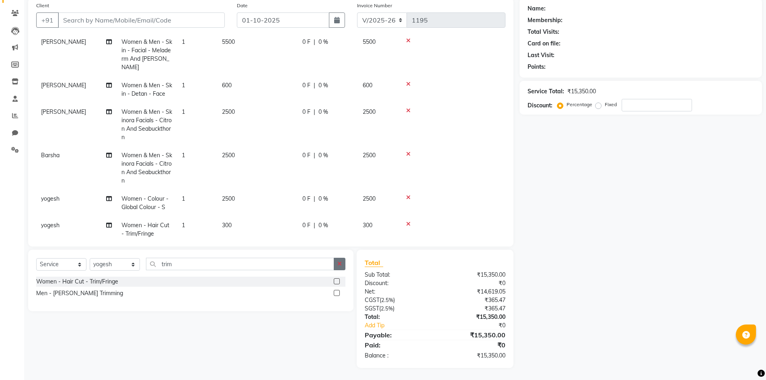
click at [338, 265] on icon "button" at bounding box center [339, 264] width 4 height 6
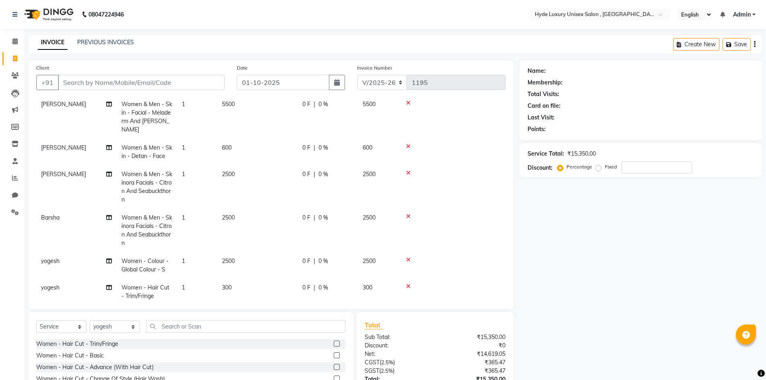
click at [408, 283] on icon at bounding box center [408, 286] width 4 height 6
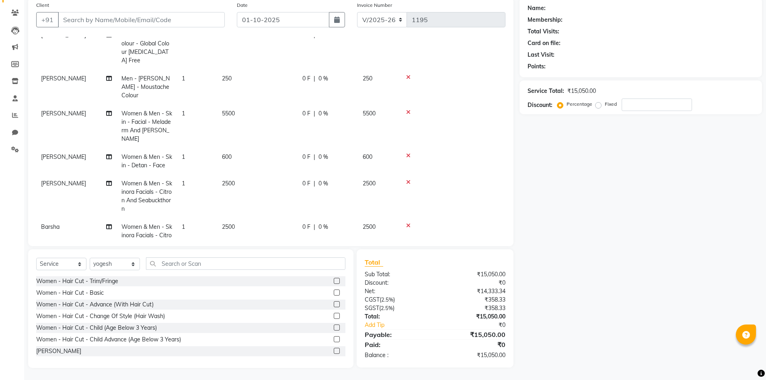
scroll to position [0, 0]
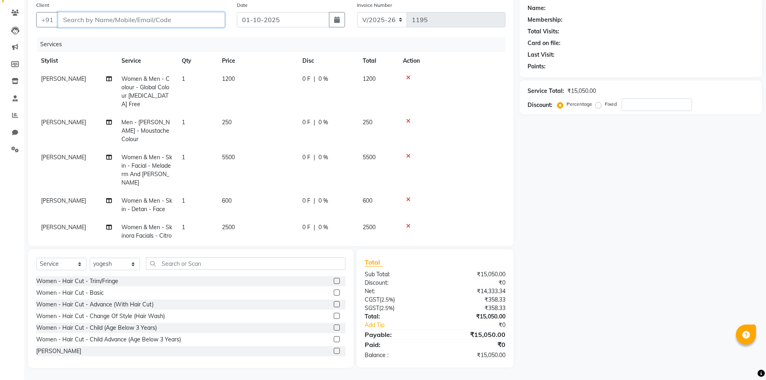
click at [150, 22] on input "Client" at bounding box center [141, 19] width 167 height 15
type input "9"
type input "0"
type input "9439783301"
click at [193, 20] on span "Add Client" at bounding box center [204, 20] width 32 height 8
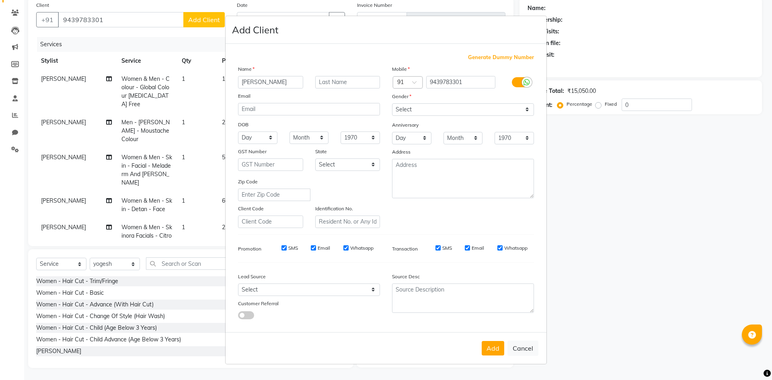
type input "[PERSON_NAME]"
click at [460, 108] on select "Select Male Female Other Prefer Not To Say" at bounding box center [463, 109] width 142 height 12
select select "[DEMOGRAPHIC_DATA]"
click at [392, 103] on select "Select Male Female Other Prefer Not To Say" at bounding box center [463, 109] width 142 height 12
drag, startPoint x: 498, startPoint y: 345, endPoint x: 496, endPoint y: 335, distance: 9.4
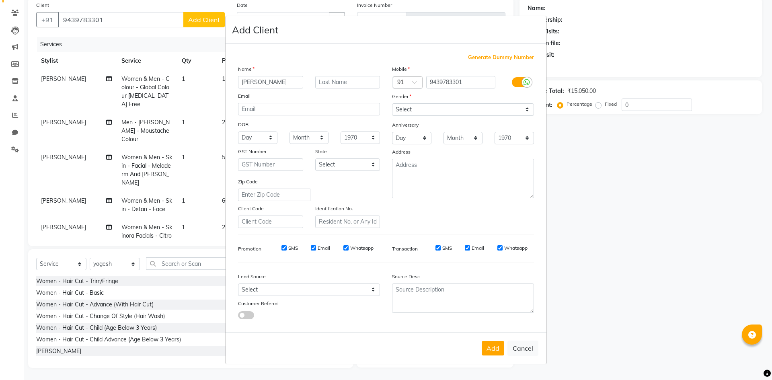
click at [498, 344] on button "Add" at bounding box center [493, 348] width 23 height 14
select select
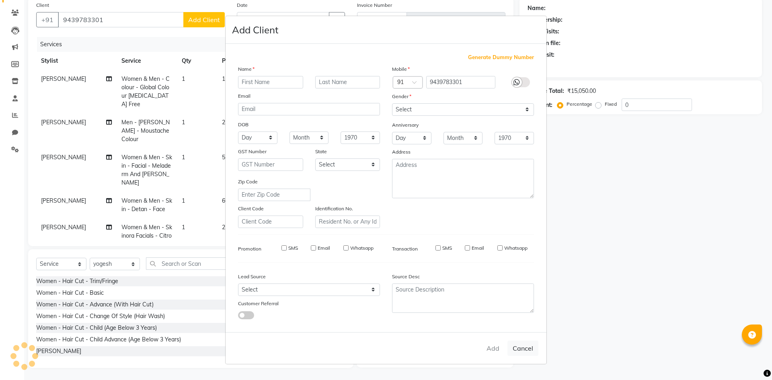
select select
checkbox input "false"
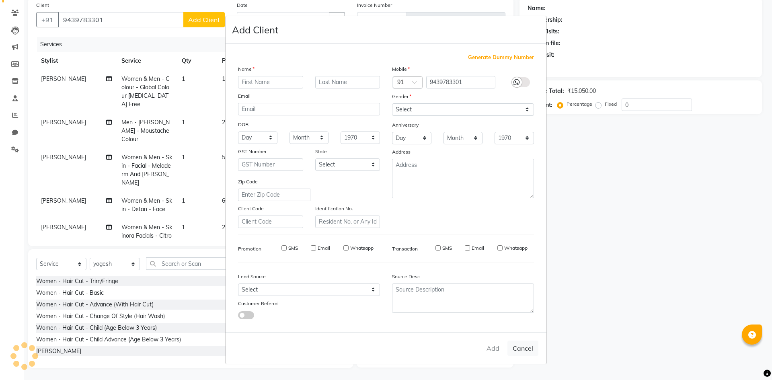
checkbox input "false"
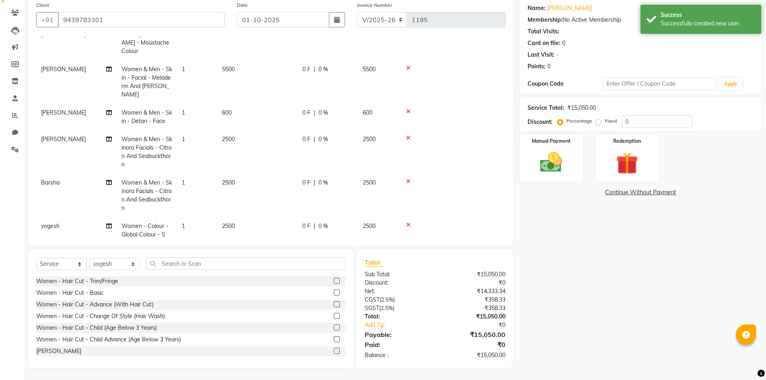
scroll to position [89, 0]
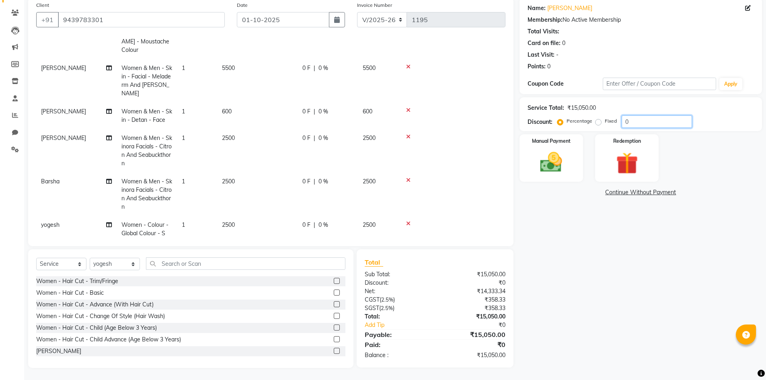
click at [639, 121] on input "0" at bounding box center [656, 121] width 70 height 12
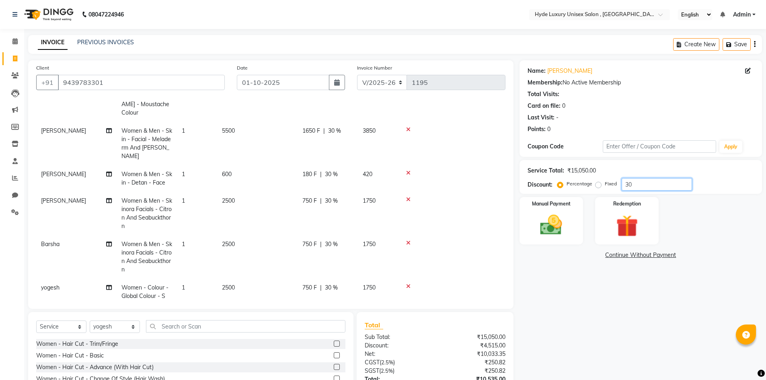
scroll to position [63, 0]
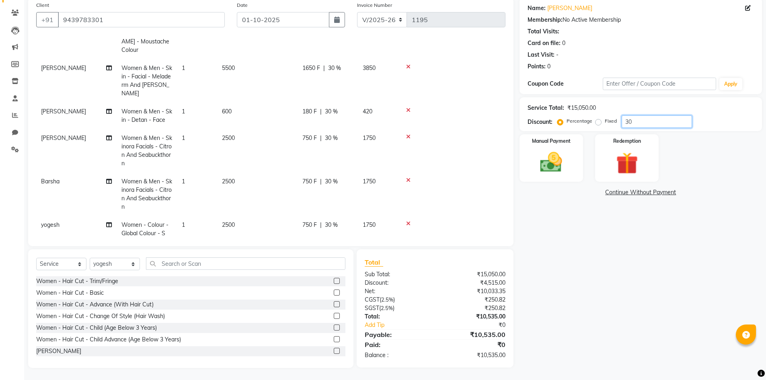
type input "30"
click at [232, 216] on td "2500" at bounding box center [257, 229] width 80 height 27
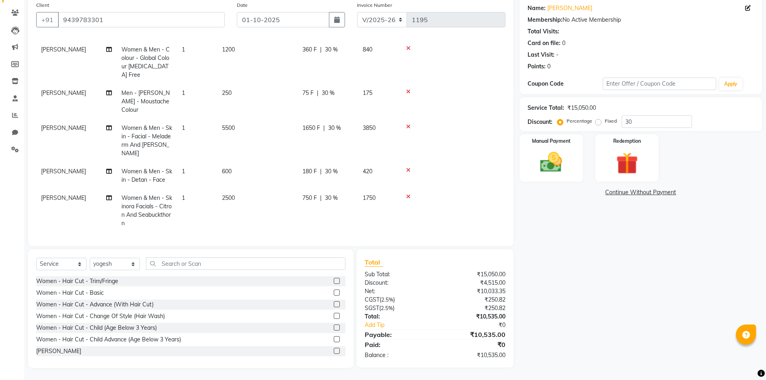
select select "79830"
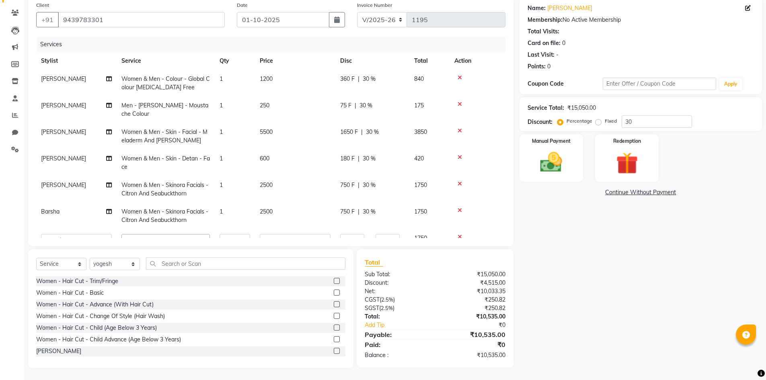
scroll to position [0, 0]
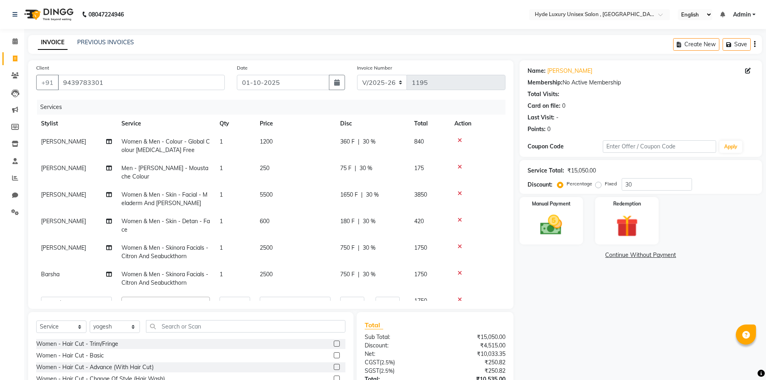
click at [371, 142] on span "30 %" at bounding box center [369, 141] width 13 height 8
select select "90316"
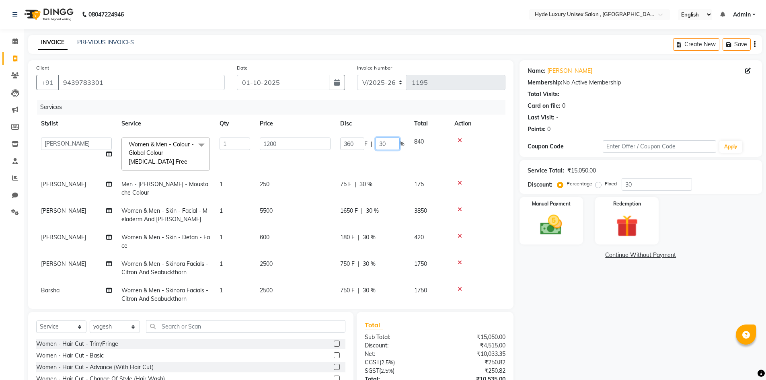
click at [394, 144] on input "30" at bounding box center [387, 143] width 24 height 12
type input "35"
click at [395, 164] on tbody "Admin Pratyush Ajay Barsha joyeeta Martin pankaj Rachna Sabnam yogesh Women & M…" at bounding box center [270, 237] width 469 height 209
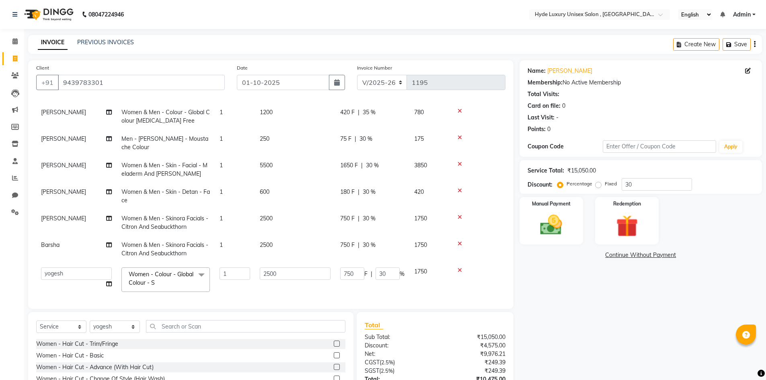
scroll to position [63, 0]
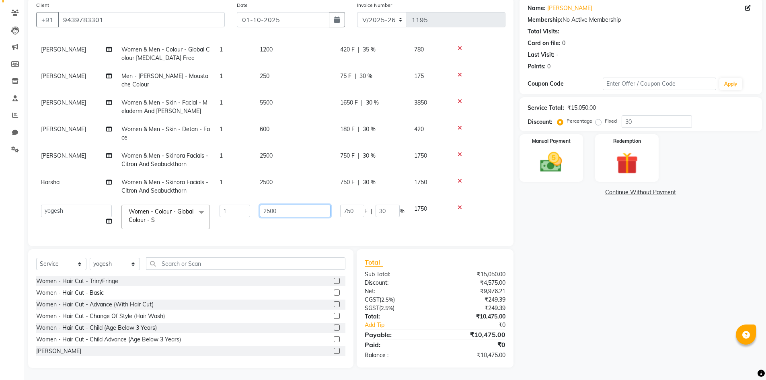
click at [286, 205] on input "2500" at bounding box center [295, 211] width 71 height 12
click at [354, 224] on tbody "Martin Women & Men - Colour - Global Colour Ammonia Free 1 1200 420 F | 35 % 78…" at bounding box center [270, 137] width 469 height 193
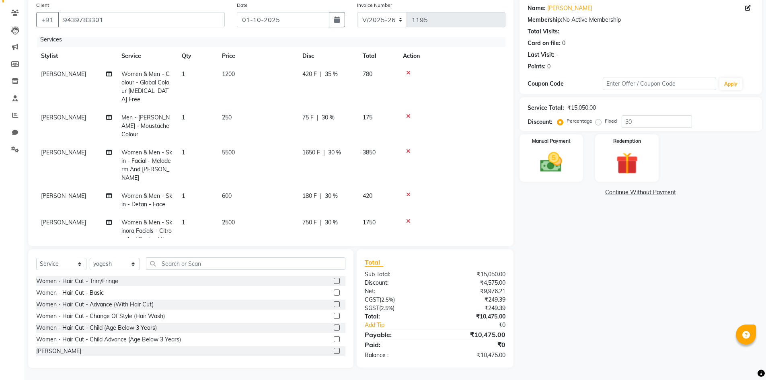
scroll to position [0, 0]
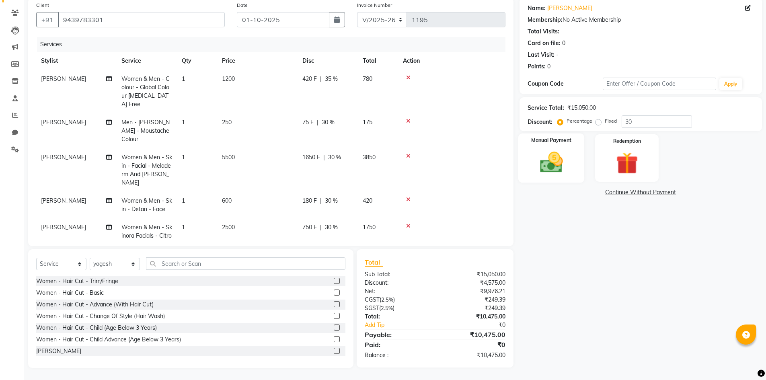
click at [567, 162] on img at bounding box center [551, 162] width 37 height 26
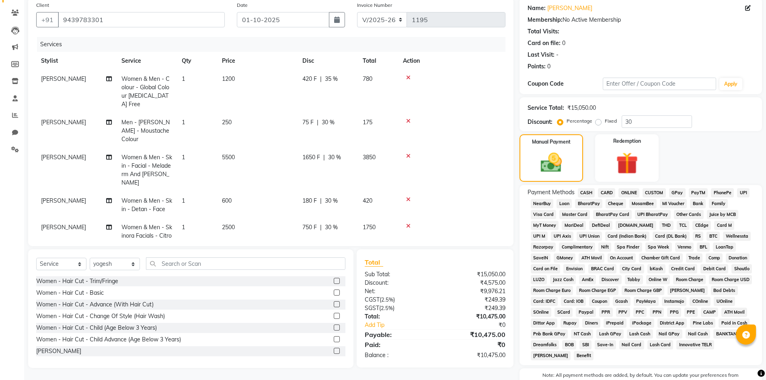
click at [741, 193] on span "UPI" at bounding box center [743, 192] width 12 height 9
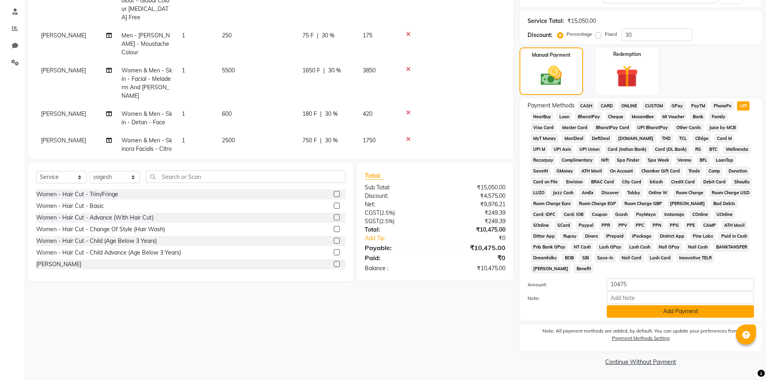
click at [669, 313] on button "Add Payment" at bounding box center [680, 311] width 147 height 12
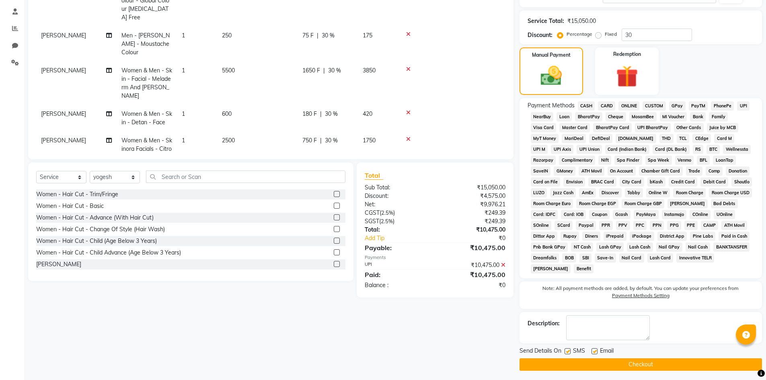
click at [644, 365] on button "Checkout" at bounding box center [640, 364] width 242 height 12
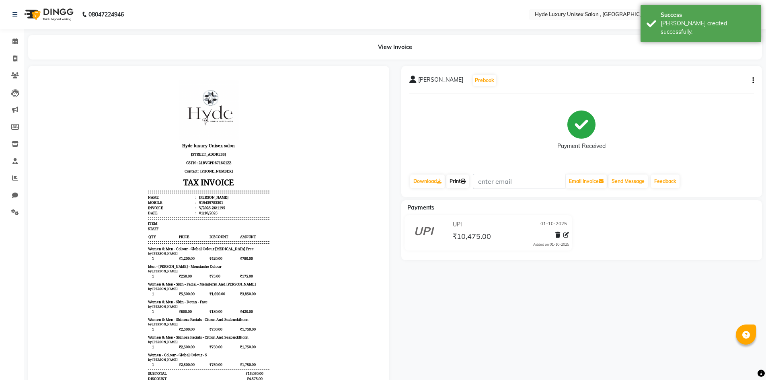
click at [461, 180] on link "Print" at bounding box center [457, 181] width 23 height 14
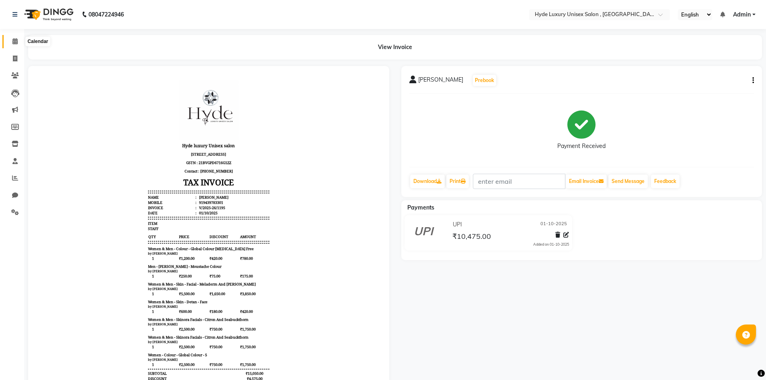
click at [14, 39] on icon at bounding box center [14, 41] width 5 height 6
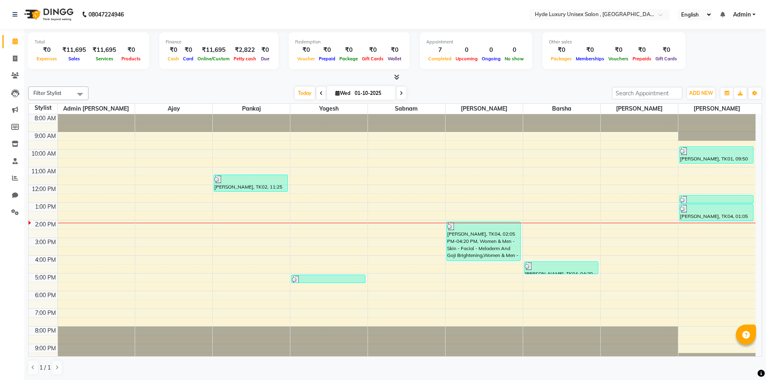
click at [171, 81] on div at bounding box center [395, 77] width 734 height 8
click at [193, 8] on nav "08047224946 Select Location × Hyde Luxury Unisex Salon , Rudrapur, English ENGL…" at bounding box center [383, 14] width 766 height 29
click at [178, 14] on nav "08047224946 Select Location × Hyde Luxury Unisex Salon , Rudrapur, English ENGL…" at bounding box center [383, 14] width 766 height 29
click at [185, 17] on nav "08047224946 Select Location × Hyde Luxury Unisex Salon , Rudrapur, English ENGL…" at bounding box center [383, 14] width 766 height 29
click at [174, 16] on nav "08047224946 Select Location × Hyde Luxury Unisex Salon , Rudrapur, English ENGL…" at bounding box center [383, 14] width 766 height 29
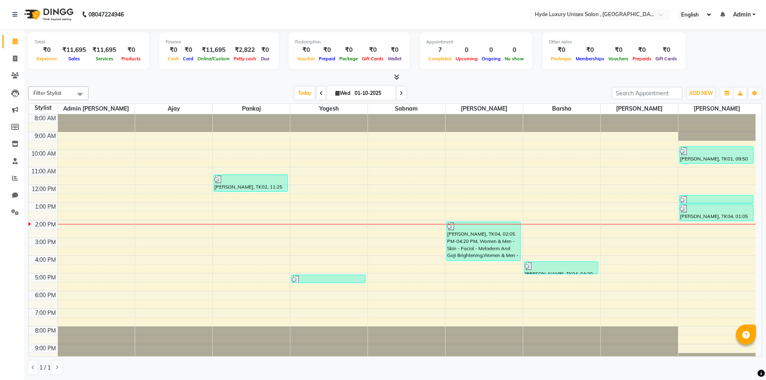
click at [172, 14] on nav "08047224946 Select Location × Hyde Luxury Unisex Salon , Rudrapur, English ENGL…" at bounding box center [383, 14] width 766 height 29
click at [166, 20] on nav "08047224946 Select Location × Hyde Luxury Unisex Salon , Rudrapur, English ENGL…" at bounding box center [383, 14] width 766 height 29
click at [167, 11] on nav "08047224946 Select Location × Hyde Luxury Unisex Salon , Rudrapur, English ENGL…" at bounding box center [383, 14] width 766 height 29
click at [203, 74] on div at bounding box center [395, 77] width 734 height 8
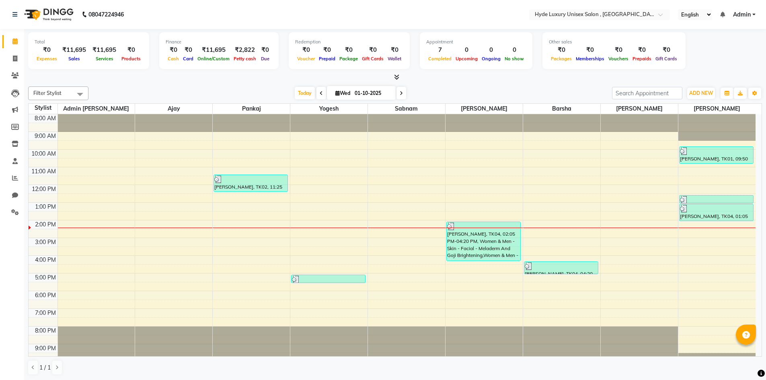
click at [150, 14] on nav "08047224946 Select Location × Hyde Luxury Unisex Salon , Rudrapur, English ENGL…" at bounding box center [383, 14] width 766 height 29
click at [692, 62] on div "Total ₹0 Expenses ₹11,695 Sales ₹11,695 Services ₹0 Products Finance ₹0 Cash ₹0…" at bounding box center [395, 51] width 734 height 39
click at [16, 59] on icon at bounding box center [15, 58] width 4 height 6
select select "service"
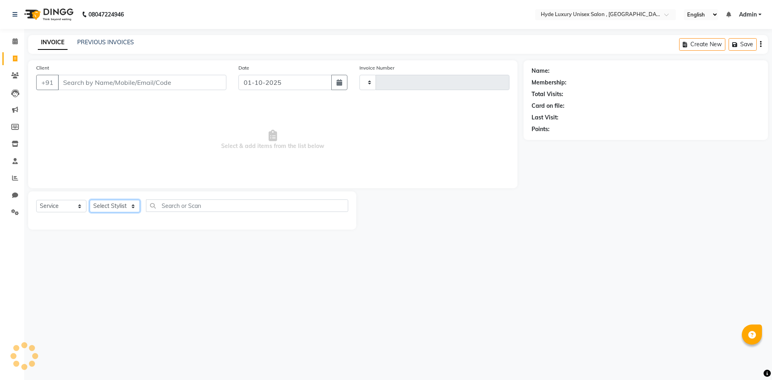
click at [122, 205] on select "Select Stylist" at bounding box center [115, 206] width 50 height 12
type input "1196"
select select "8189"
click at [121, 207] on select "Select Stylist" at bounding box center [115, 206] width 50 height 12
click at [121, 207] on select "Select Stylist Admin Pratyush Ajay Barsha joyeeta Martin pankaj Rachna Sabnam y…" at bounding box center [115, 206] width 51 height 12
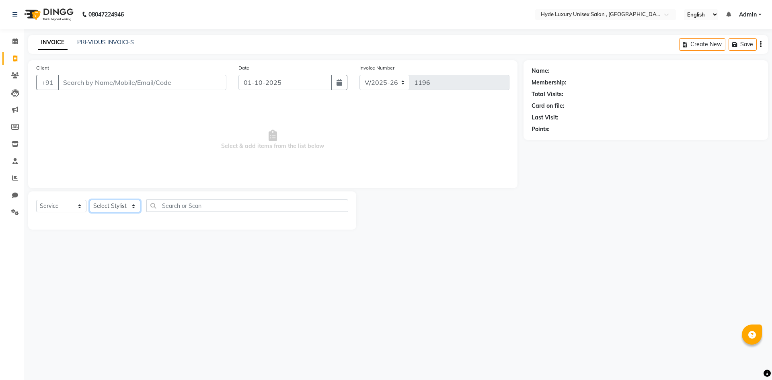
select select "79829"
click at [90, 200] on select "Select Stylist Admin Pratyush Ajay Barsha joyeeta Martin pankaj Rachna Sabnam y…" at bounding box center [115, 206] width 51 height 12
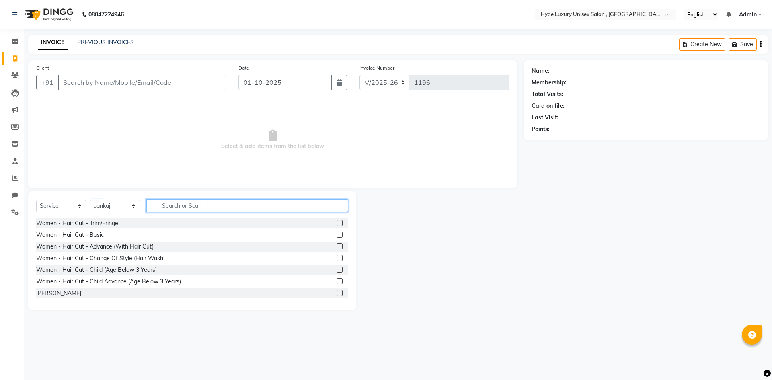
click at [200, 204] on input "text" at bounding box center [247, 205] width 202 height 12
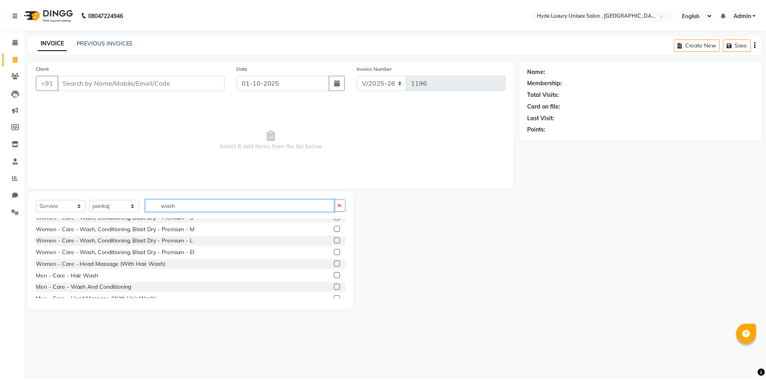
scroll to position [80, 0]
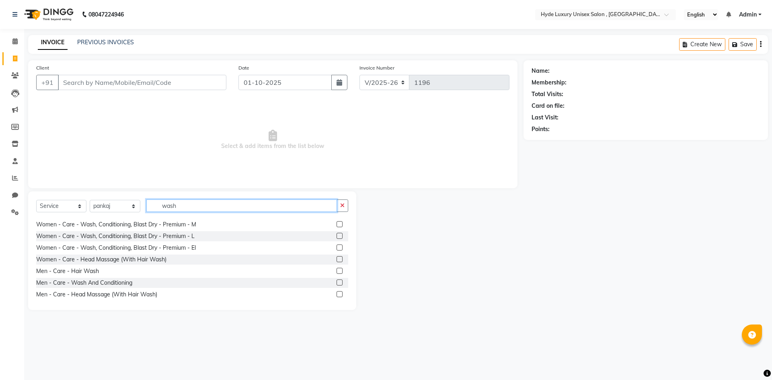
type input "wash"
click at [336, 236] on label at bounding box center [339, 236] width 6 height 6
click at [336, 236] on input "checkbox" at bounding box center [338, 236] width 5 height 5
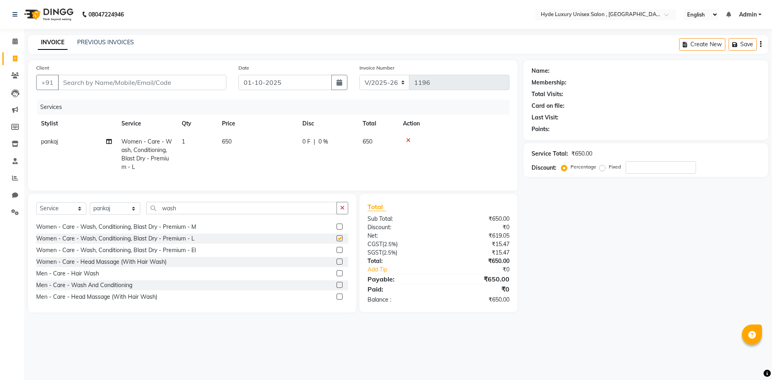
checkbox input "false"
click at [81, 78] on input "Client" at bounding box center [142, 82] width 168 height 15
type input "9"
type input "0"
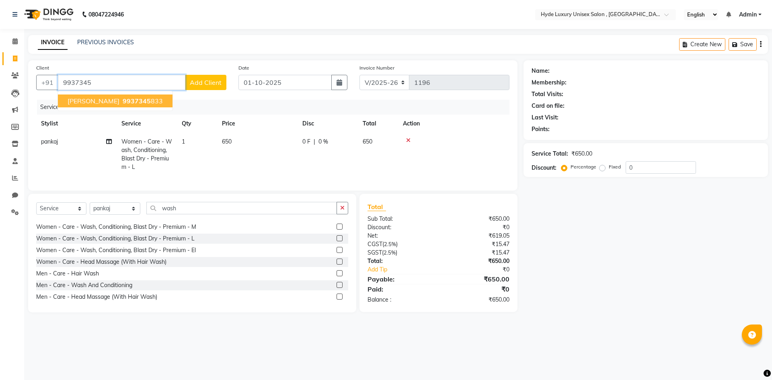
click at [119, 100] on span "Lalu Prasad Behera" at bounding box center [94, 101] width 52 height 8
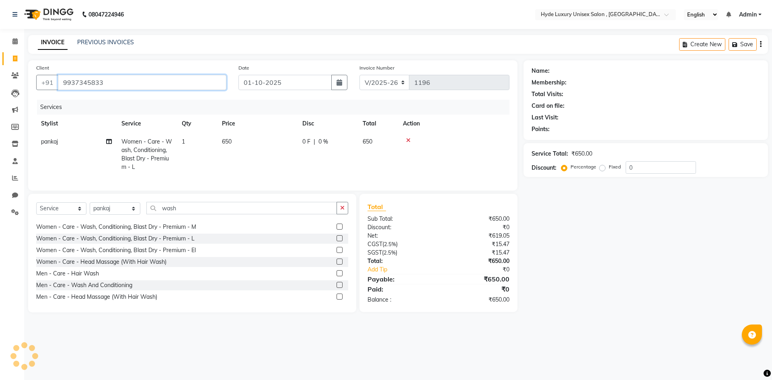
type input "9937345833"
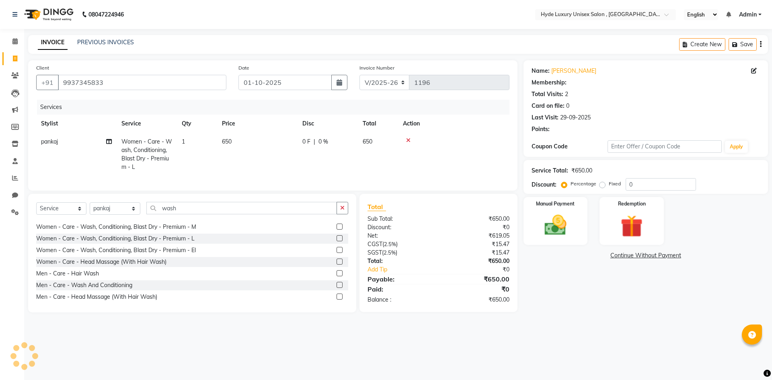
select select "1: Object"
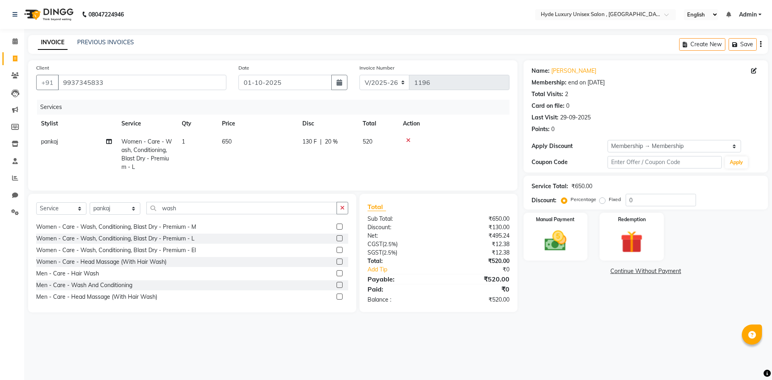
type input "20"
click at [552, 247] on img at bounding box center [555, 241] width 37 height 27
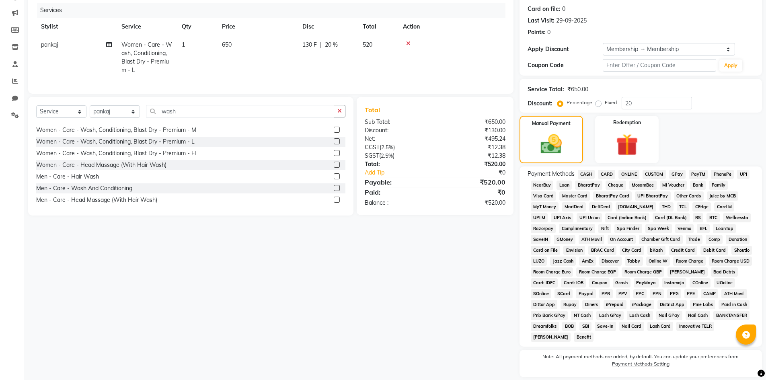
scroll to position [123, 0]
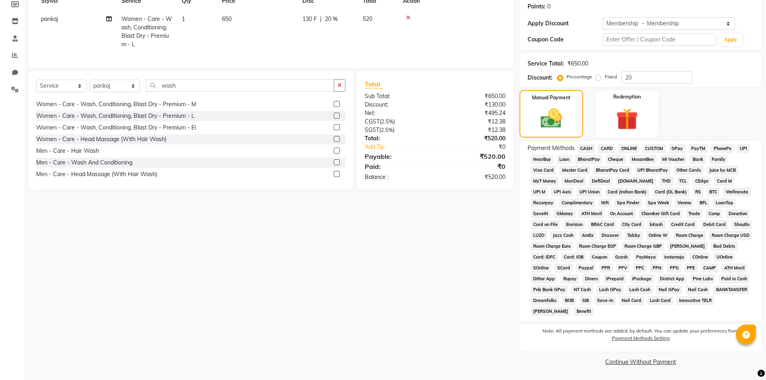
click at [742, 148] on span "UPI" at bounding box center [743, 148] width 12 height 9
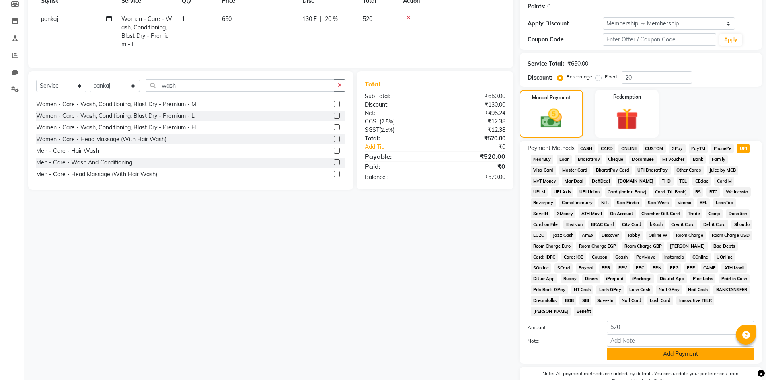
click at [658, 356] on button "Add Payment" at bounding box center [680, 354] width 147 height 12
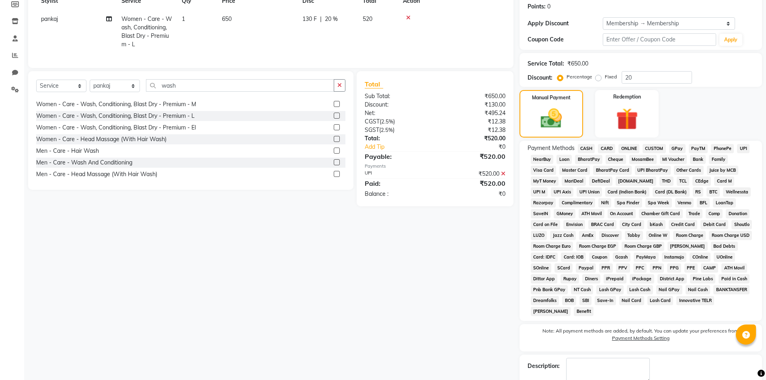
scroll to position [168, 0]
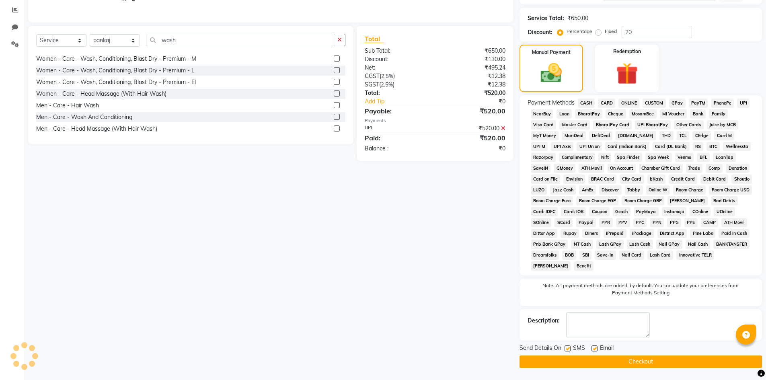
click at [624, 361] on button "Checkout" at bounding box center [640, 361] width 242 height 12
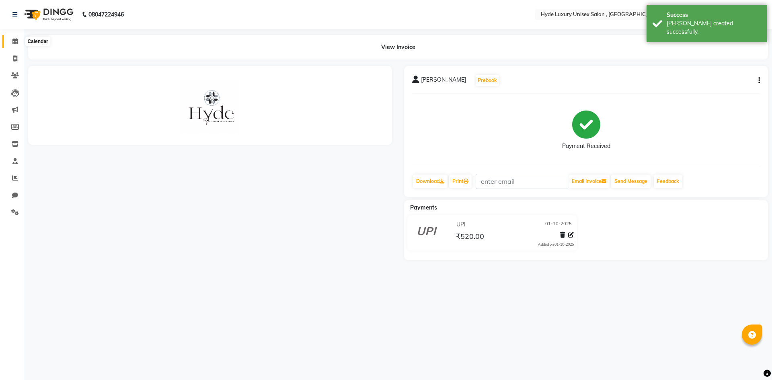
click at [17, 41] on icon at bounding box center [14, 41] width 5 height 6
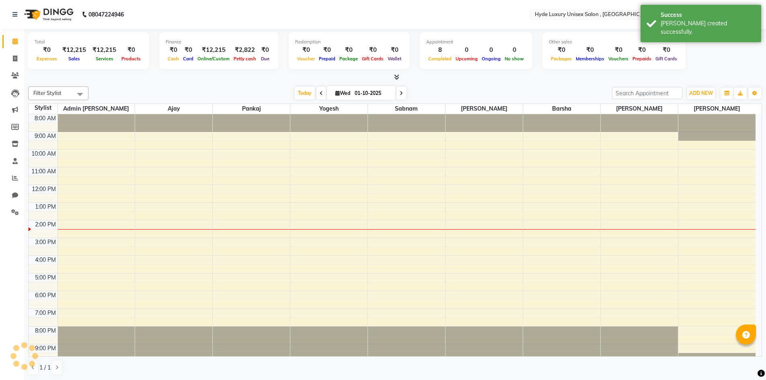
click at [214, 88] on div "Today Wed 01-10-2025" at bounding box center [349, 93] width 515 height 12
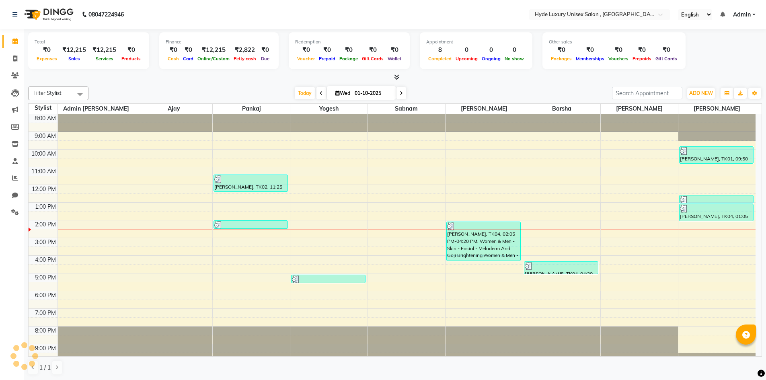
click at [188, 16] on nav "08047224946 Select Location × Hyde Luxury Unisex Salon , Rudrapur, English ENGL…" at bounding box center [383, 14] width 766 height 29
click at [17, 58] on icon at bounding box center [15, 58] width 4 height 6
select select "service"
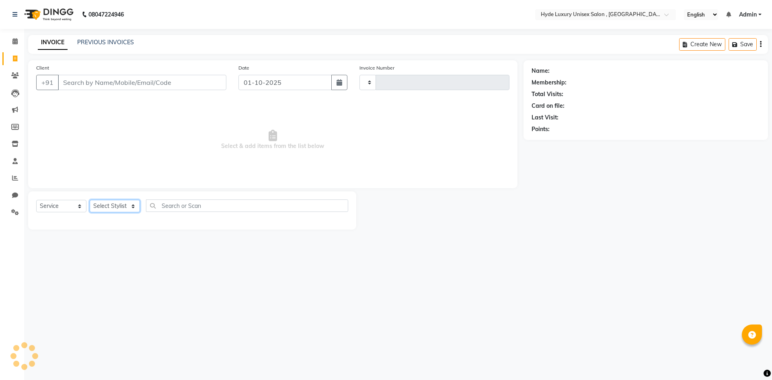
click at [103, 207] on select "Select Stylist" at bounding box center [115, 206] width 50 height 12
click at [90, 200] on select "Select Stylist" at bounding box center [115, 206] width 50 height 12
click at [123, 203] on select "Select Stylist" at bounding box center [115, 206] width 50 height 12
click at [133, 211] on select "Select Stylist" at bounding box center [115, 206] width 50 height 12
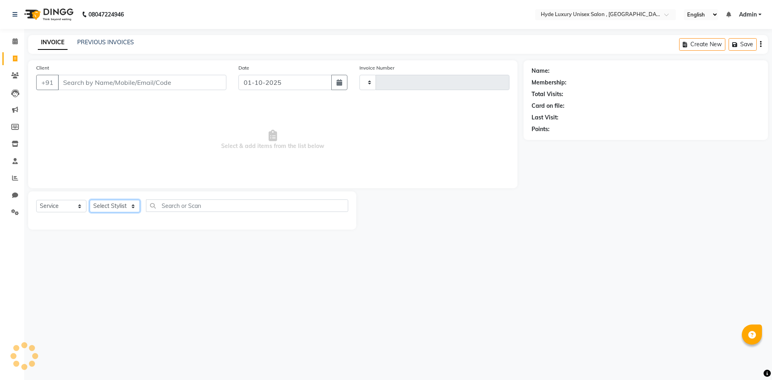
click at [133, 208] on select "Select Stylist" at bounding box center [115, 206] width 50 height 12
click at [165, 205] on input "text" at bounding box center [247, 205] width 202 height 12
click at [112, 203] on select "Select Stylist" at bounding box center [115, 206] width 50 height 12
click at [562, 304] on div "08047224946 Select Location × Hyde Luxury Unisex Salon , Rudrapur, English ENGL…" at bounding box center [386, 190] width 772 height 380
click at [117, 208] on select "Select Stylist" at bounding box center [115, 206] width 50 height 12
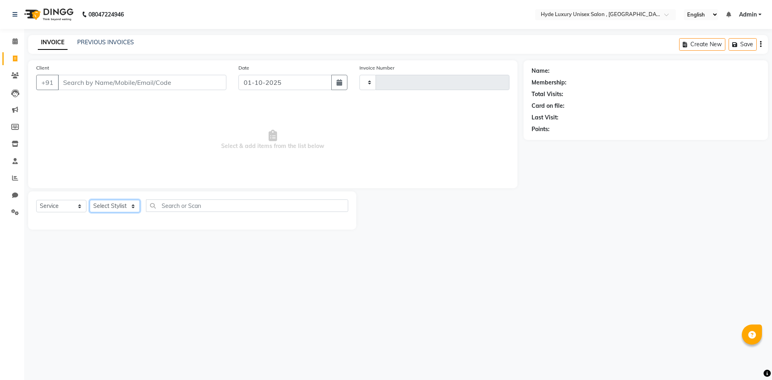
click at [117, 208] on select "Select Stylist" at bounding box center [115, 206] width 50 height 12
click at [580, 245] on div "08047224946 Select Location × Hyde Luxury Unisex Salon , Rudrapur, English ENGL…" at bounding box center [386, 190] width 772 height 380
click at [128, 206] on select "Select Stylist" at bounding box center [115, 206] width 50 height 12
click at [177, 205] on input "text" at bounding box center [247, 205] width 202 height 12
click at [59, 203] on select "Select Service Product Membership Package Voucher Prepaid Gift Card" at bounding box center [61, 206] width 50 height 12
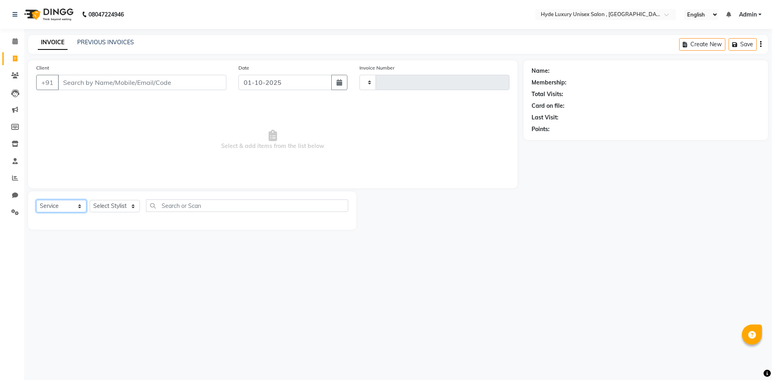
click at [36, 200] on select "Select Service Product Membership Package Voucher Prepaid Gift Card" at bounding box center [61, 206] width 50 height 12
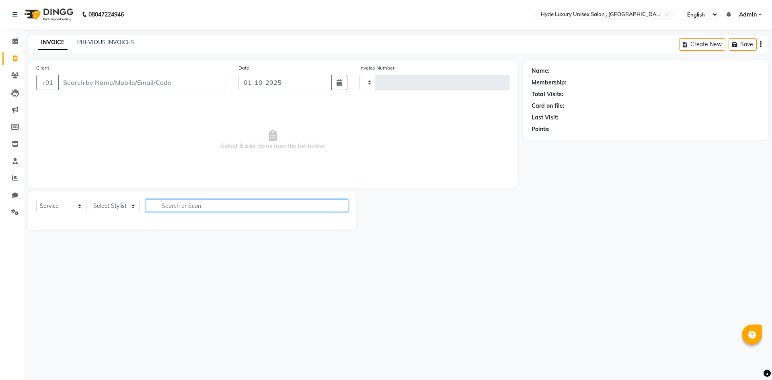
click at [187, 206] on input "text" at bounding box center [247, 205] width 202 height 12
type input "f"
type input "m"
click at [127, 205] on select "Select Stylist" at bounding box center [115, 206] width 50 height 12
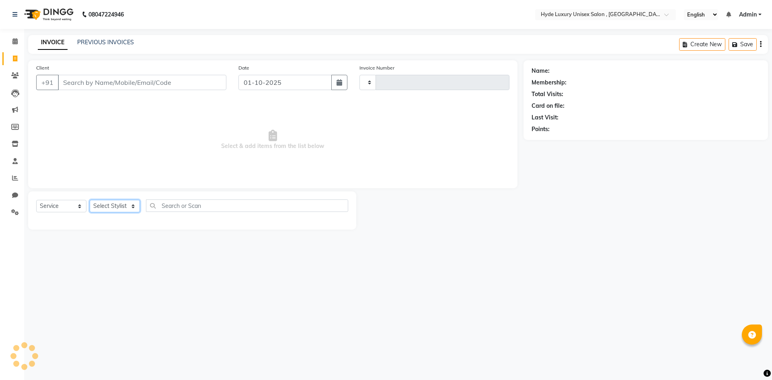
click at [127, 205] on select "Select Stylist" at bounding box center [115, 206] width 50 height 12
click at [676, 177] on div "Name: Membership: Total Visits: Card on file: Last Visit: Points:" at bounding box center [648, 144] width 250 height 169
click at [124, 205] on select "Select Stylist" at bounding box center [115, 206] width 50 height 12
click at [125, 207] on select "Select Stylist" at bounding box center [115, 206] width 50 height 12
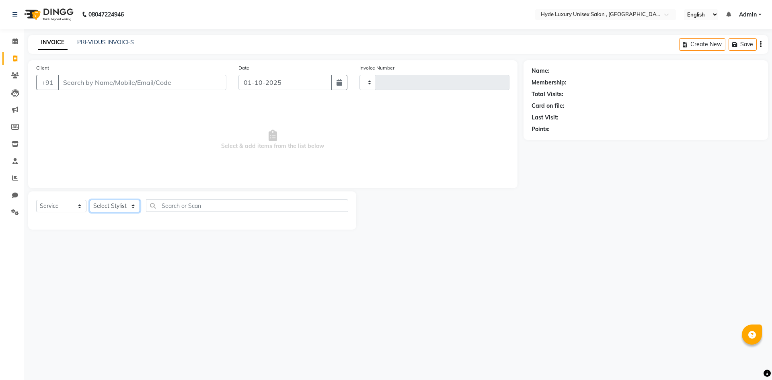
click at [125, 207] on select "Select Stylist" at bounding box center [115, 206] width 50 height 12
click at [125, 203] on select "Select Stylist" at bounding box center [115, 206] width 50 height 12
click at [132, 205] on select "Select Stylist" at bounding box center [115, 206] width 50 height 12
drag, startPoint x: 132, startPoint y: 205, endPoint x: 133, endPoint y: 211, distance: 5.7
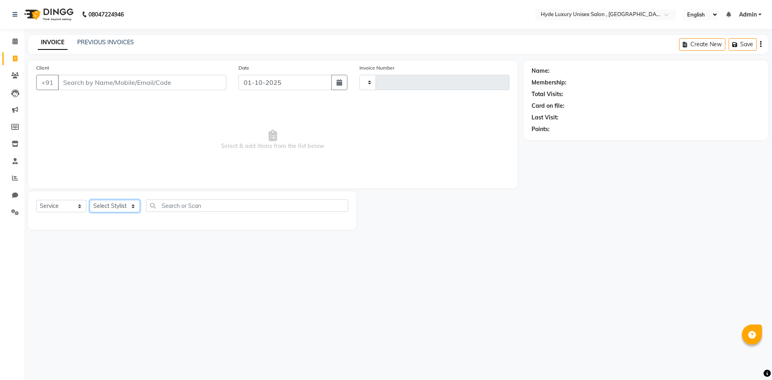
click at [133, 211] on select "Select Stylist" at bounding box center [115, 206] width 50 height 12
click at [132, 207] on select "Select Stylist" at bounding box center [115, 206] width 50 height 12
click at [135, 203] on select "Select Stylist" at bounding box center [115, 206] width 50 height 12
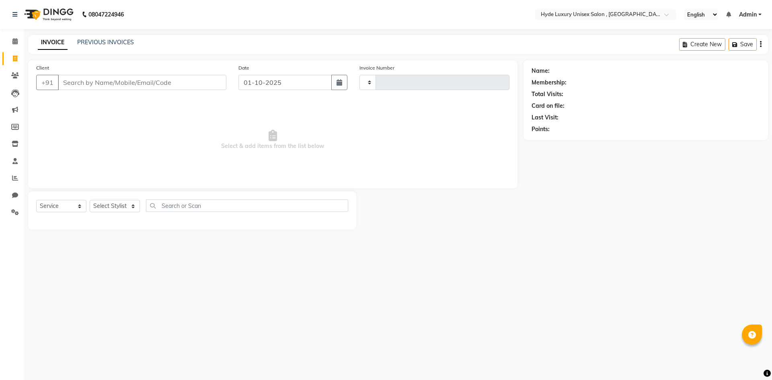
click at [567, 199] on div "Name: Membership: Total Visits: Card on file: Last Visit: Points:" at bounding box center [648, 144] width 250 height 169
click at [117, 207] on select "Select Stylist" at bounding box center [115, 206] width 50 height 12
click at [108, 78] on input "Client" at bounding box center [142, 82] width 168 height 15
type input "6372212771"
click at [193, 80] on span "Add Client" at bounding box center [206, 82] width 32 height 8
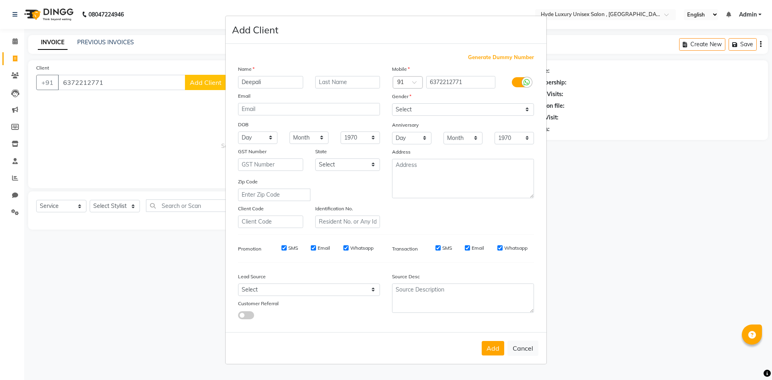
type input "Deepali"
click at [347, 87] on input "text" at bounding box center [347, 82] width 65 height 12
type input "Mishra"
click at [487, 348] on button "Add" at bounding box center [493, 348] width 23 height 14
click at [429, 107] on select "Select [DEMOGRAPHIC_DATA] [DEMOGRAPHIC_DATA] Other Prefer Not To Say" at bounding box center [463, 109] width 142 height 12
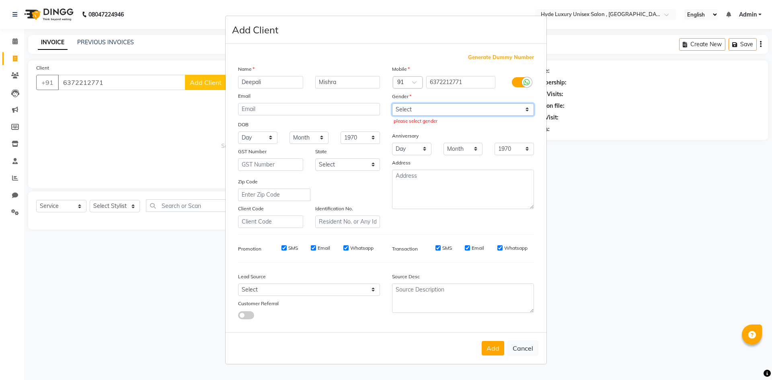
select select "female"
click at [392, 103] on select "Select [DEMOGRAPHIC_DATA] [DEMOGRAPHIC_DATA] Other Prefer Not To Say" at bounding box center [463, 109] width 142 height 12
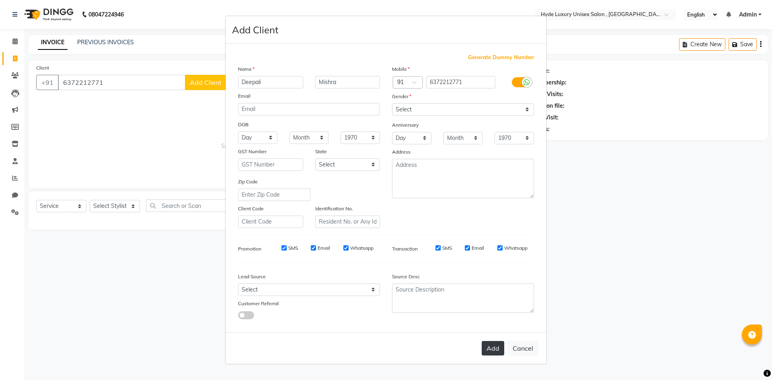
click at [492, 347] on button "Add" at bounding box center [493, 348] width 23 height 14
select select
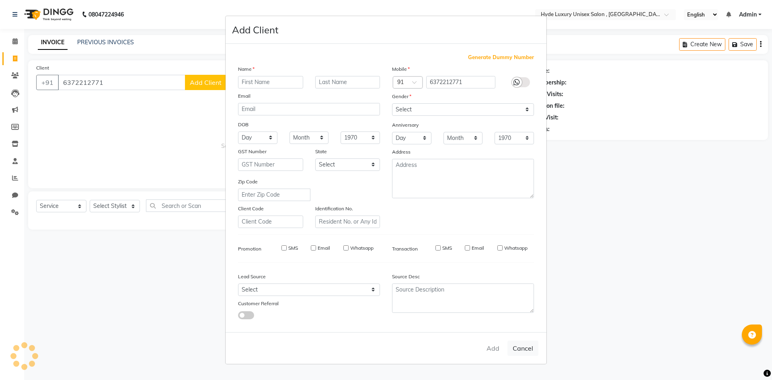
select select
checkbox input "false"
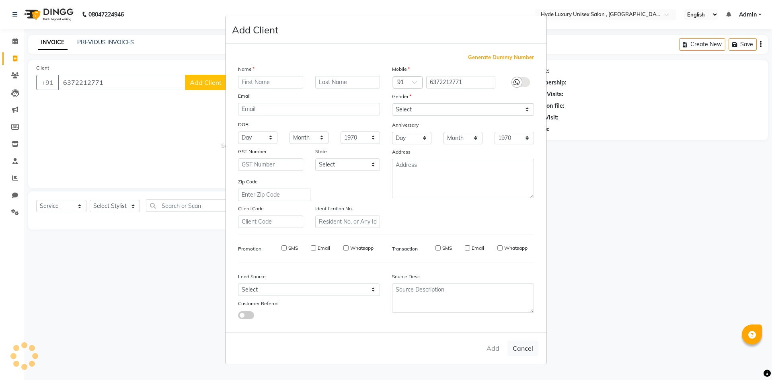
checkbox input "false"
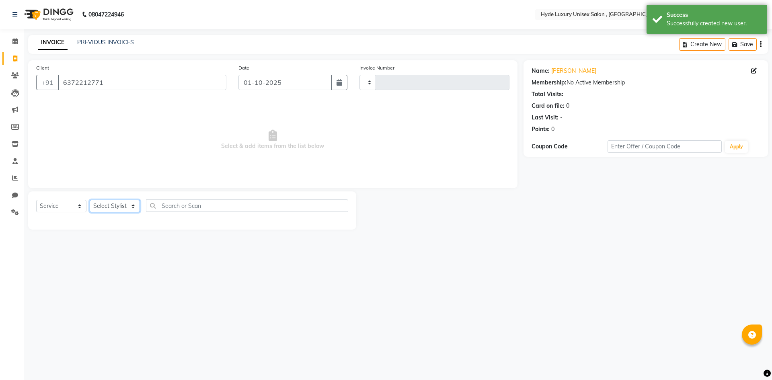
click at [123, 202] on select "Select Stylist" at bounding box center [115, 206] width 50 height 12
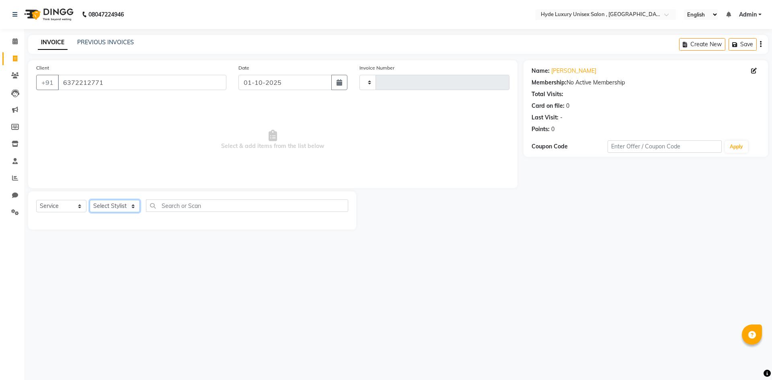
click at [128, 206] on select "Select Stylist" at bounding box center [115, 206] width 50 height 12
drag, startPoint x: 102, startPoint y: 83, endPoint x: 61, endPoint y: 87, distance: 41.6
click at [61, 87] on input "6372212771" at bounding box center [142, 82] width 168 height 15
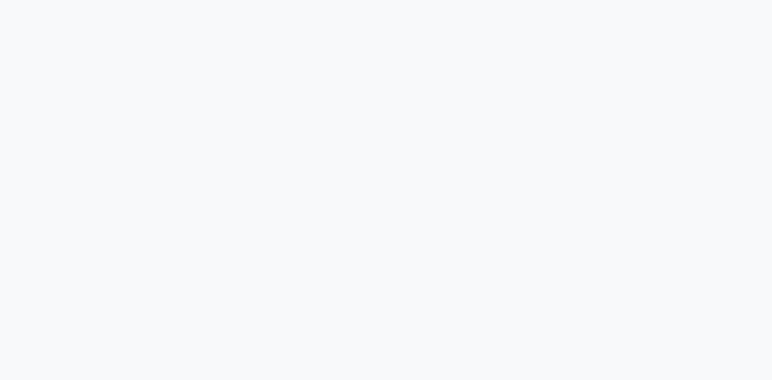
select select "service"
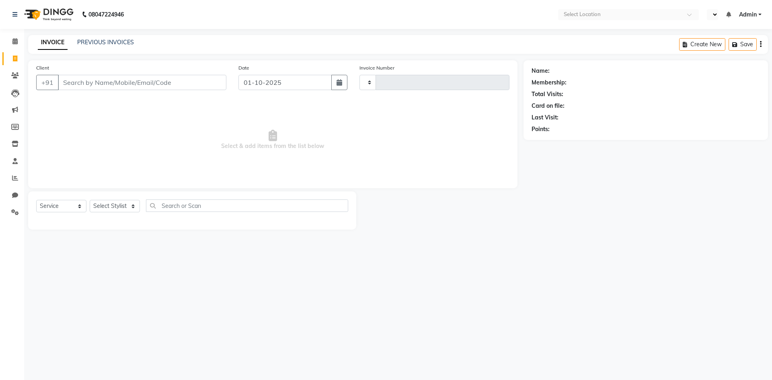
type input "1197"
select select "en"
select select "8189"
type input "6372212771"
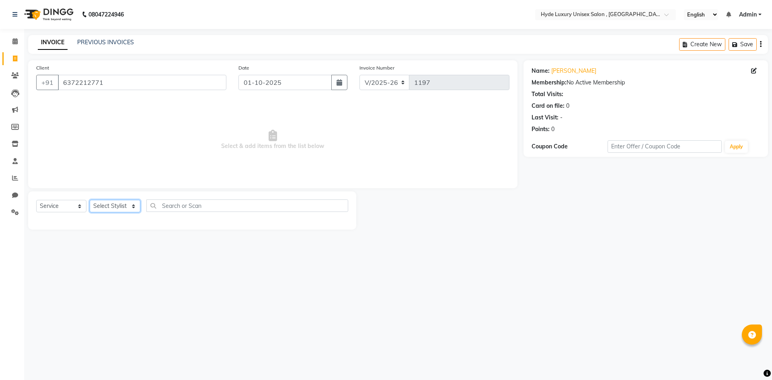
click at [129, 211] on select "Select Stylist Admin [PERSON_NAME] [PERSON_NAME] [PERSON_NAME] [PERSON_NAME] [P…" at bounding box center [115, 206] width 51 height 12
select select "79854"
click at [90, 200] on select "Select Stylist Admin [PERSON_NAME] [PERSON_NAME] [PERSON_NAME] [PERSON_NAME] [P…" at bounding box center [115, 206] width 51 height 12
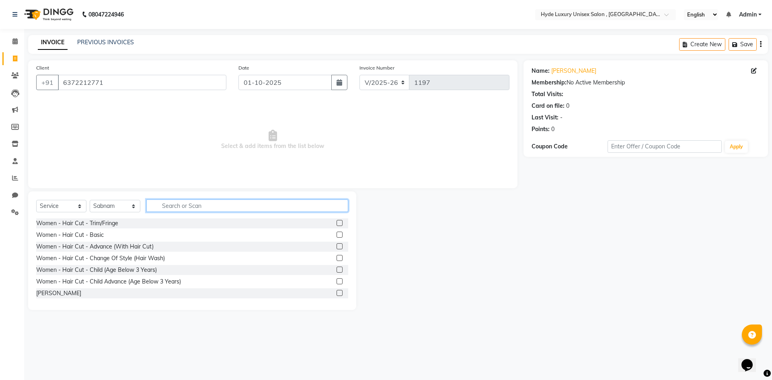
click at [164, 206] on input "text" at bounding box center [247, 205] width 202 height 12
type input "m"
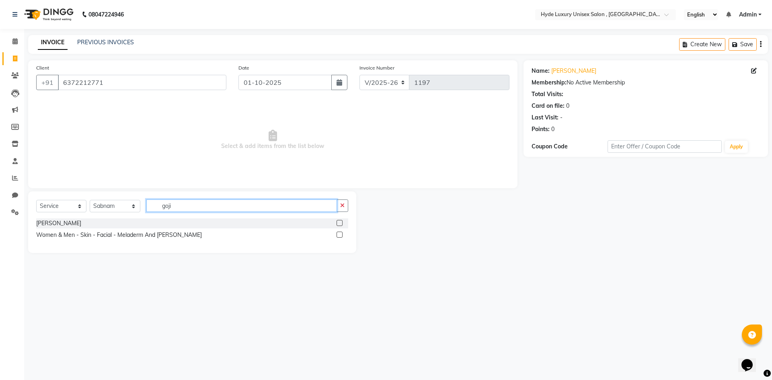
type input "goji"
click at [338, 234] on label at bounding box center [339, 235] width 6 height 6
click at [338, 234] on input "checkbox" at bounding box center [338, 234] width 5 height 5
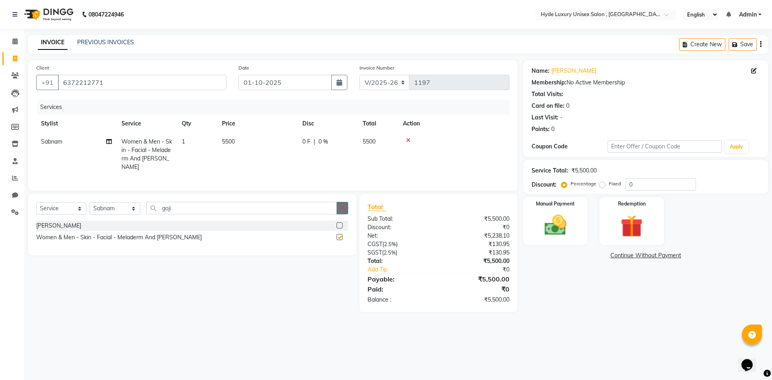
checkbox input "false"
click at [345, 210] on button "button" at bounding box center [342, 208] width 12 height 12
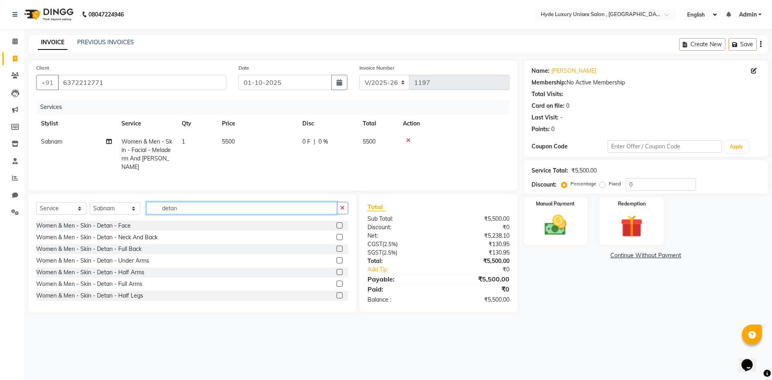
type input "detan"
click at [336, 228] on label at bounding box center [339, 225] width 6 height 6
click at [336, 228] on input "checkbox" at bounding box center [338, 225] width 5 height 5
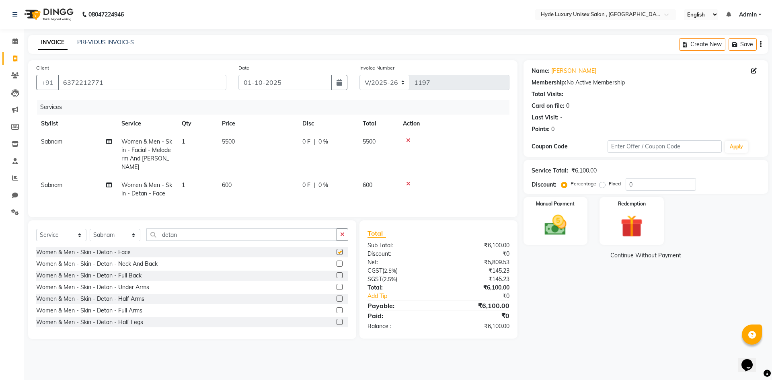
checkbox input "false"
click at [342, 235] on button "button" at bounding box center [342, 234] width 12 height 12
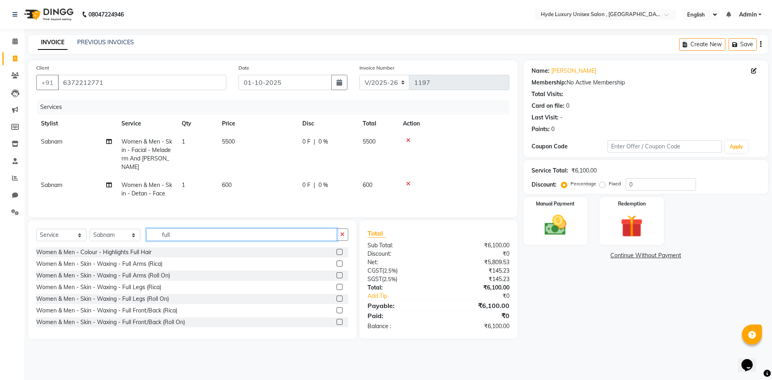
type input "full"
click at [336, 267] on label at bounding box center [339, 263] width 6 height 6
click at [336, 267] on input "checkbox" at bounding box center [338, 263] width 5 height 5
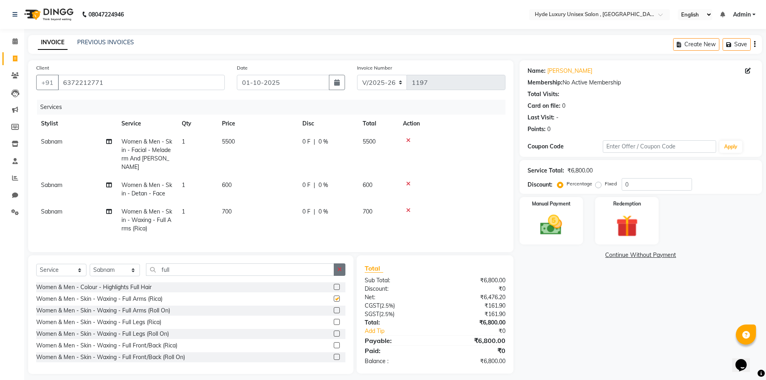
checkbox input "false"
click at [340, 272] on icon "button" at bounding box center [339, 270] width 4 height 6
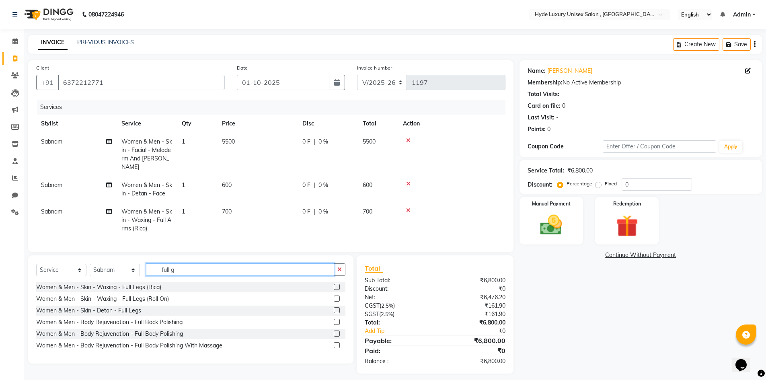
type input "full g"
click at [337, 290] on label at bounding box center [337, 287] width 6 height 6
click at [337, 290] on input "checkbox" at bounding box center [336, 287] width 5 height 5
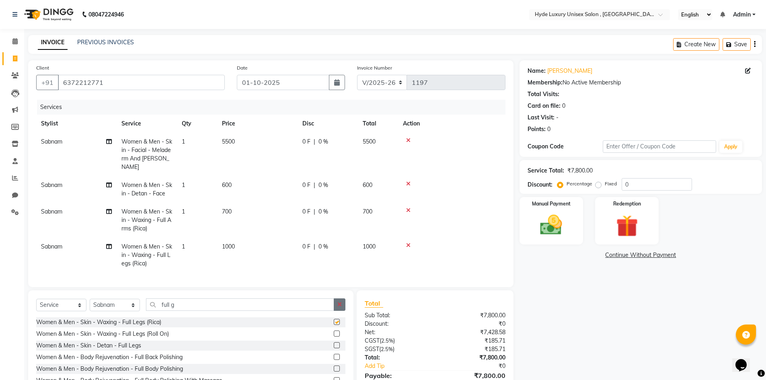
checkbox input "false"
click at [336, 309] on button "button" at bounding box center [340, 304] width 12 height 12
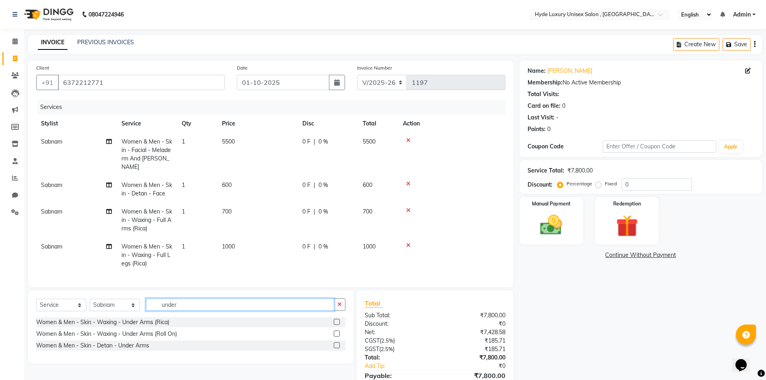
type input "under"
click at [334, 325] on label at bounding box center [337, 322] width 6 height 6
click at [334, 325] on input "checkbox" at bounding box center [336, 322] width 5 height 5
checkbox input "true"
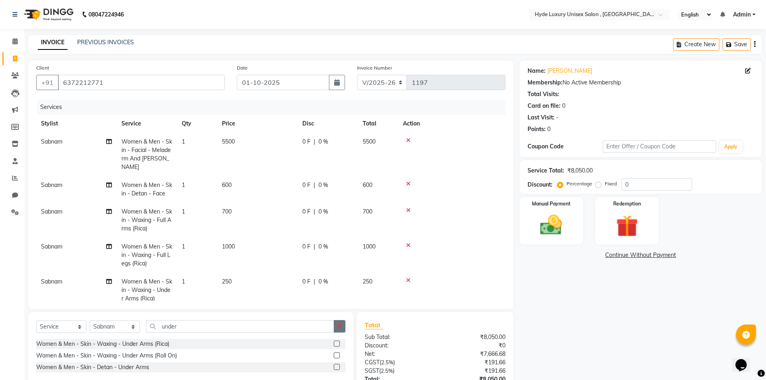
click at [340, 324] on icon "button" at bounding box center [339, 326] width 4 height 6
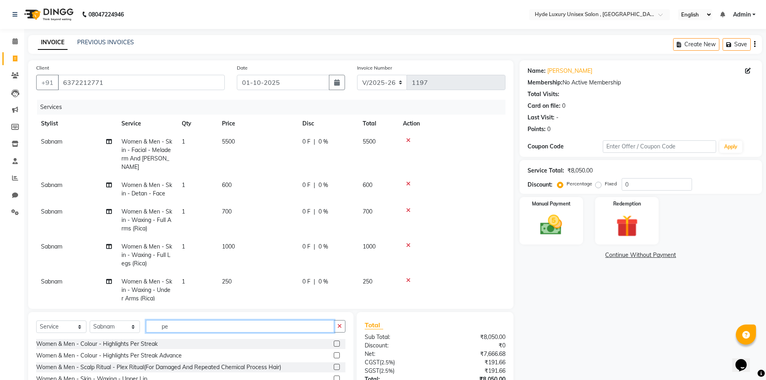
type input "p"
type input "hand"
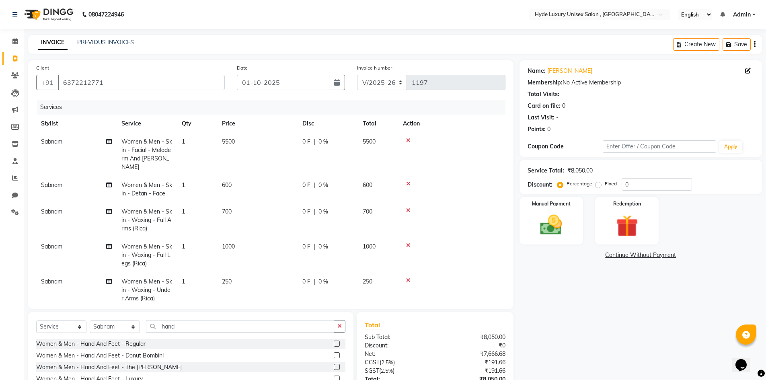
click at [339, 343] on label at bounding box center [337, 343] width 6 height 6
click at [339, 343] on input "checkbox" at bounding box center [336, 343] width 5 height 5
checkbox input "false"
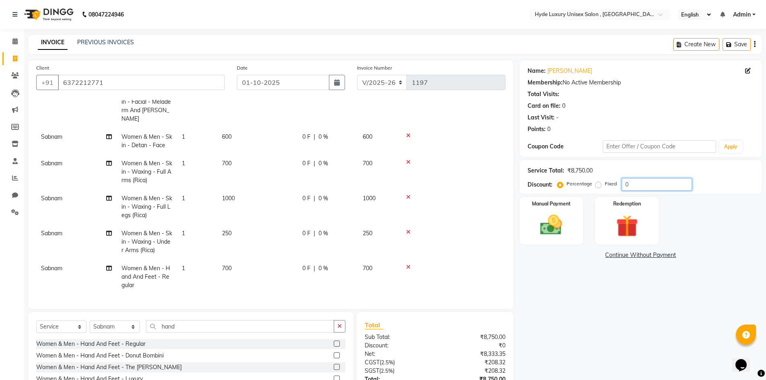
click at [636, 185] on input "0" at bounding box center [656, 184] width 70 height 12
type input "30"
click at [647, 318] on div "Name: Deepali Mishra Membership: No Active Membership Total Visits: Card on fil…" at bounding box center [643, 245] width 248 height 370
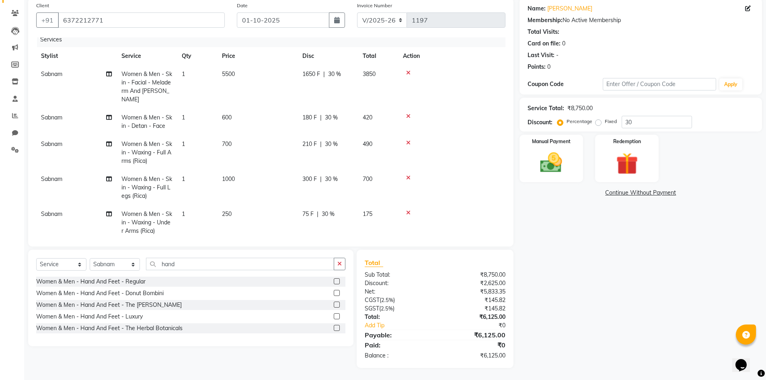
scroll to position [0, 0]
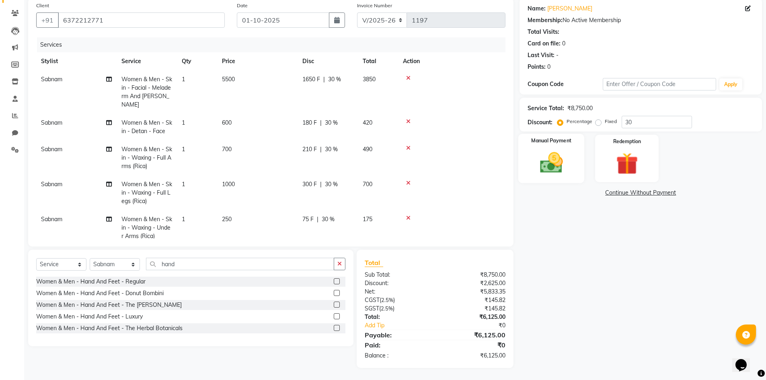
click at [568, 165] on img at bounding box center [551, 163] width 37 height 26
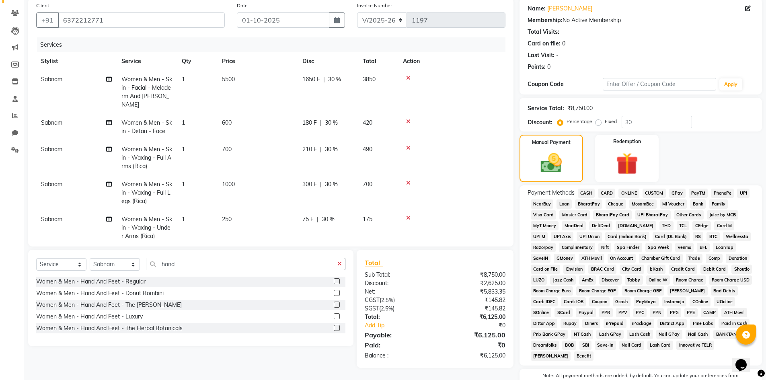
click at [607, 191] on span "CARD" at bounding box center [606, 193] width 17 height 9
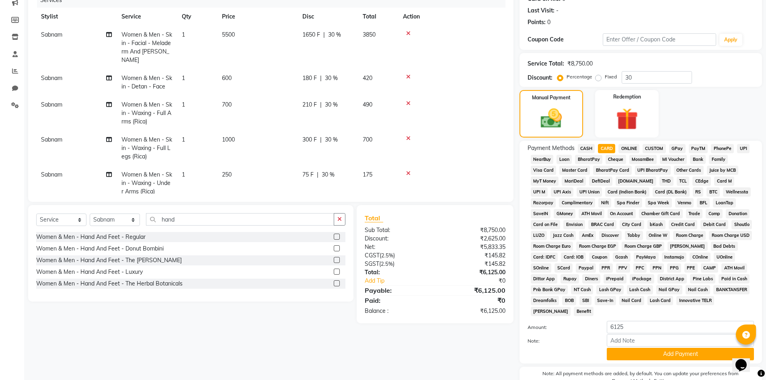
scroll to position [150, 0]
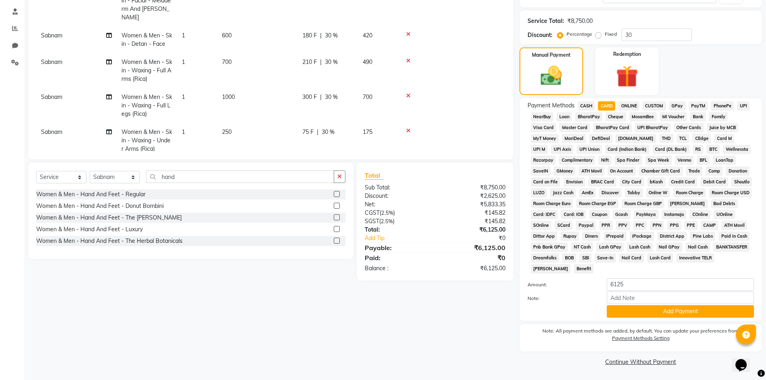
click at [644, 291] on div "Amount: 6125" at bounding box center [640, 285] width 238 height 14
click at [645, 283] on input "6125" at bounding box center [680, 284] width 147 height 12
type input "6"
click at [741, 106] on span "UPI" at bounding box center [743, 105] width 12 height 9
click at [603, 105] on span "CARD" at bounding box center [606, 105] width 17 height 9
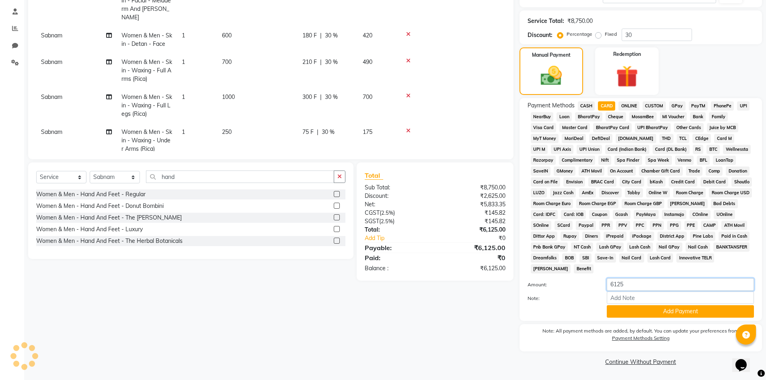
click at [634, 279] on input "6125" at bounding box center [680, 284] width 147 height 12
type input "6"
type input "4000"
click at [655, 311] on button "Add Payment" at bounding box center [680, 311] width 147 height 12
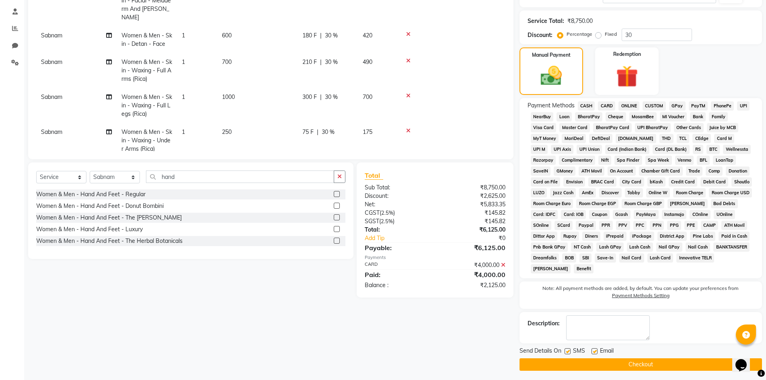
click at [744, 108] on span "UPI" at bounding box center [743, 105] width 12 height 9
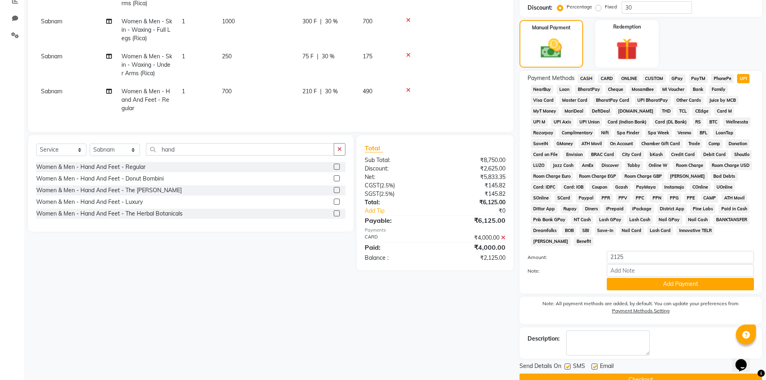
scroll to position [195, 0]
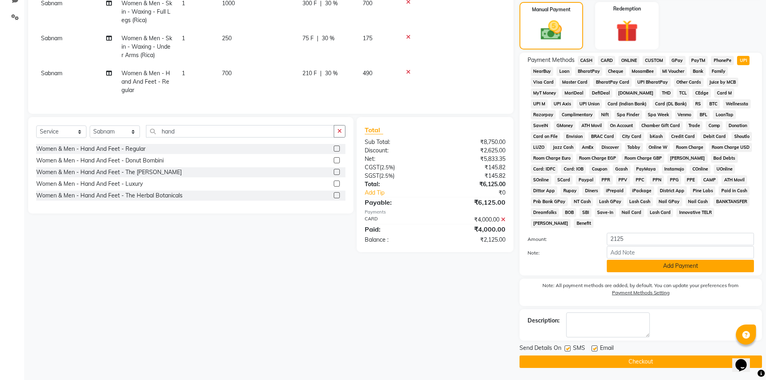
click at [666, 265] on button "Add Payment" at bounding box center [680, 266] width 147 height 12
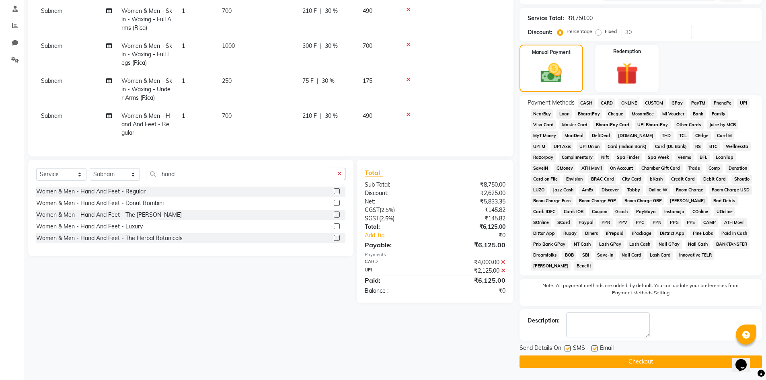
scroll to position [152, 0]
click at [630, 363] on button "Checkout" at bounding box center [640, 361] width 242 height 12
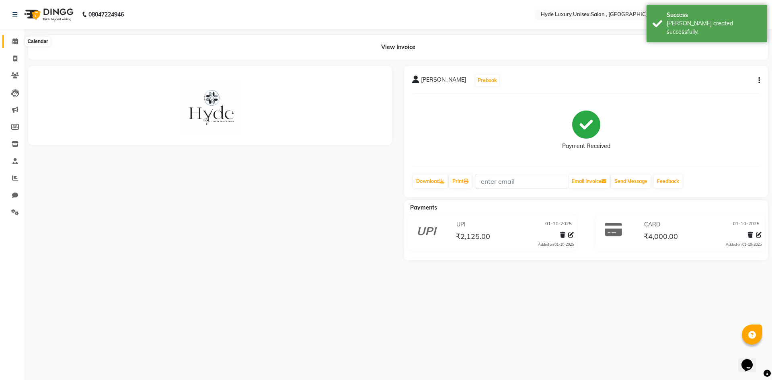
click at [15, 40] on icon at bounding box center [14, 41] width 5 height 6
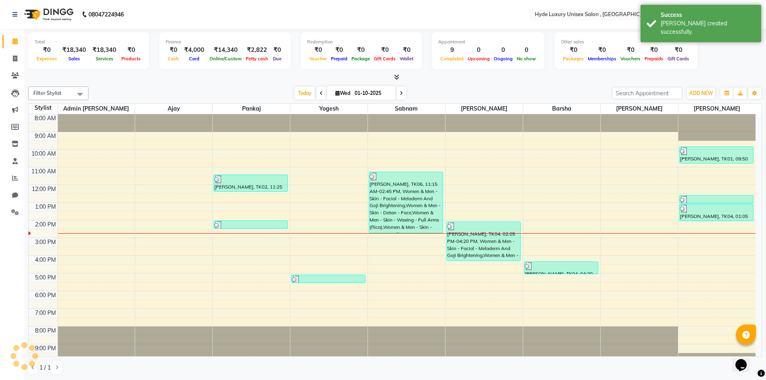
click at [119, 76] on div at bounding box center [395, 77] width 734 height 8
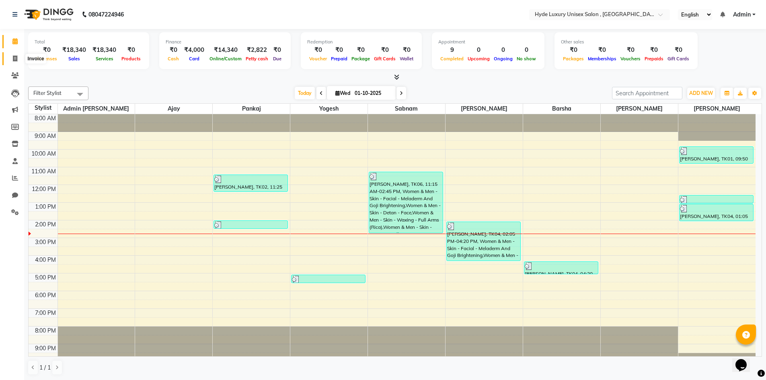
click at [11, 57] on span at bounding box center [15, 58] width 14 height 9
select select "service"
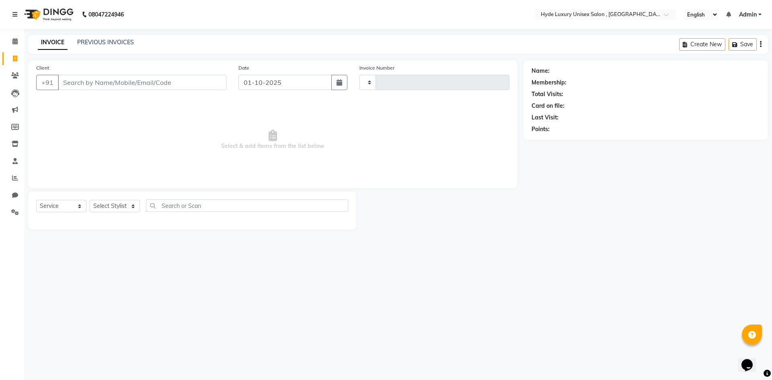
type input "1198"
select select "8189"
click at [73, 84] on input "Client" at bounding box center [142, 82] width 168 height 15
type input "8984590105"
click at [202, 78] on span "Add Client" at bounding box center [206, 82] width 32 height 8
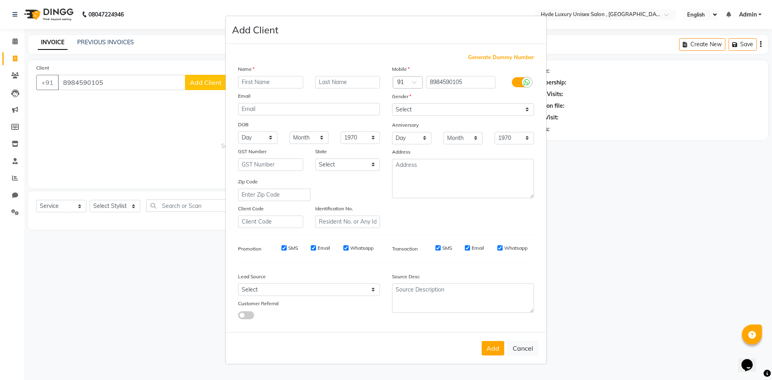
click at [243, 82] on input "text" at bounding box center [270, 82] width 65 height 12
type input "avhishek"
click at [343, 83] on input "text" at bounding box center [347, 82] width 65 height 12
type input "paynaik"
click at [403, 105] on select "Select [DEMOGRAPHIC_DATA] [DEMOGRAPHIC_DATA] Other Prefer Not To Say" at bounding box center [463, 109] width 142 height 12
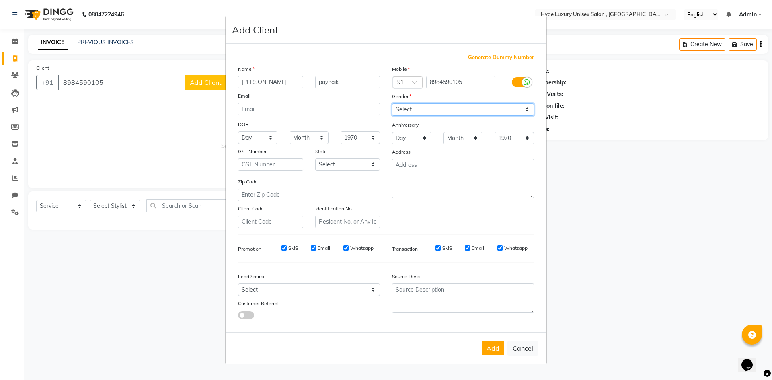
select select "[DEMOGRAPHIC_DATA]"
click at [392, 103] on select "Select [DEMOGRAPHIC_DATA] [DEMOGRAPHIC_DATA] Other Prefer Not To Say" at bounding box center [463, 109] width 142 height 12
click at [493, 347] on button "Add" at bounding box center [493, 348] width 23 height 14
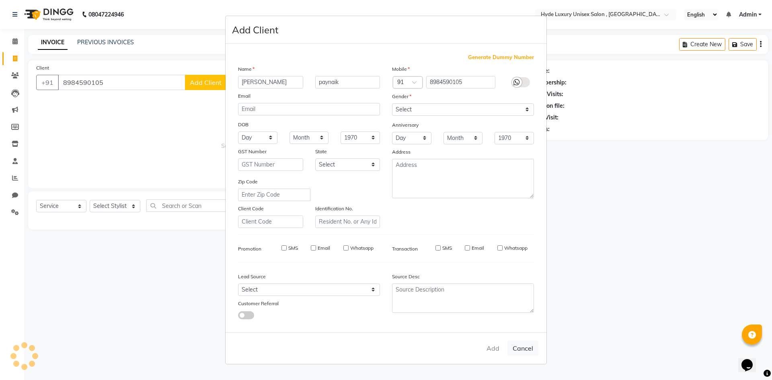
select select
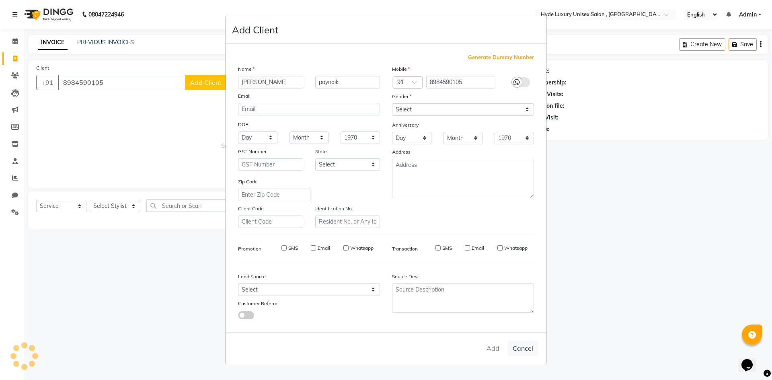
select select
checkbox input "false"
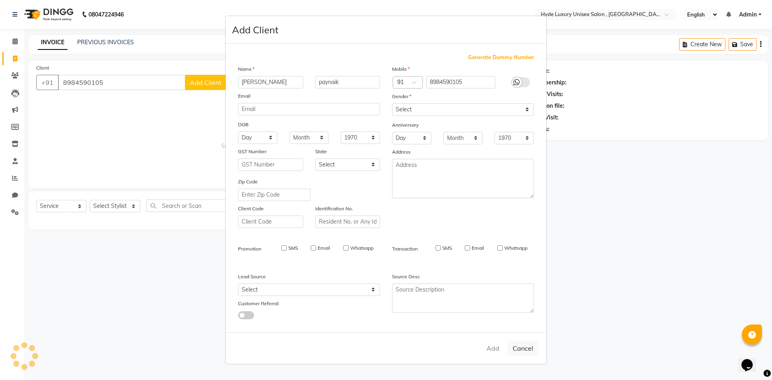
checkbox input "false"
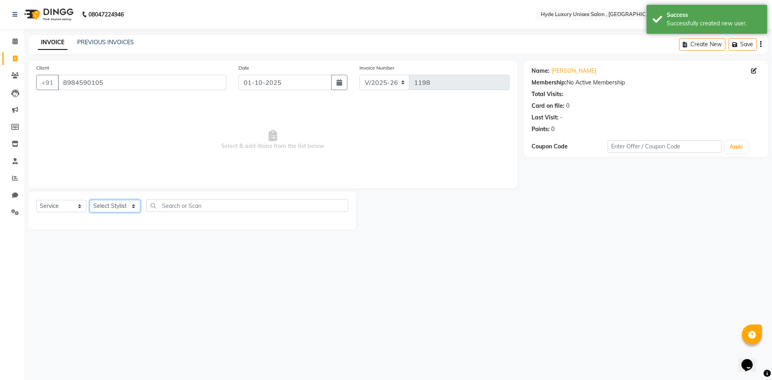
click at [113, 210] on select "Select Stylist Admin [PERSON_NAME] [PERSON_NAME] [PERSON_NAME] [PERSON_NAME] [P…" at bounding box center [115, 206] width 51 height 12
select select "79830"
click at [90, 200] on select "Select Stylist Admin [PERSON_NAME] [PERSON_NAME] [PERSON_NAME] [PERSON_NAME] [P…" at bounding box center [115, 206] width 51 height 12
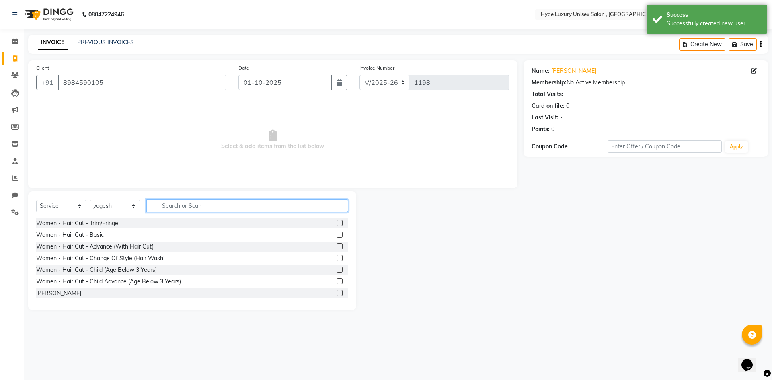
click at [199, 206] on input "text" at bounding box center [247, 205] width 202 height 12
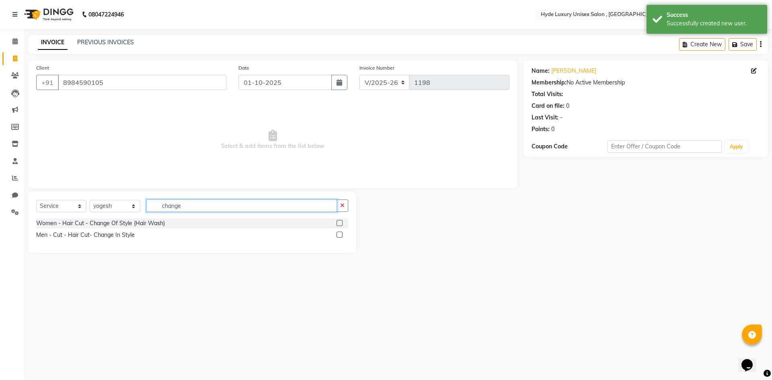
type input "change"
click at [339, 234] on label at bounding box center [339, 235] width 6 height 6
click at [339, 234] on input "checkbox" at bounding box center [338, 234] width 5 height 5
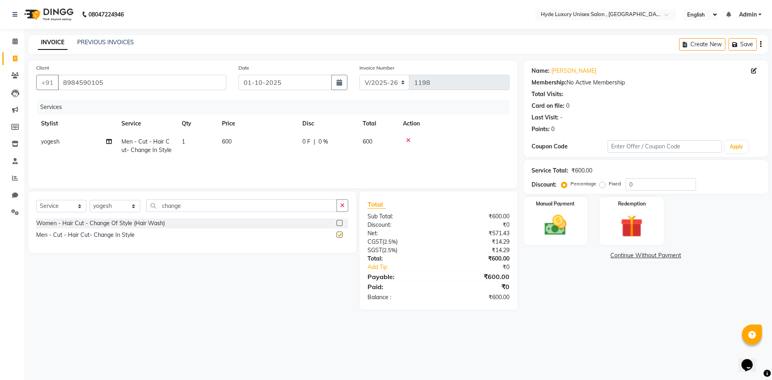
checkbox input "false"
click at [242, 206] on input "change" at bounding box center [241, 205] width 191 height 12
type input "c"
type input "trim"
click at [338, 233] on label at bounding box center [339, 235] width 6 height 6
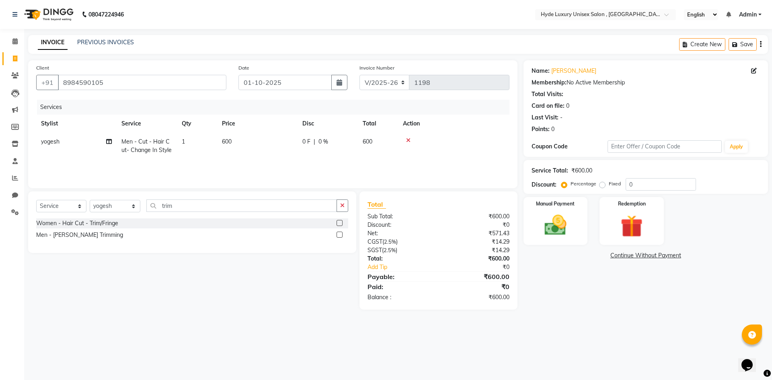
click at [338, 233] on input "checkbox" at bounding box center [338, 234] width 5 height 5
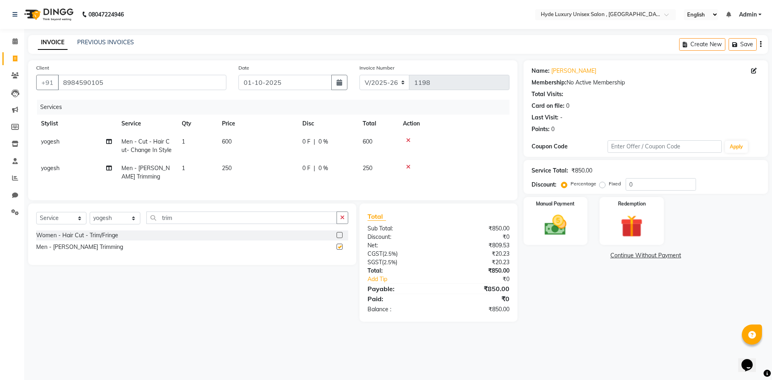
checkbox input "false"
click at [546, 218] on img at bounding box center [555, 225] width 37 height 27
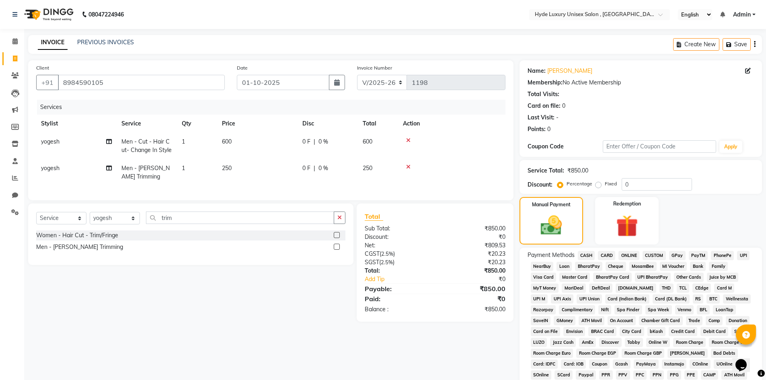
click at [745, 256] on span "UPI" at bounding box center [743, 255] width 12 height 9
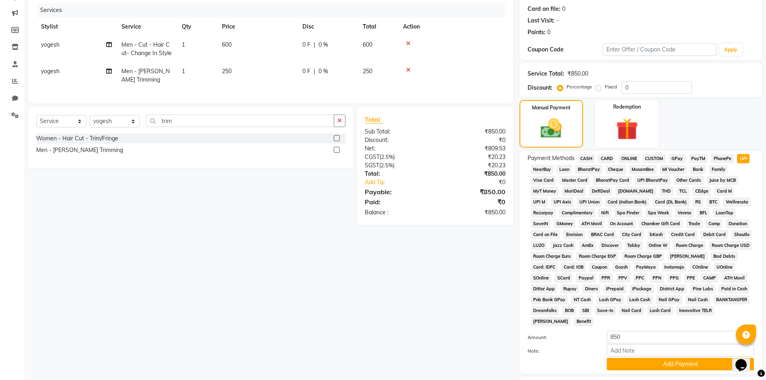
scroll to position [150, 0]
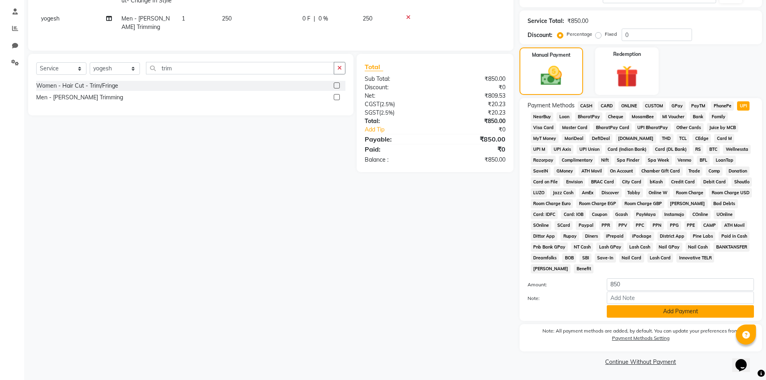
click at [692, 308] on button "Add Payment" at bounding box center [680, 311] width 147 height 12
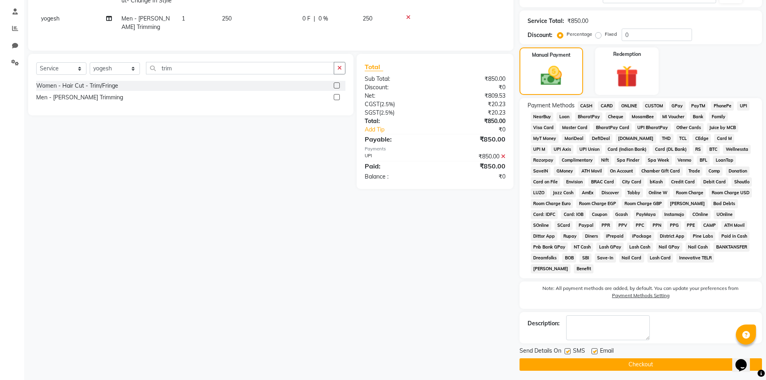
click at [649, 363] on button "Checkout" at bounding box center [640, 364] width 242 height 12
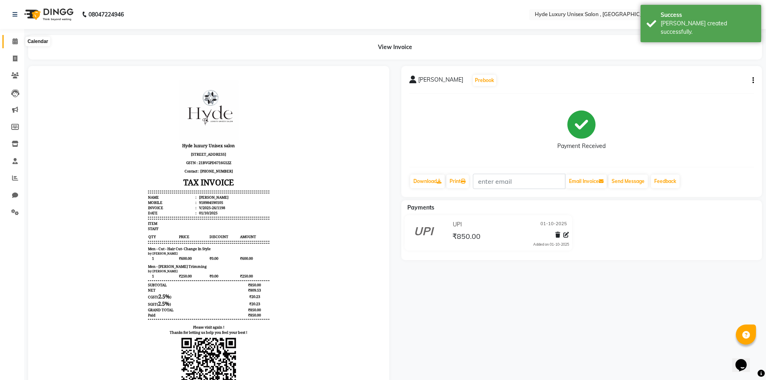
click at [16, 38] on span at bounding box center [15, 41] width 14 height 9
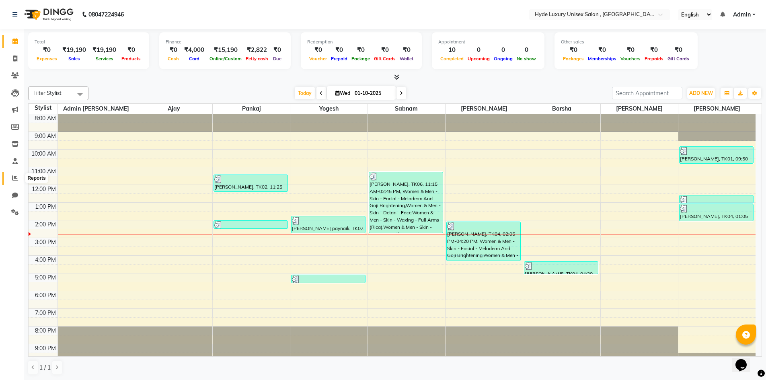
click at [14, 176] on icon at bounding box center [15, 178] width 6 height 6
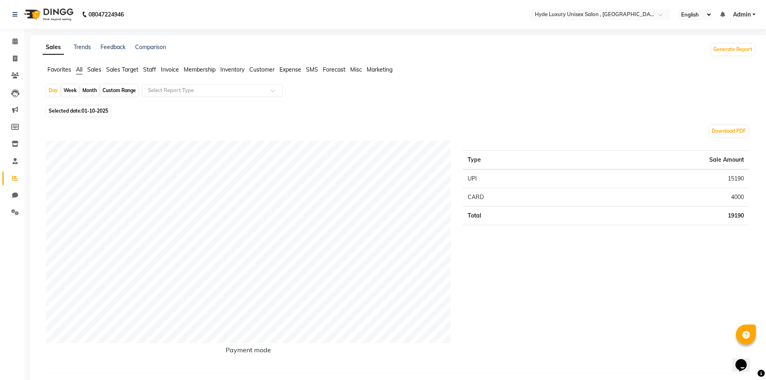
click at [146, 68] on span "Staff" at bounding box center [149, 69] width 13 height 7
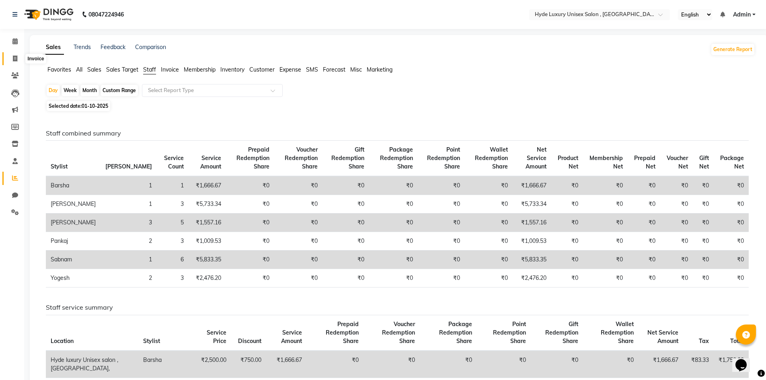
click at [13, 55] on icon at bounding box center [15, 58] width 4 height 6
select select "service"
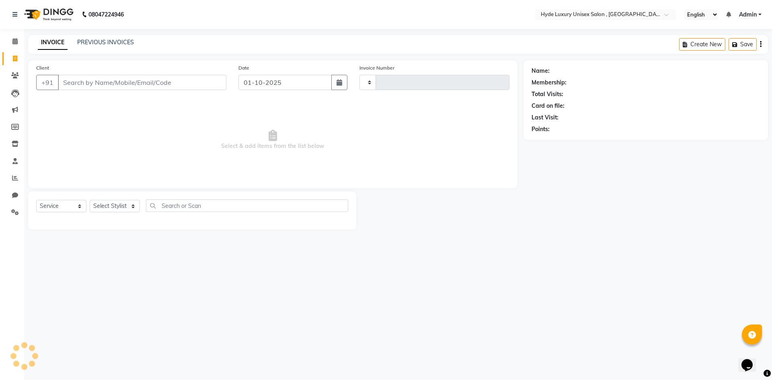
type input "1199"
select select "8189"
click at [96, 42] on link "PREVIOUS INVOICES" at bounding box center [105, 42] width 57 height 7
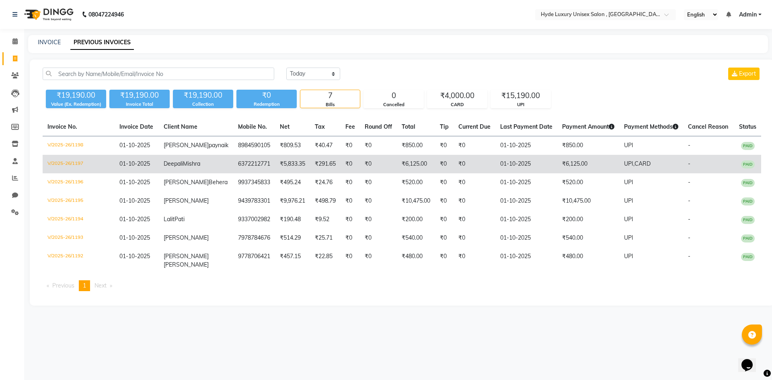
click at [200, 173] on td "Deepali Mishra" at bounding box center [196, 164] width 74 height 18
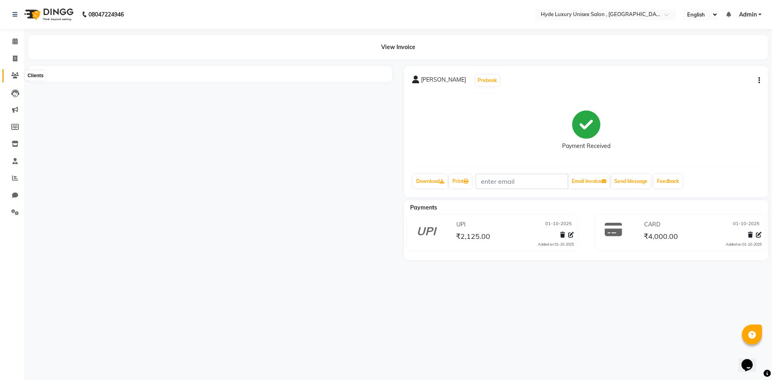
click at [13, 76] on icon at bounding box center [15, 75] width 8 height 6
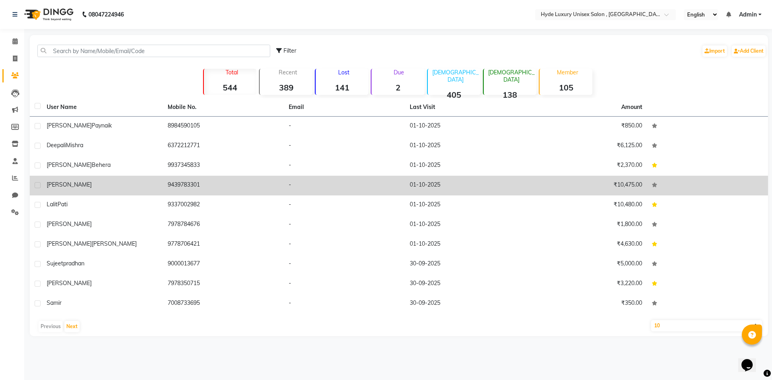
click at [122, 180] on td "[PERSON_NAME]" at bounding box center [102, 186] width 121 height 20
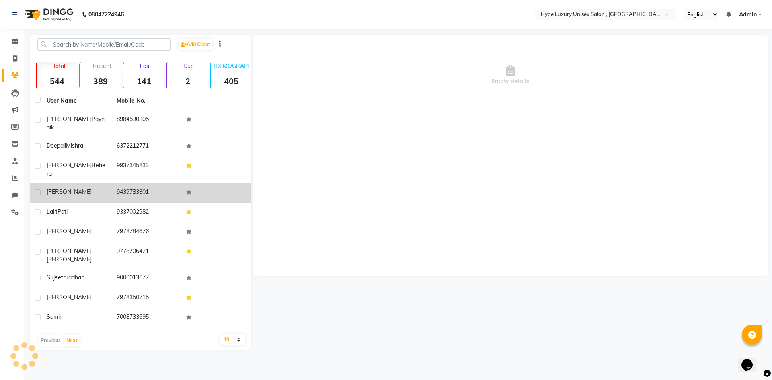
click at [122, 183] on td "9439783301" at bounding box center [147, 193] width 70 height 20
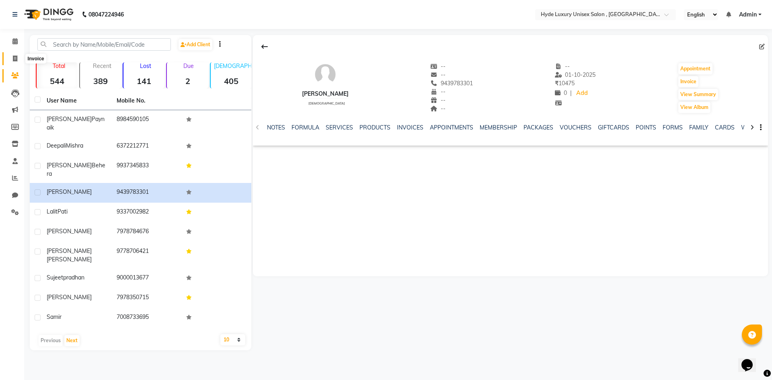
click at [15, 54] on span at bounding box center [15, 58] width 14 height 9
select select "service"
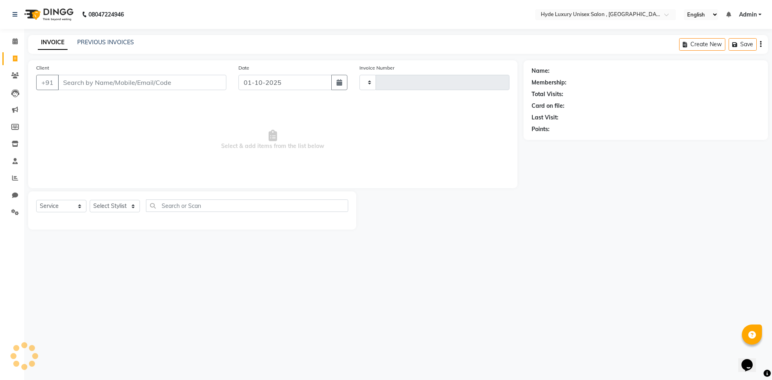
type input "1199"
select select "8189"
click at [84, 34] on div "08047224946 Select Location × Hyde Luxury Unisex Salon , Rudrapur, English ENGL…" at bounding box center [386, 190] width 772 height 380
click at [86, 38] on div "INVOICE PREVIOUS INVOICES Create New Save" at bounding box center [398, 44] width 740 height 19
click at [86, 41] on link "PREVIOUS INVOICES" at bounding box center [105, 42] width 57 height 7
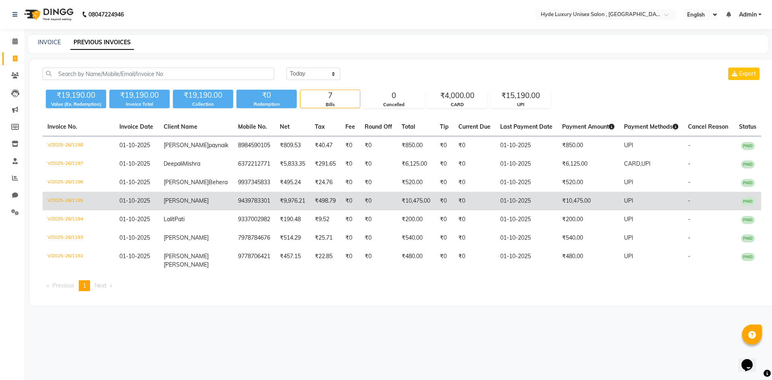
click at [310, 210] on td "₹498.79" at bounding box center [325, 201] width 31 height 18
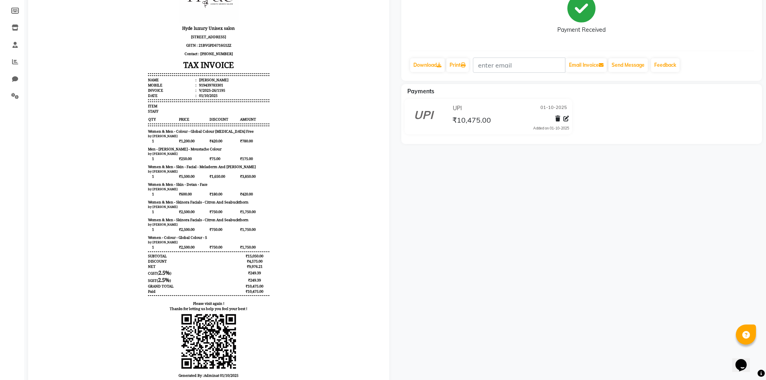
scroll to position [121, 0]
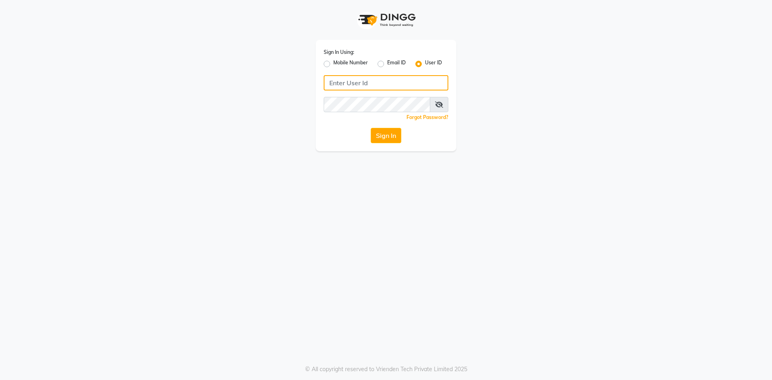
click at [384, 84] on input "Username" at bounding box center [386, 82] width 125 height 15
click at [369, 84] on input "hydeluxurysalon" at bounding box center [386, 82] width 125 height 15
type input "hydeluxurysalon"
click at [385, 134] on button "Sign In" at bounding box center [386, 135] width 31 height 15
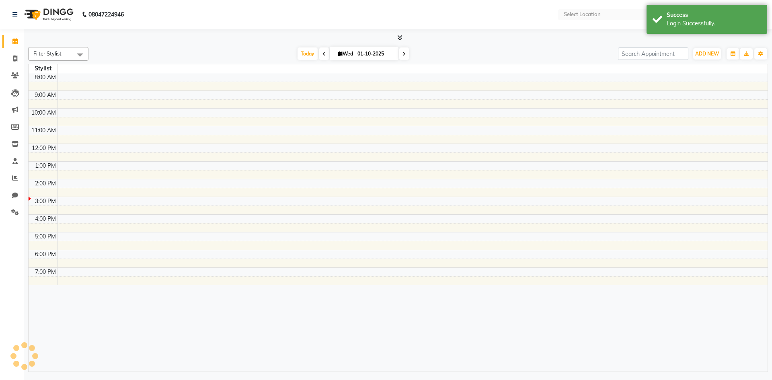
select select "en"
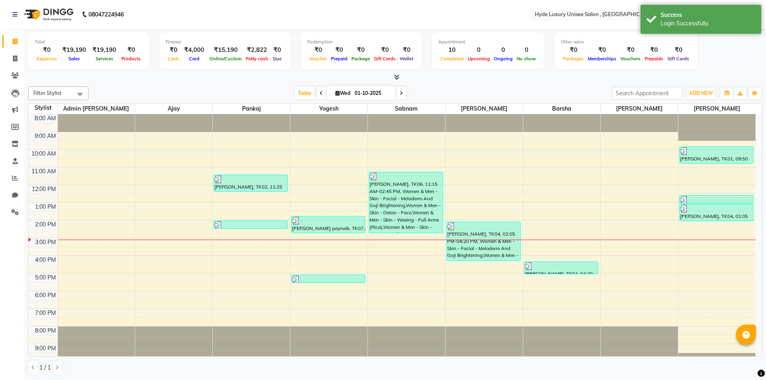
click at [174, 79] on div at bounding box center [395, 77] width 734 height 8
click at [206, 14] on nav "08047224946 Select Location × Hyde Luxury Unisex Salon , Rudrapur, English ENGL…" at bounding box center [383, 14] width 766 height 29
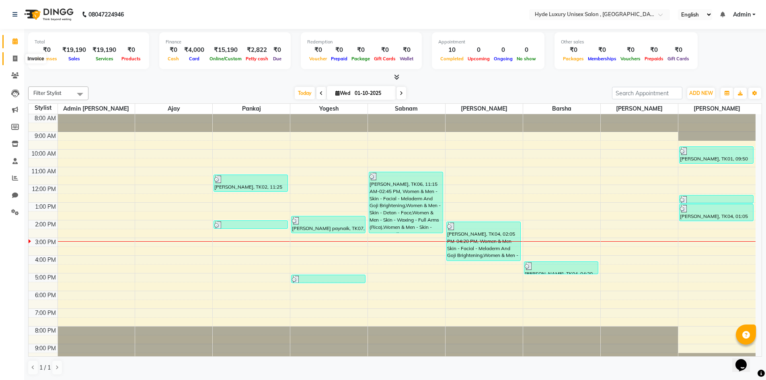
click at [12, 57] on span at bounding box center [15, 58] width 14 height 9
select select "service"
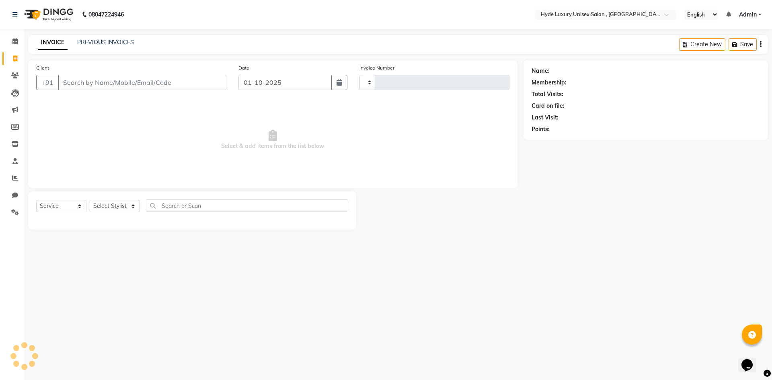
type input "1199"
select select "8189"
click at [121, 40] on link "PREVIOUS INVOICES" at bounding box center [105, 42] width 57 height 7
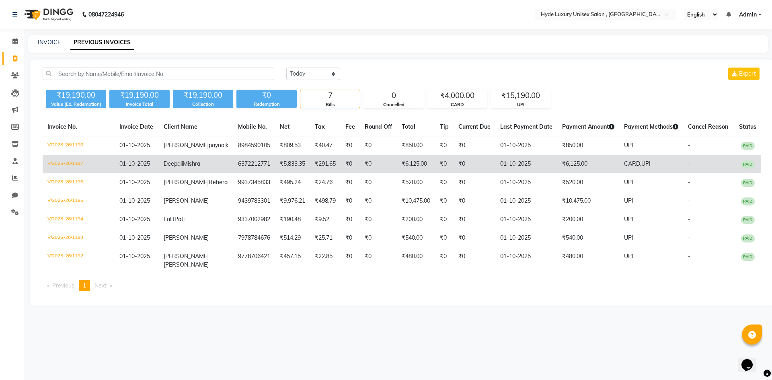
click at [233, 172] on td "6372212771" at bounding box center [254, 164] width 42 height 18
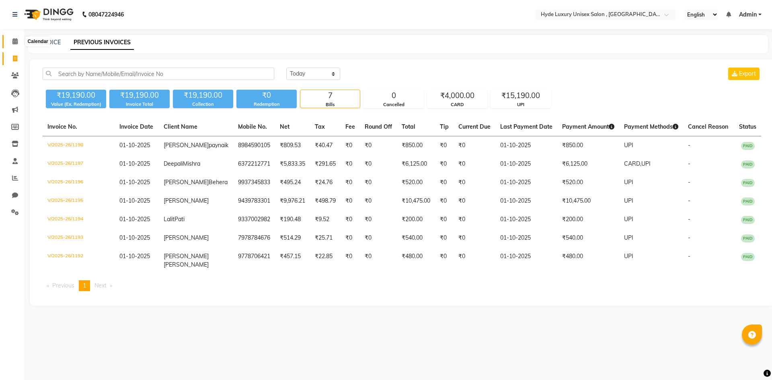
click at [17, 39] on icon at bounding box center [14, 41] width 5 height 6
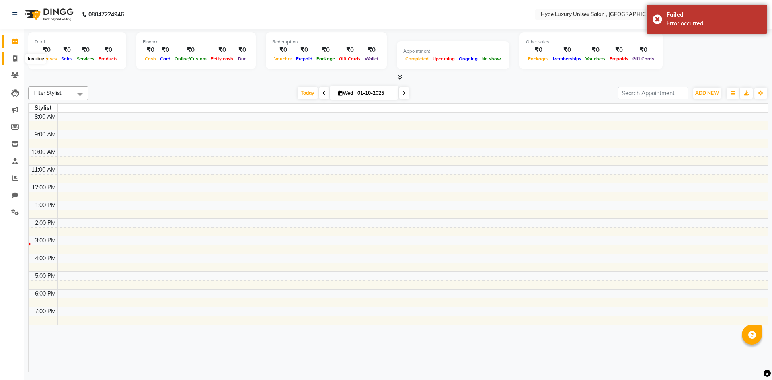
click at [16, 62] on span at bounding box center [15, 58] width 14 height 9
select select "service"
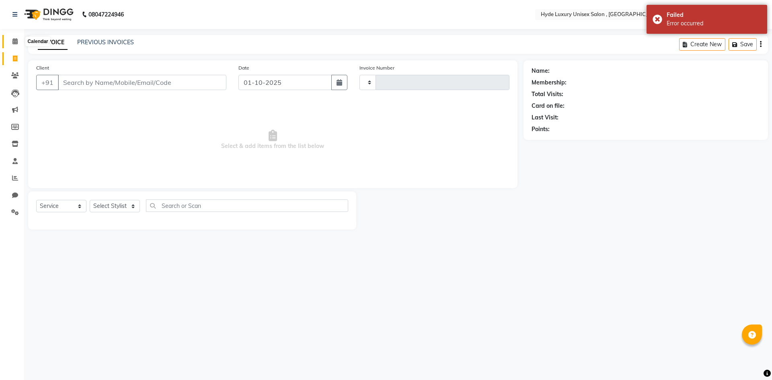
click at [16, 40] on icon at bounding box center [14, 41] width 5 height 6
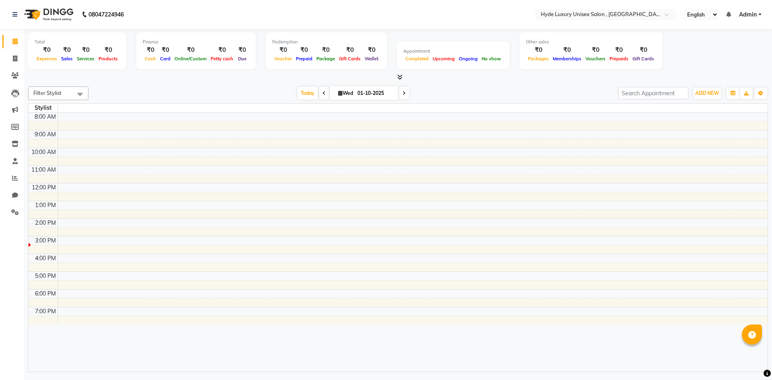
click at [176, 9] on nav "08047224946 Select Location × Hyde Luxury Unisex Salon , Rudrapur, English ENGL…" at bounding box center [386, 14] width 772 height 29
click at [181, 13] on nav "08047224946 Select Location × Hyde Luxury Unisex Salon , Rudrapur, English ENGL…" at bounding box center [386, 14] width 772 height 29
click at [209, 21] on nav "08047224946 Select Location × Hyde Luxury Unisex Salon , Rudrapur, English ENGL…" at bounding box center [386, 14] width 772 height 29
click at [15, 61] on icon at bounding box center [15, 58] width 4 height 6
select select "service"
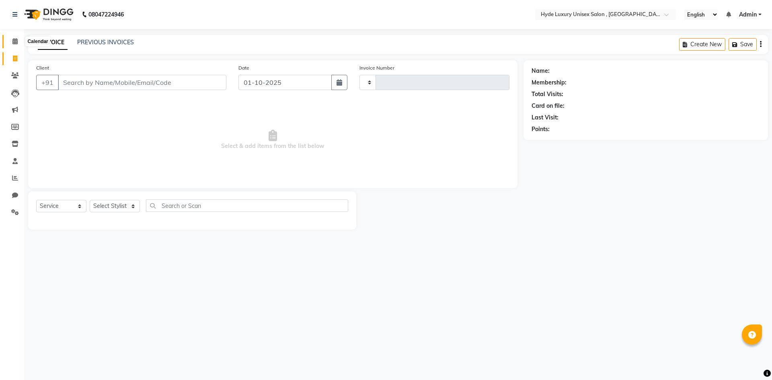
click at [14, 40] on icon at bounding box center [14, 41] width 5 height 6
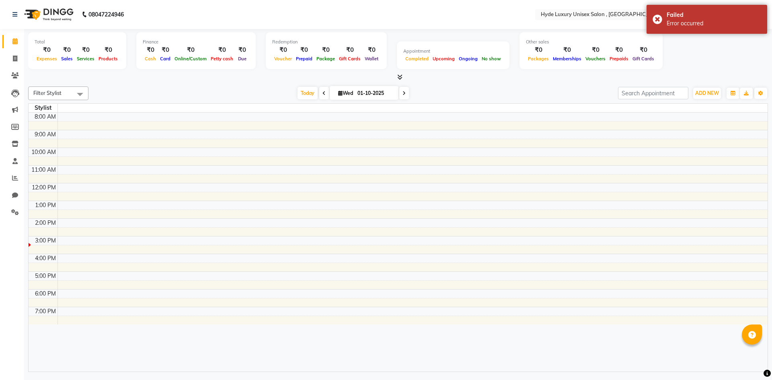
click at [160, 10] on nav "08047224946 Select Location × Hyde Luxury Unisex Salon , Rudrapur, English ENGL…" at bounding box center [386, 14] width 772 height 29
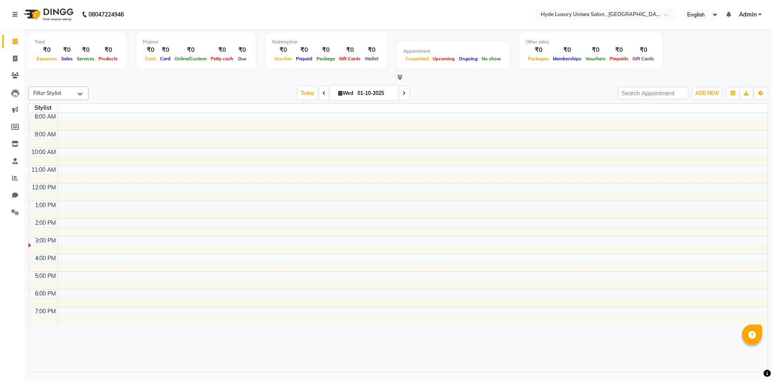
click at [734, 65] on div "Total ₹0 Expenses ₹0 Sales ₹0 Services ₹0 Products Finance ₹0 Cash ₹0 Card ₹0 O…" at bounding box center [398, 51] width 740 height 39
click at [16, 59] on icon at bounding box center [15, 58] width 4 height 6
select select "service"
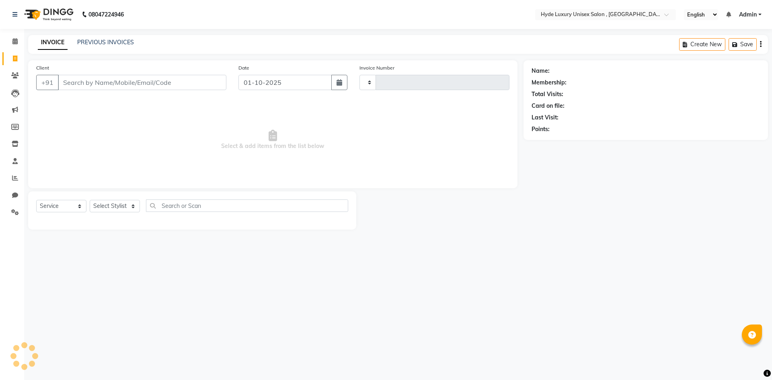
type input "1199"
select select "8189"
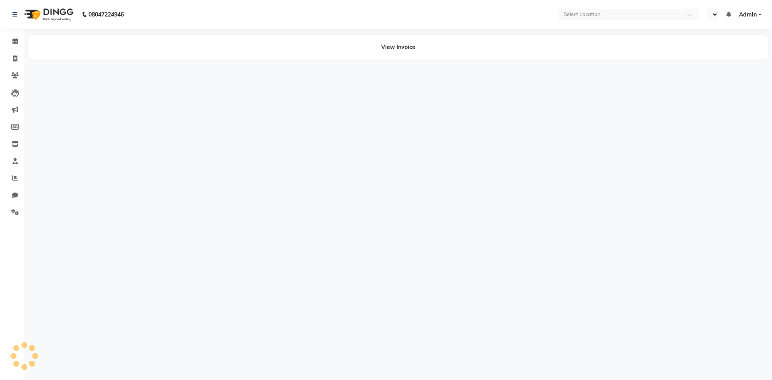
select select "en"
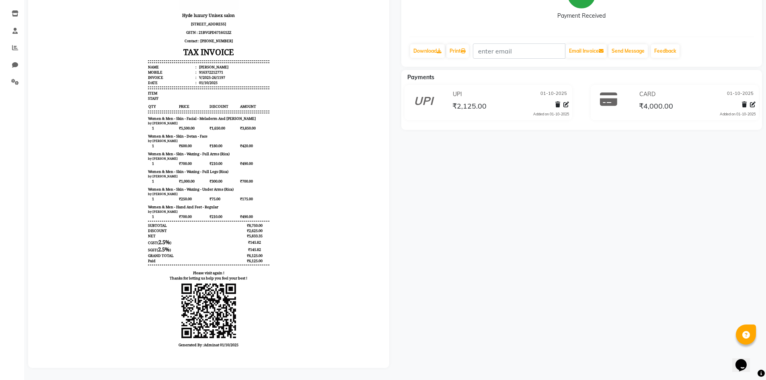
scroll to position [136, 0]
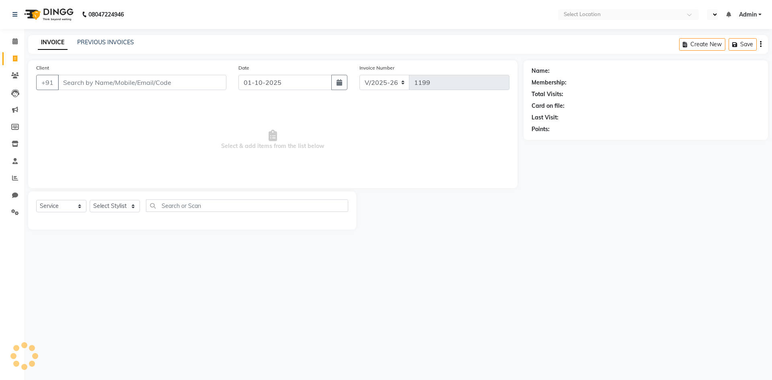
select select "8189"
select select "service"
select select "en"
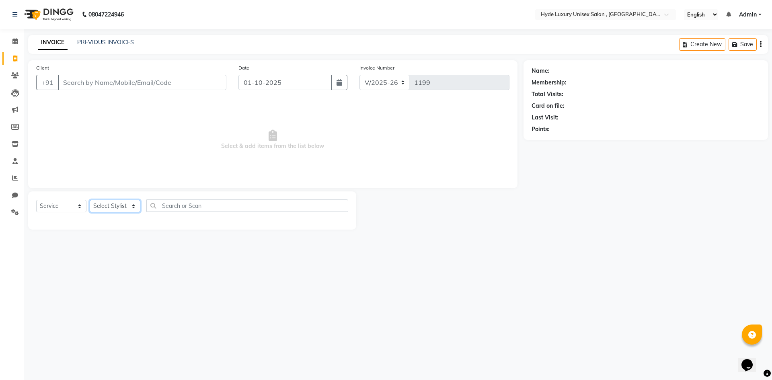
click at [120, 207] on select "Select Stylist Admin [PERSON_NAME] [PERSON_NAME] [PERSON_NAME] [PERSON_NAME] [P…" at bounding box center [115, 206] width 51 height 12
select select "79830"
click at [90, 200] on select "Select Stylist Admin [PERSON_NAME] [PERSON_NAME] [PERSON_NAME] [PERSON_NAME] [P…" at bounding box center [115, 206] width 51 height 12
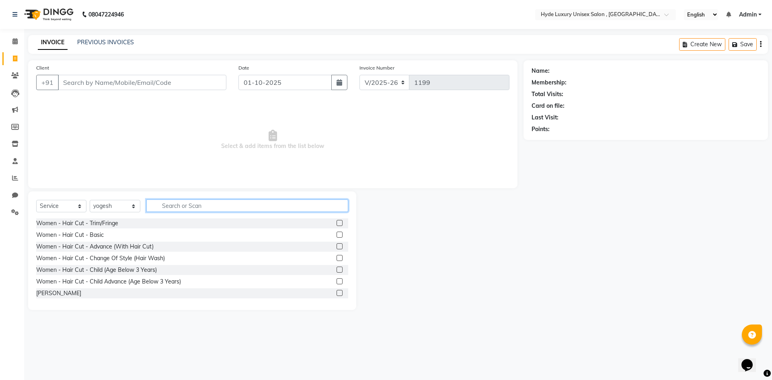
click at [163, 204] on input "text" at bounding box center [247, 205] width 202 height 12
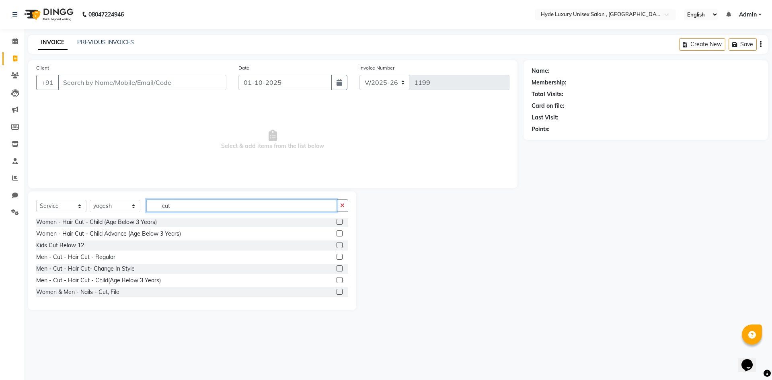
type input "cut"
click at [336, 255] on label at bounding box center [339, 257] width 6 height 6
click at [336, 255] on input "checkbox" at bounding box center [338, 256] width 5 height 5
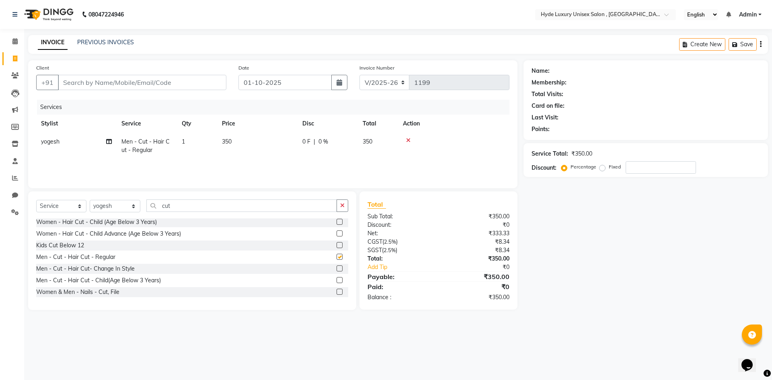
checkbox input "false"
click at [340, 205] on icon "button" at bounding box center [342, 206] width 4 height 6
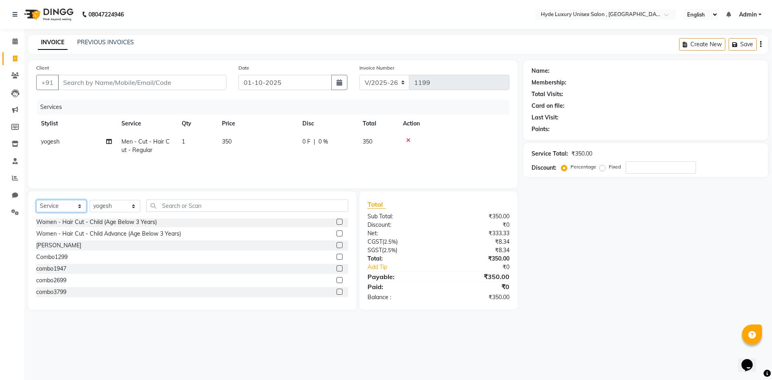
click at [59, 208] on select "Select Service Product Membership Package Voucher Prepaid Gift Card" at bounding box center [61, 206] width 50 height 12
drag, startPoint x: 190, startPoint y: 201, endPoint x: 193, endPoint y: 208, distance: 8.1
click at [191, 203] on input "text" at bounding box center [247, 205] width 202 height 12
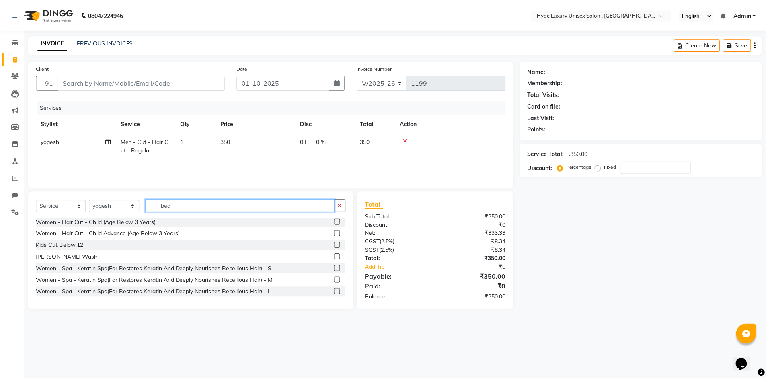
scroll to position [0, 0]
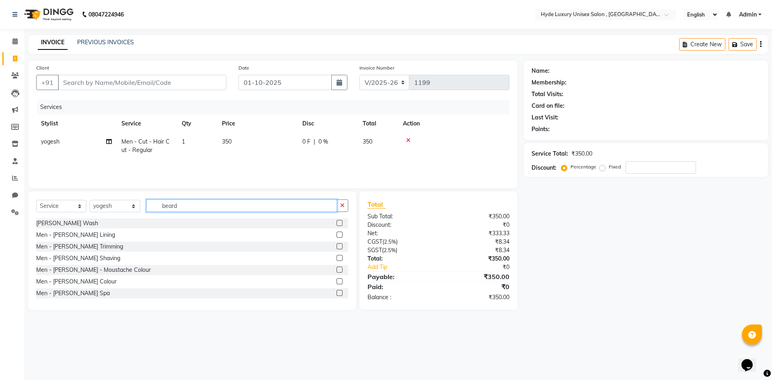
type input "beard"
click at [336, 235] on label at bounding box center [339, 235] width 6 height 6
click at [336, 235] on input "checkbox" at bounding box center [338, 234] width 5 height 5
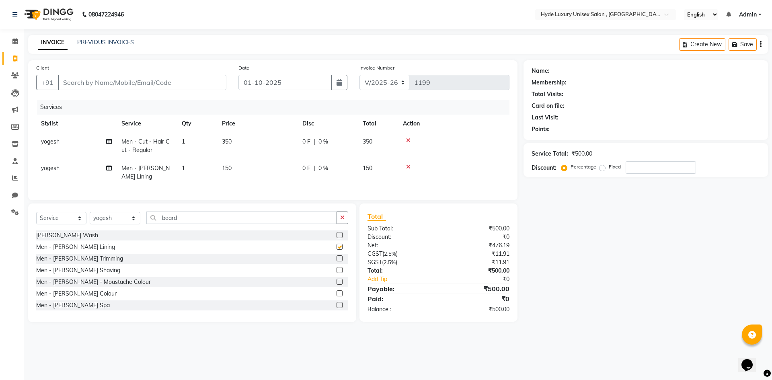
checkbox input "false"
click at [72, 220] on select "Select Service Product Membership Package Voucher Prepaid Gift Card" at bounding box center [61, 218] width 50 height 12
click at [36, 218] on select "Select Service Product Membership Package Voucher Prepaid Gift Card" at bounding box center [61, 218] width 50 height 12
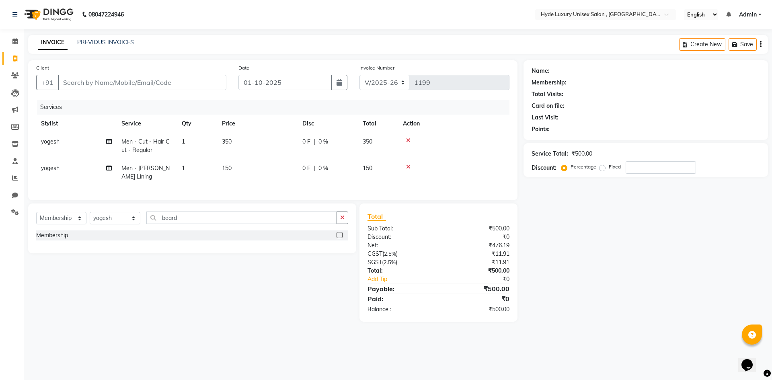
click at [338, 238] on label at bounding box center [339, 235] width 6 height 6
click at [338, 238] on input "checkbox" at bounding box center [338, 235] width 5 height 5
select select "select"
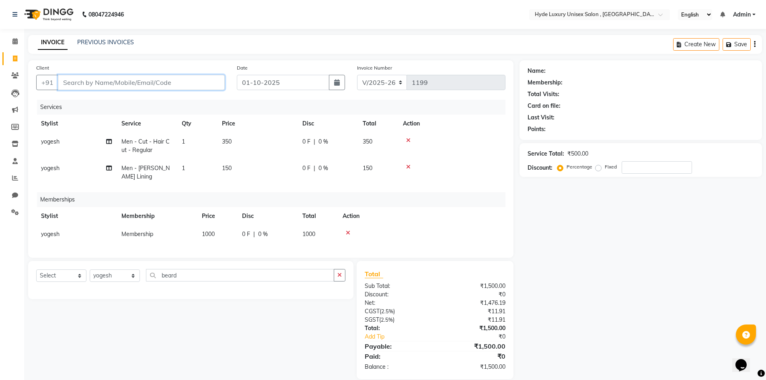
click at [98, 85] on input "Client" at bounding box center [141, 82] width 167 height 15
type input "7"
type input "0"
click at [83, 82] on input "7978984" at bounding box center [121, 82] width 126 height 15
click at [90, 81] on input "797884" at bounding box center [121, 82] width 126 height 15
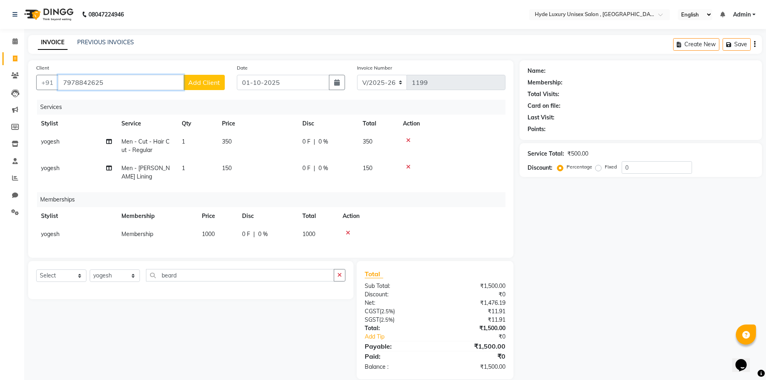
type input "7978842625"
click at [202, 83] on span "Add Client" at bounding box center [204, 82] width 32 height 8
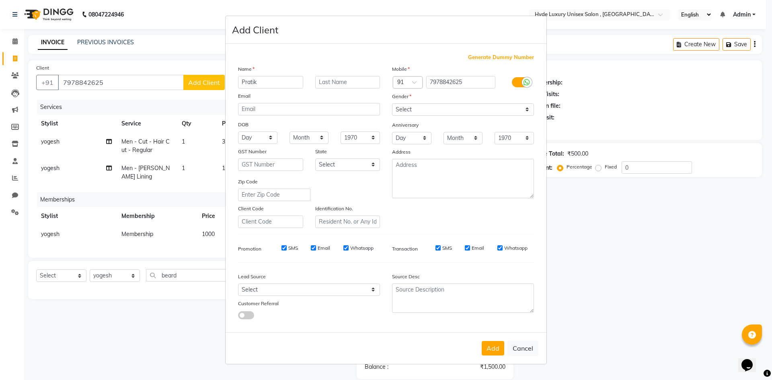
type input "Pratik"
click at [467, 108] on select "Select [DEMOGRAPHIC_DATA] [DEMOGRAPHIC_DATA] Other Prefer Not To Say" at bounding box center [463, 109] width 142 height 12
select select "[DEMOGRAPHIC_DATA]"
click at [392, 103] on select "Select [DEMOGRAPHIC_DATA] [DEMOGRAPHIC_DATA] Other Prefer Not To Say" at bounding box center [463, 109] width 142 height 12
click at [498, 348] on button "Add" at bounding box center [493, 348] width 23 height 14
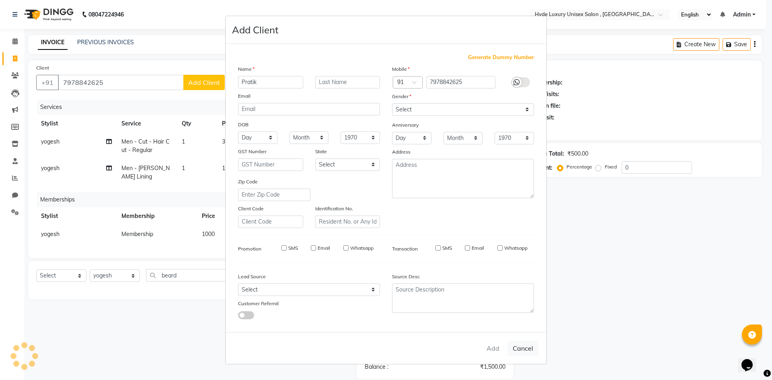
select select
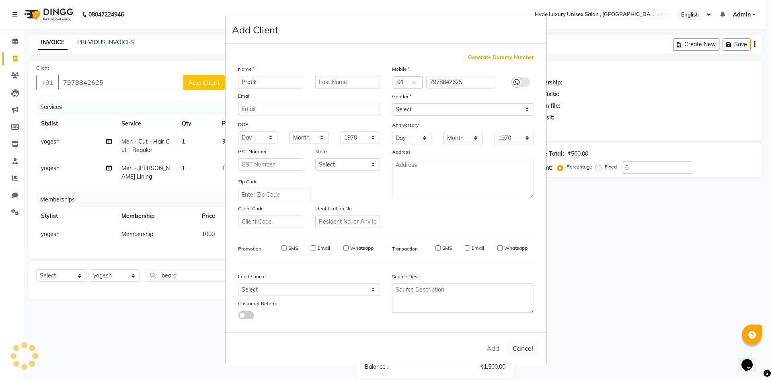
select select
checkbox input "false"
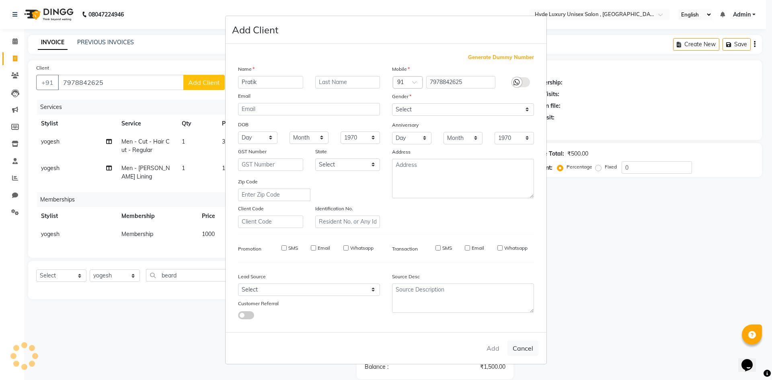
checkbox input "false"
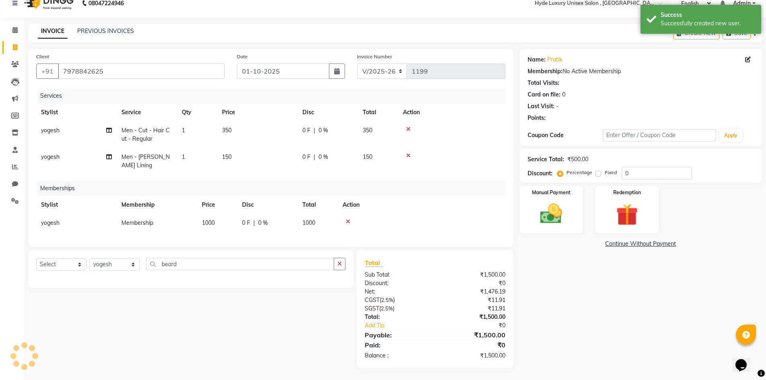
scroll to position [17, 0]
click at [552, 201] on img at bounding box center [551, 214] width 37 height 26
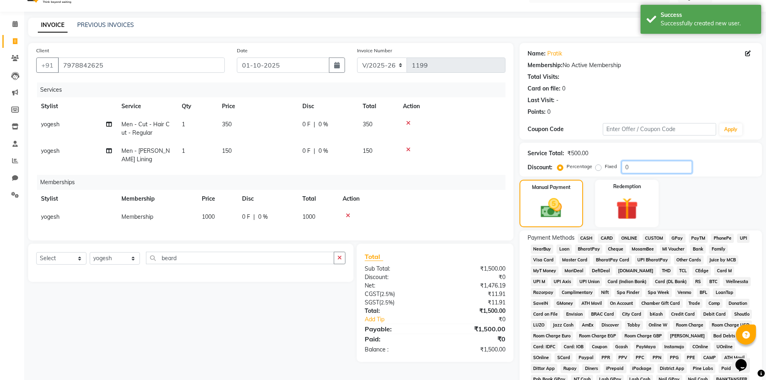
click at [638, 167] on input "0" at bounding box center [656, 167] width 70 height 12
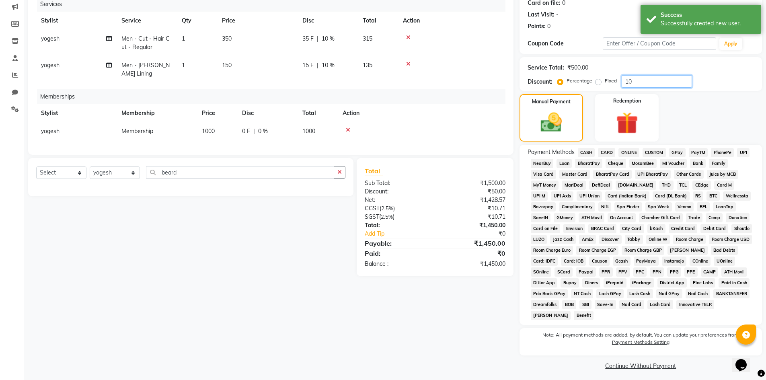
scroll to position [107, 0]
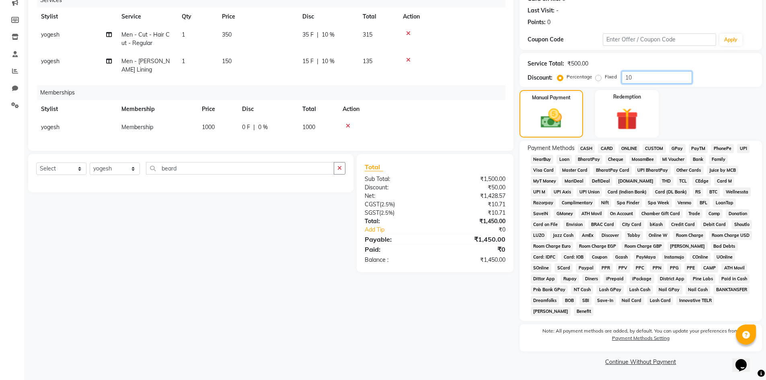
type input "10"
click at [725, 146] on span "PhonePe" at bounding box center [722, 148] width 23 height 9
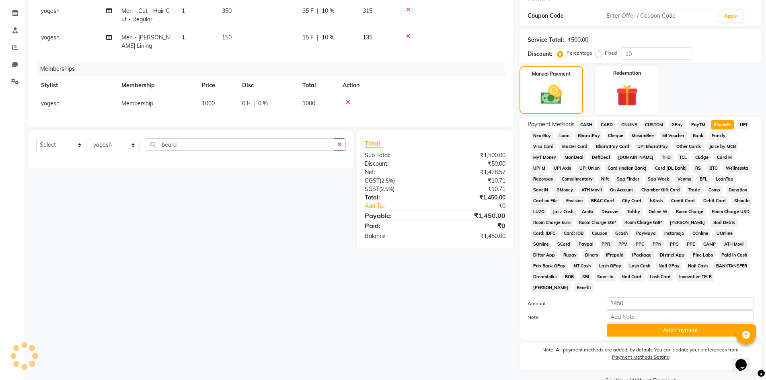
scroll to position [150, 0]
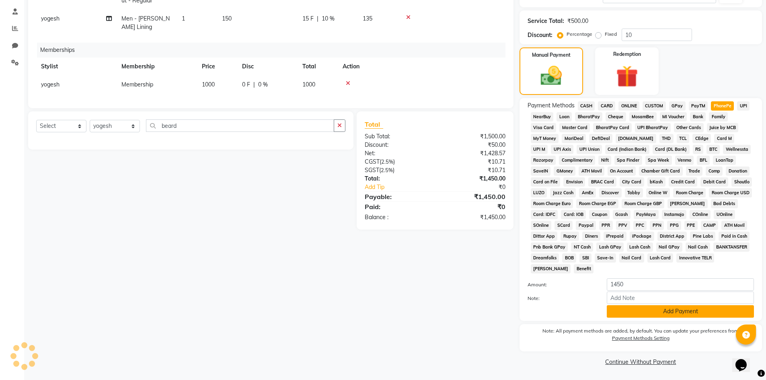
click at [638, 306] on button "Add Payment" at bounding box center [680, 311] width 147 height 12
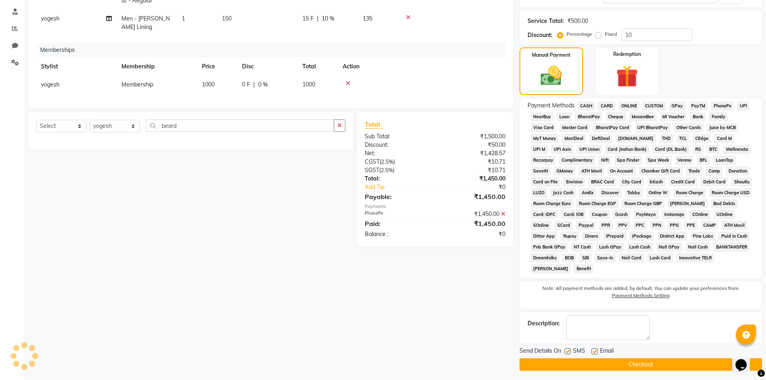
click at [634, 362] on button "Checkout" at bounding box center [640, 364] width 242 height 12
click at [650, 365] on button "Checkout" at bounding box center [640, 364] width 242 height 12
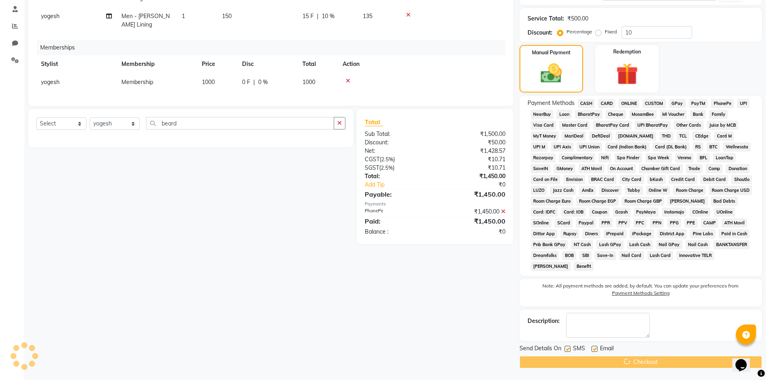
scroll to position [152, 0]
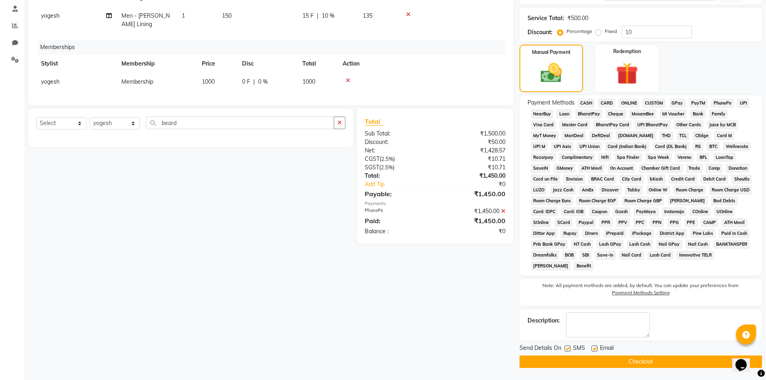
click at [620, 357] on button "Checkout" at bounding box center [640, 361] width 242 height 12
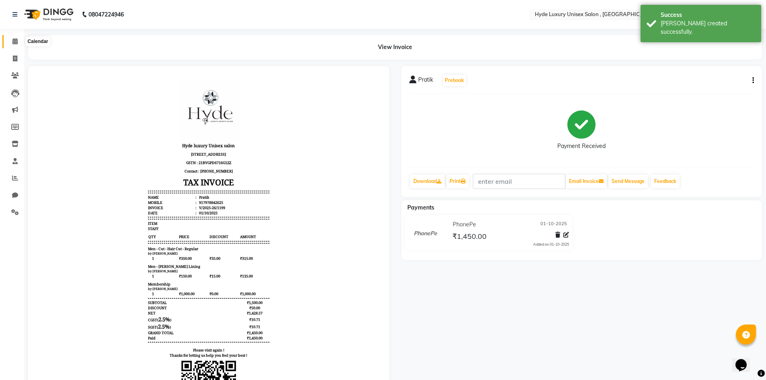
click at [18, 41] on icon at bounding box center [14, 41] width 5 height 6
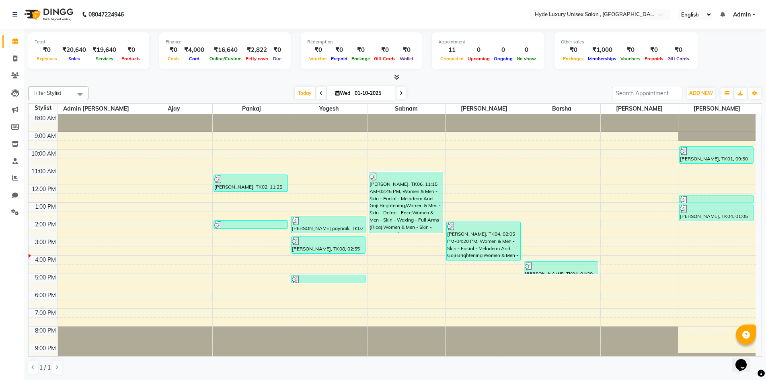
click at [228, 8] on nav "08047224946 Select Location × Hyde Luxury Unisex Salon , Rudrapur, English ENGL…" at bounding box center [383, 14] width 766 height 29
click at [16, 180] on icon at bounding box center [15, 178] width 6 height 6
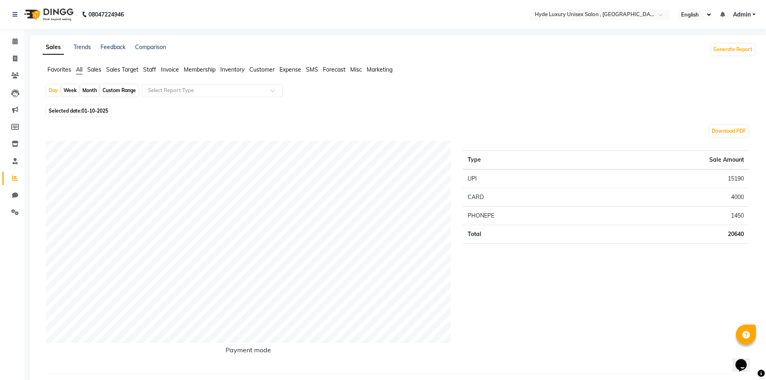
click at [96, 66] on li "Sales" at bounding box center [94, 70] width 14 height 8
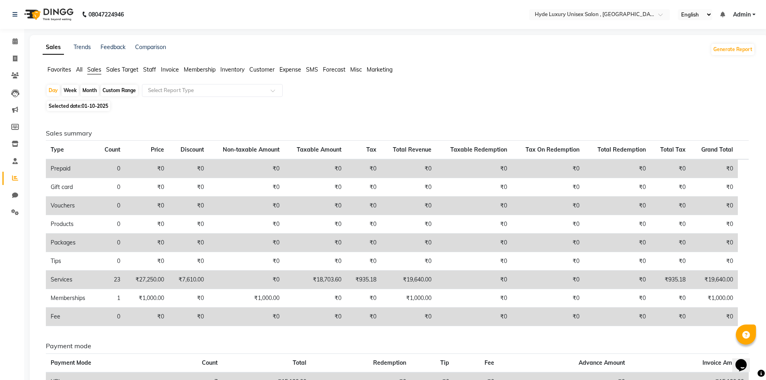
click at [156, 68] on span "Staff" at bounding box center [149, 69] width 13 height 7
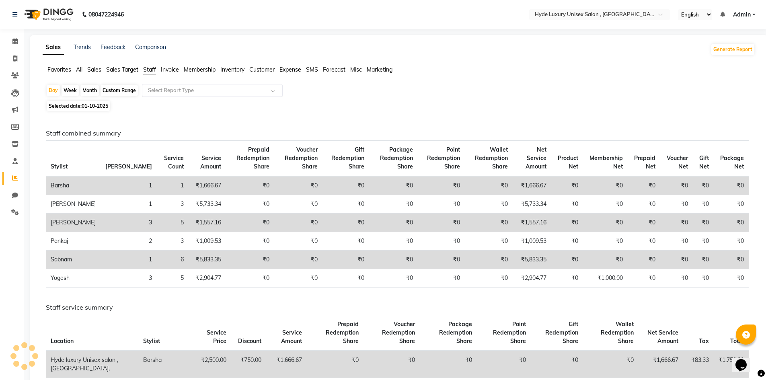
click at [164, 90] on input "text" at bounding box center [204, 90] width 116 height 8
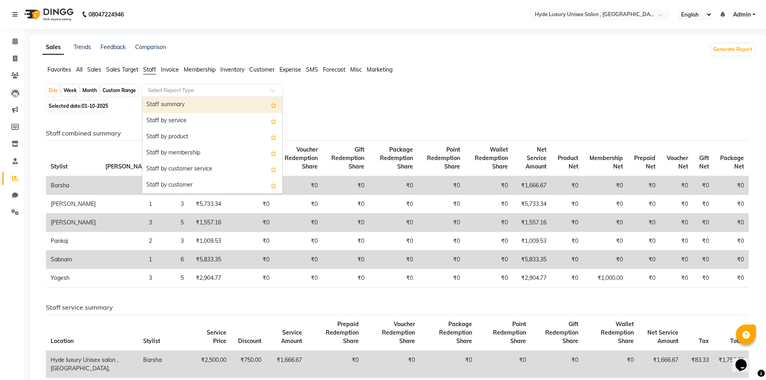
click at [131, 87] on div "Custom Range" at bounding box center [118, 90] width 37 height 11
select select "10"
select select "2025"
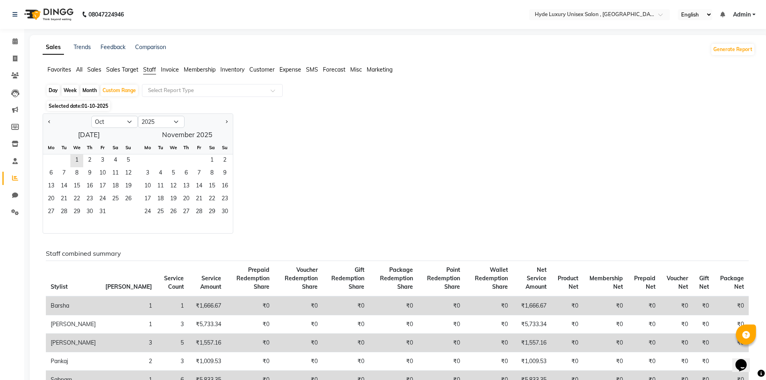
click at [285, 122] on div "Jan Feb Mar Apr May Jun Jul Aug Sep Oct Nov Dec 2015 2016 2017 2018 2019 2020 2…" at bounding box center [399, 173] width 712 height 120
click at [170, 92] on input "text" at bounding box center [204, 90] width 116 height 8
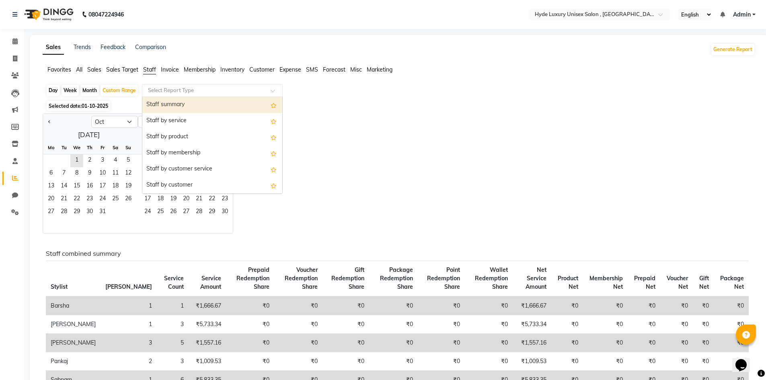
click at [171, 100] on div "Staff summary" at bounding box center [212, 105] width 140 height 16
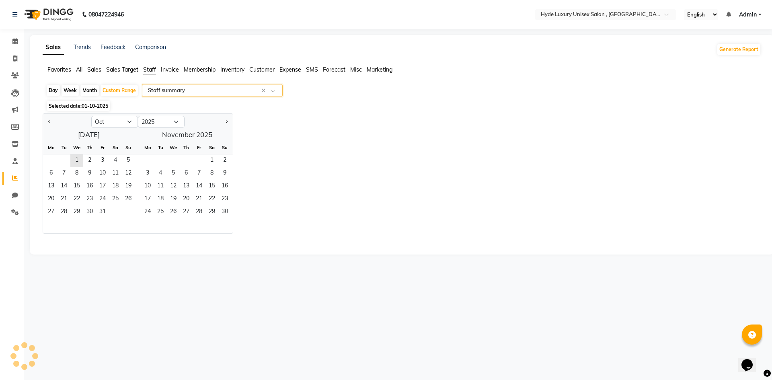
select select "full_report"
select select "csv"
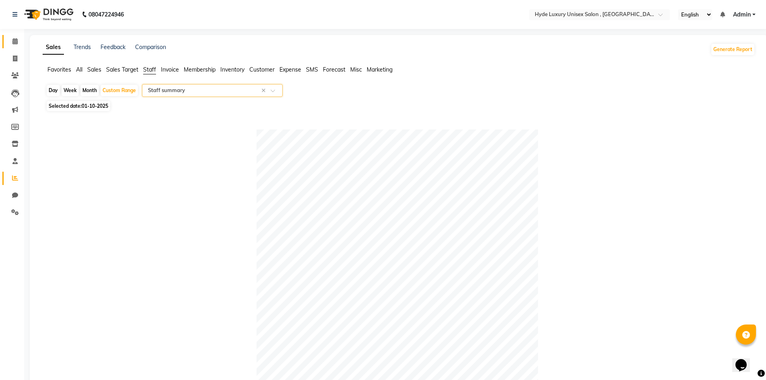
click at [16, 37] on link "Calendar" at bounding box center [11, 41] width 19 height 13
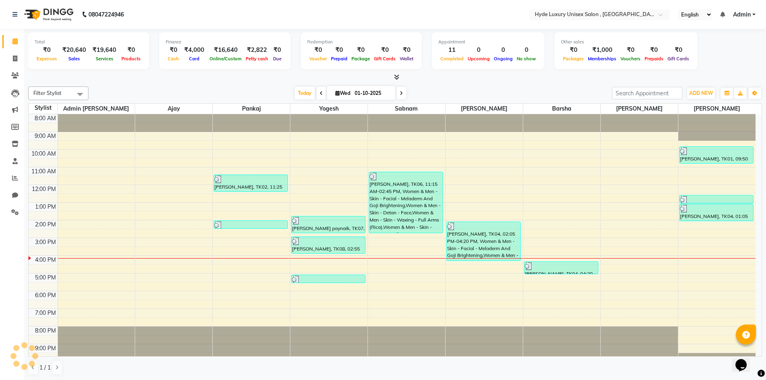
click at [191, 85] on div "Filter Stylist Select All Admin Pratyush Ajay Barsha joyeeta Martin pankaj Rach…" at bounding box center [395, 230] width 734 height 295
click at [161, 82] on div "Total ₹0 Expenses ₹20,640 Sales ₹19,640 Services ₹0 Products Finance ₹0 Cash ₹4…" at bounding box center [395, 204] width 742 height 351
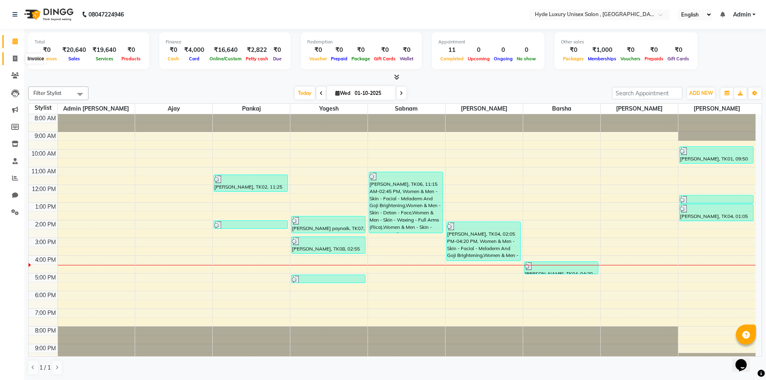
click at [16, 60] on icon at bounding box center [15, 58] width 4 height 6
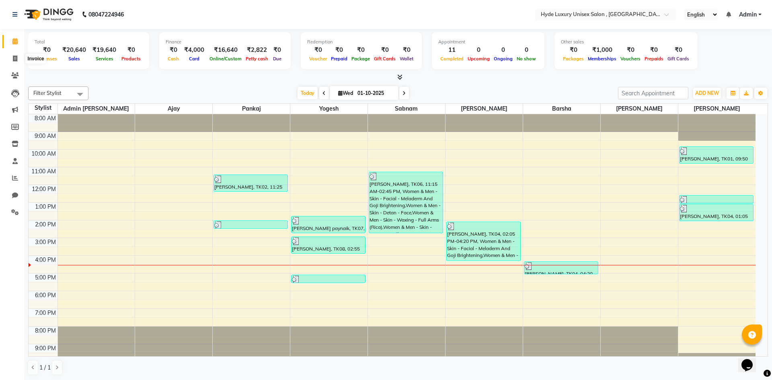
select select "8189"
select select "service"
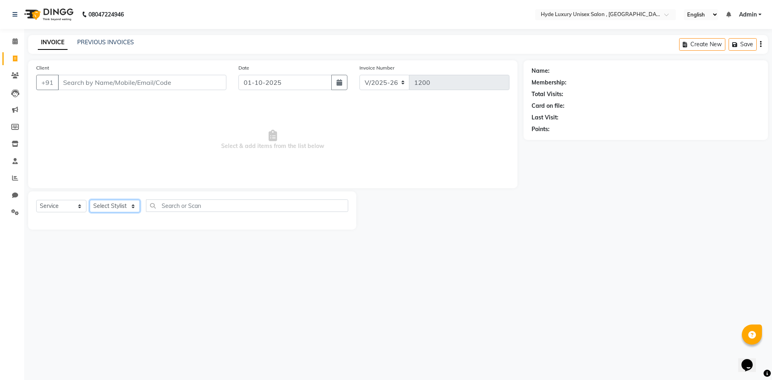
click at [115, 205] on select "Select Stylist" at bounding box center [115, 206] width 50 height 12
click at [117, 203] on select "Select Stylist Admin [PERSON_NAME] [PERSON_NAME] [PERSON_NAME] [PERSON_NAME] [P…" at bounding box center [115, 206] width 51 height 12
select select "79829"
click at [90, 200] on select "Select Stylist Admin [PERSON_NAME] [PERSON_NAME] [PERSON_NAME] [PERSON_NAME] [P…" at bounding box center [115, 206] width 51 height 12
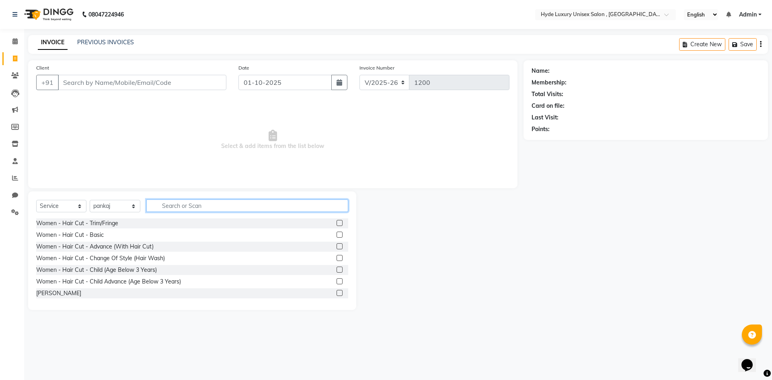
click at [173, 204] on input "text" at bounding box center [247, 205] width 202 height 12
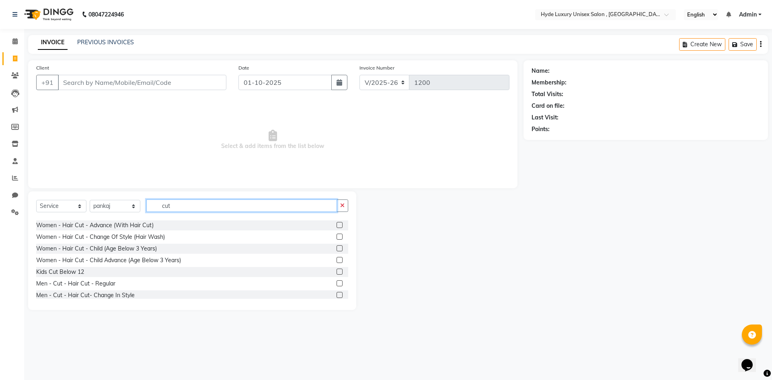
scroll to position [48, 0]
type input "cut"
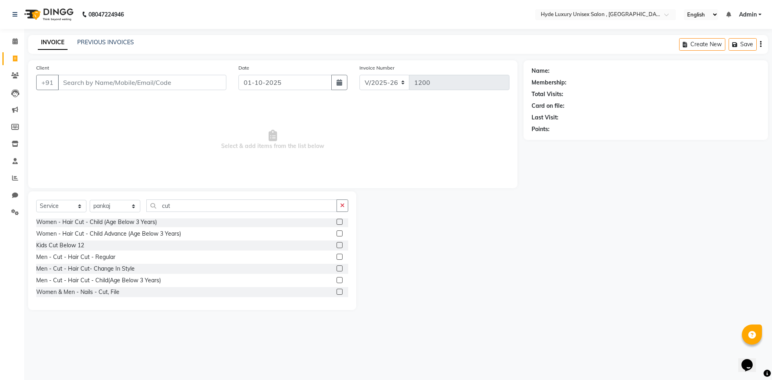
click at [336, 255] on label at bounding box center [339, 257] width 6 height 6
click at [336, 255] on input "checkbox" at bounding box center [338, 256] width 5 height 5
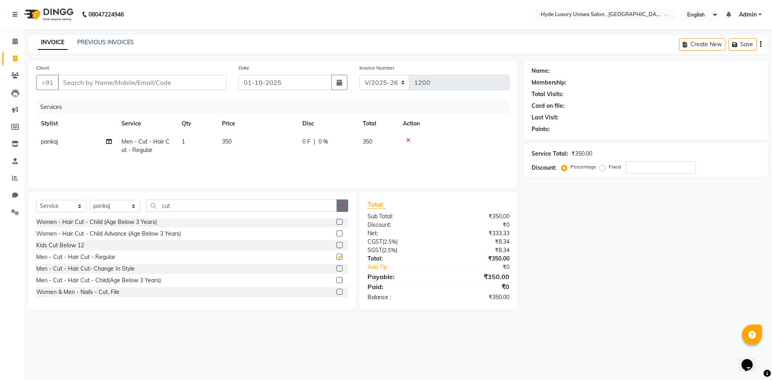
checkbox input "false"
click at [345, 207] on button "button" at bounding box center [342, 205] width 12 height 12
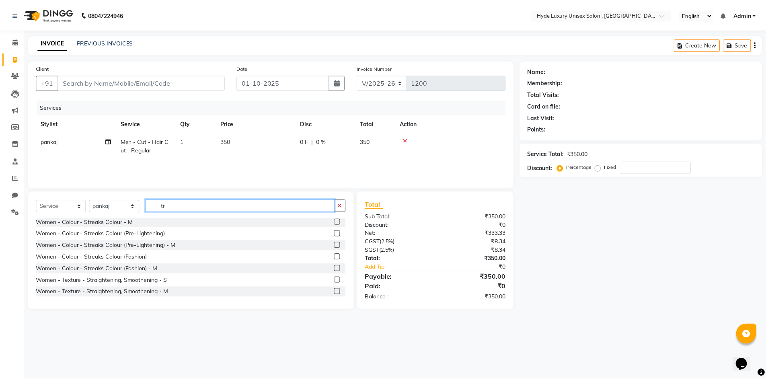
scroll to position [0, 0]
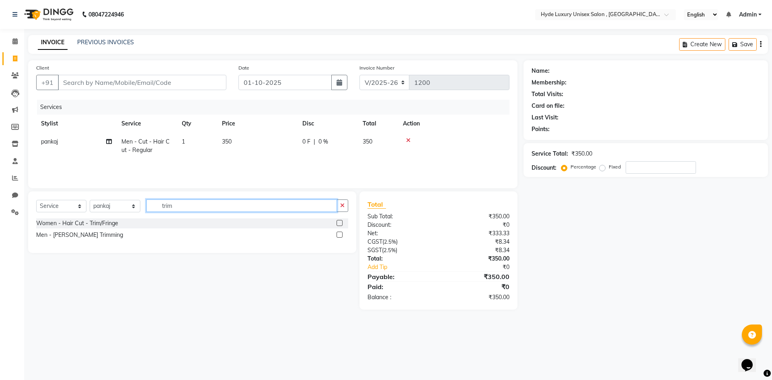
type input "trim"
click at [340, 235] on label at bounding box center [339, 235] width 6 height 6
click at [340, 235] on input "checkbox" at bounding box center [338, 234] width 5 height 5
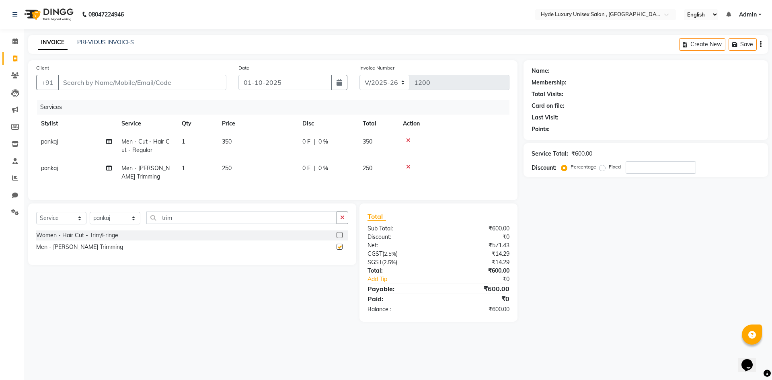
checkbox input "false"
click at [151, 85] on input "Client" at bounding box center [142, 82] width 168 height 15
type input "7"
type input "0"
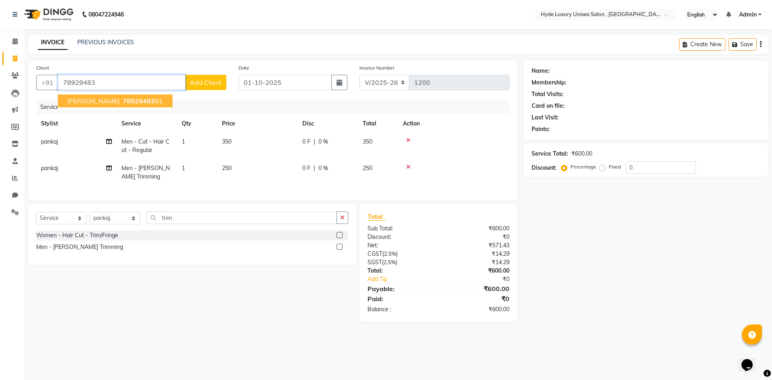
click at [123, 97] on span "78929483" at bounding box center [139, 101] width 32 height 8
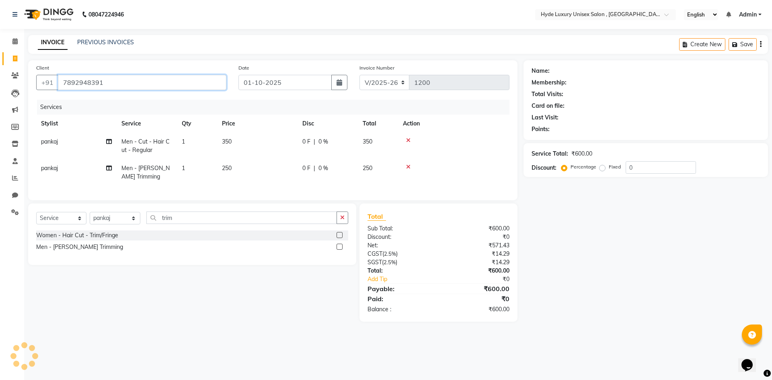
type input "7892948391"
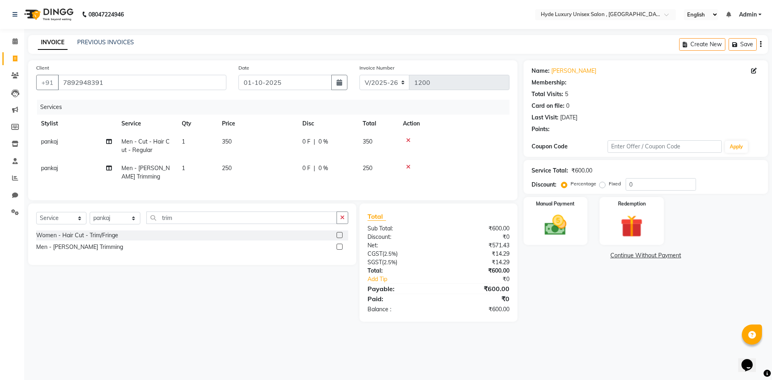
select select "1: Object"
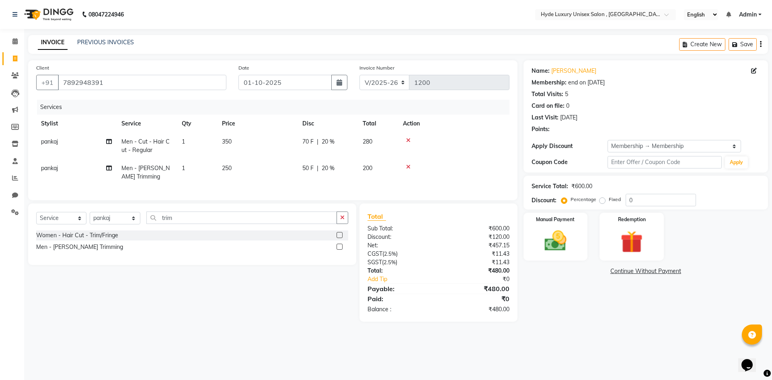
type input "20"
click at [559, 228] on img at bounding box center [555, 241] width 37 height 27
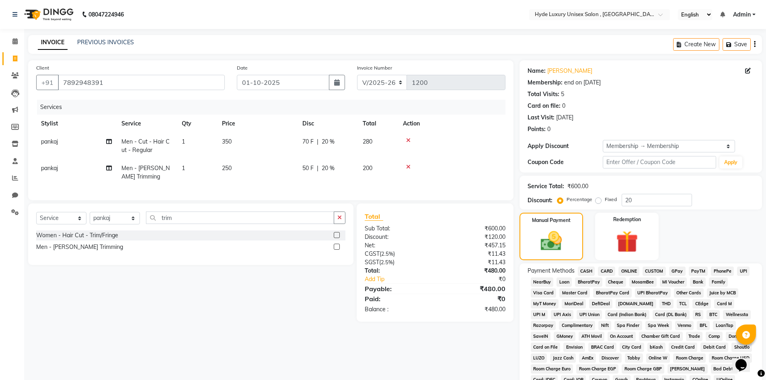
click at [744, 272] on span "UPI" at bounding box center [743, 271] width 12 height 9
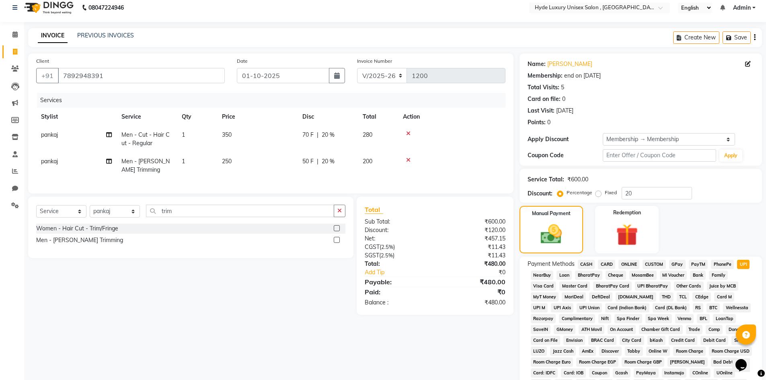
scroll to position [165, 0]
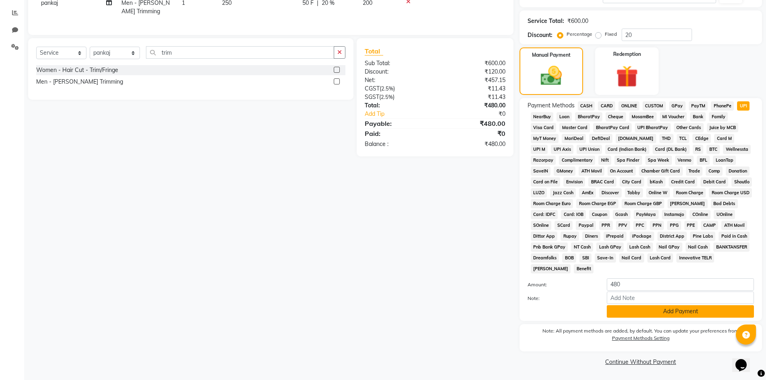
click at [664, 314] on button "Add Payment" at bounding box center [680, 311] width 147 height 12
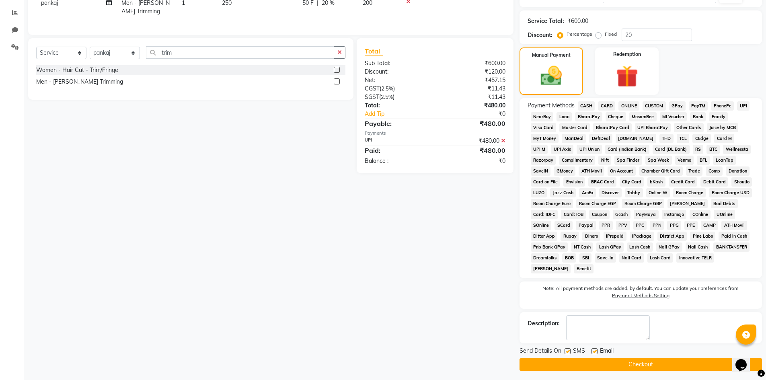
click at [644, 363] on button "Checkout" at bounding box center [640, 364] width 242 height 12
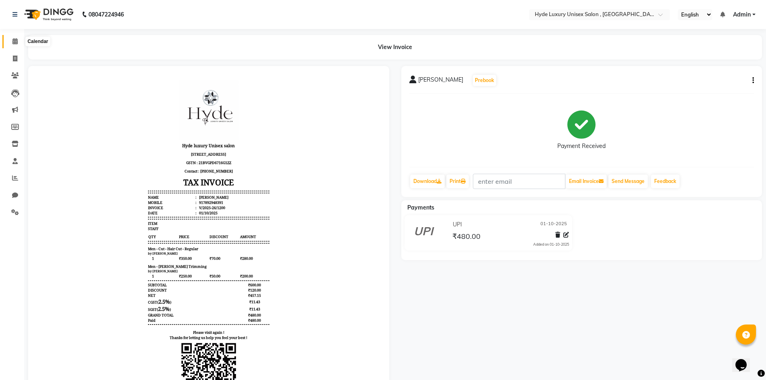
click at [19, 39] on span at bounding box center [15, 41] width 14 height 9
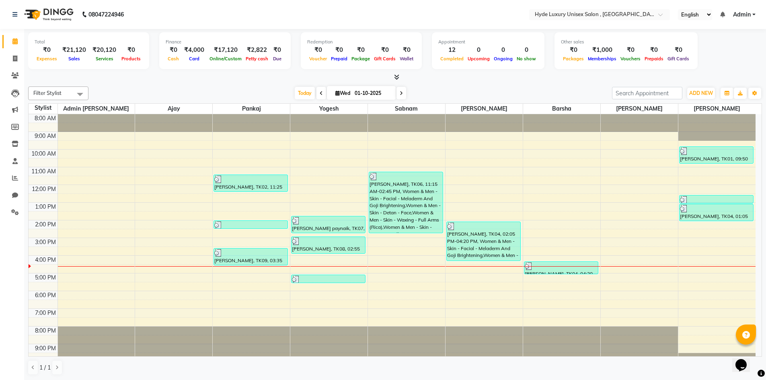
click at [157, 23] on nav "08047224946 Select Location × Hyde Luxury Unisex Salon , Rudrapur, English ENGL…" at bounding box center [383, 14] width 766 height 29
drag, startPoint x: 125, startPoint y: 78, endPoint x: 126, endPoint y: 86, distance: 8.1
click at [126, 86] on div "Total ₹0 Expenses ₹21,120 Sales ₹20,120 Services ₹0 Products Finance ₹0 Cash ₹4…" at bounding box center [395, 204] width 742 height 351
click at [154, 8] on nav "08047224946 Select Location × Hyde Luxury Unisex Salon , Rudrapur, English ENGL…" at bounding box center [383, 14] width 766 height 29
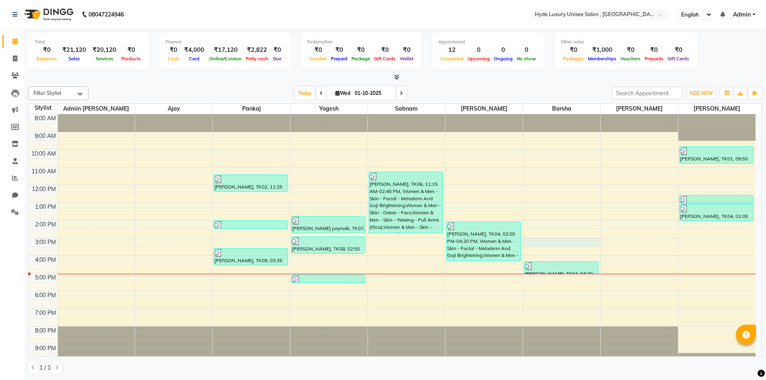
click at [583, 240] on div "8:00 AM 9:00 AM 10:00 AM 11:00 AM 12:00 PM 1:00 PM 2:00 PM 3:00 PM 4:00 PM 5:00…" at bounding box center [392, 237] width 727 height 247
select select "900"
select select "tentative"
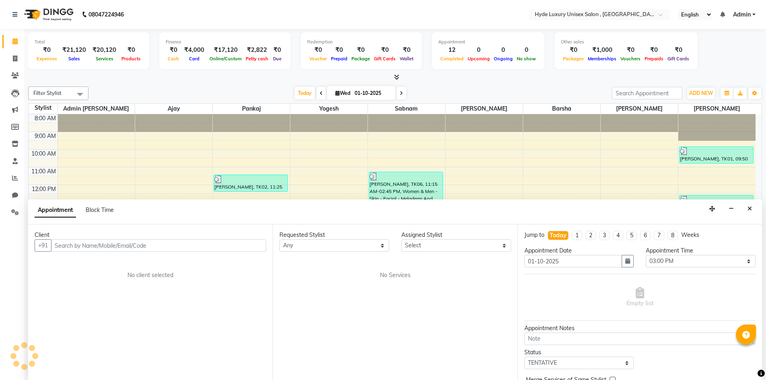
scroll to position [0, 0]
click at [747, 205] on button "Close" at bounding box center [750, 208] width 12 height 12
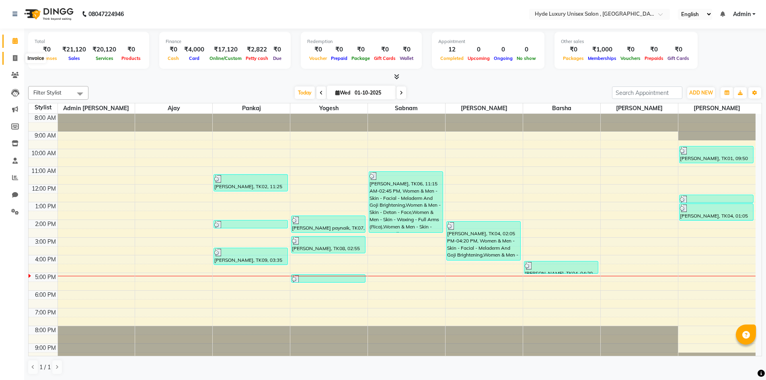
click at [19, 61] on span at bounding box center [15, 58] width 14 height 9
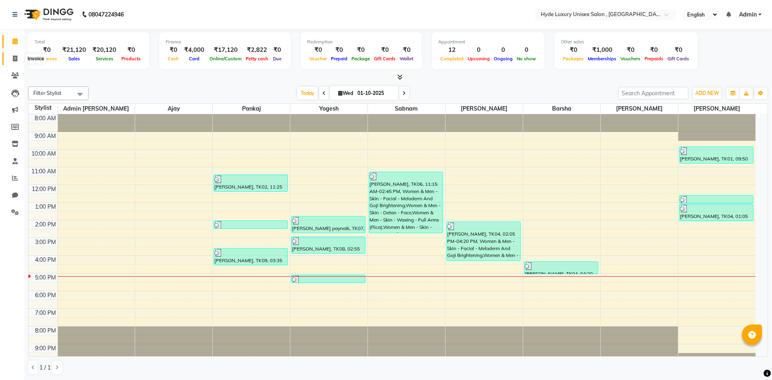
select select "service"
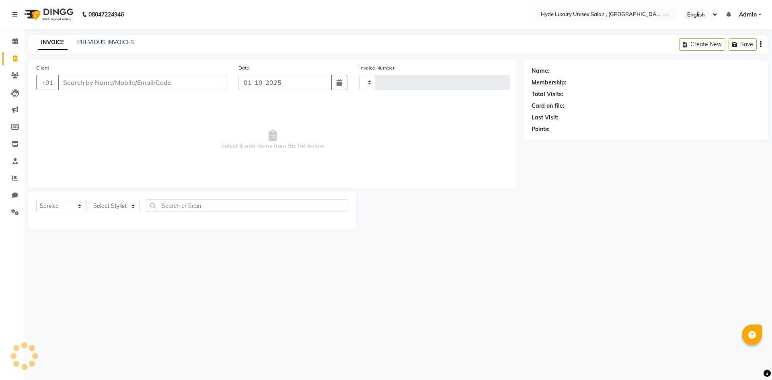
click at [614, 196] on div "Name: Membership: Total Visits: Card on file: Last Visit: Points:" at bounding box center [648, 144] width 250 height 169
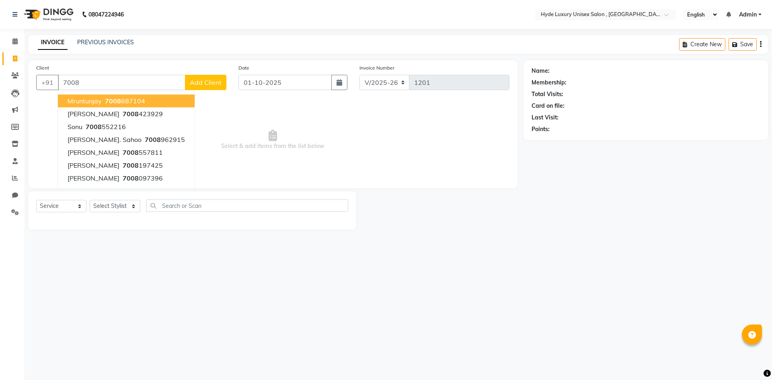
select select "8189"
select select "service"
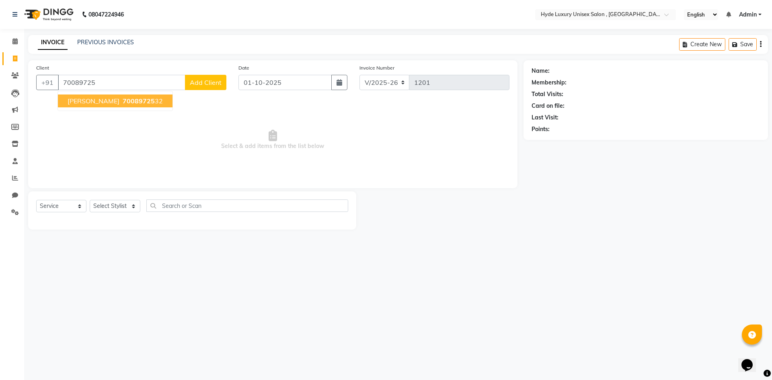
click at [123, 100] on span "70089725" at bounding box center [139, 101] width 32 height 8
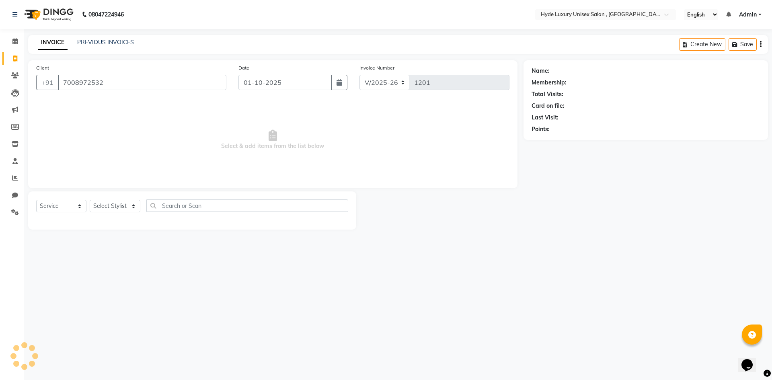
type input "7008972532"
select select "1: Object"
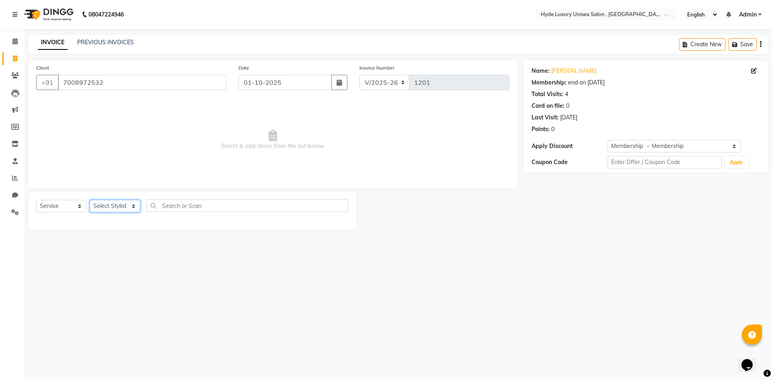
click at [105, 205] on select "Select Stylist Admin [PERSON_NAME] [PERSON_NAME] [PERSON_NAME] [PERSON_NAME] [P…" at bounding box center [115, 206] width 51 height 12
select select "90316"
click at [90, 200] on select "Select Stylist Admin [PERSON_NAME] [PERSON_NAME] [PERSON_NAME] [PERSON_NAME] [P…" at bounding box center [115, 206] width 51 height 12
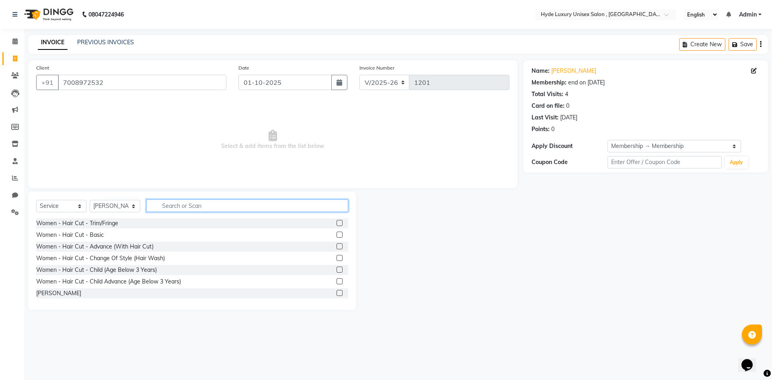
click at [178, 207] on input "text" at bounding box center [247, 205] width 202 height 12
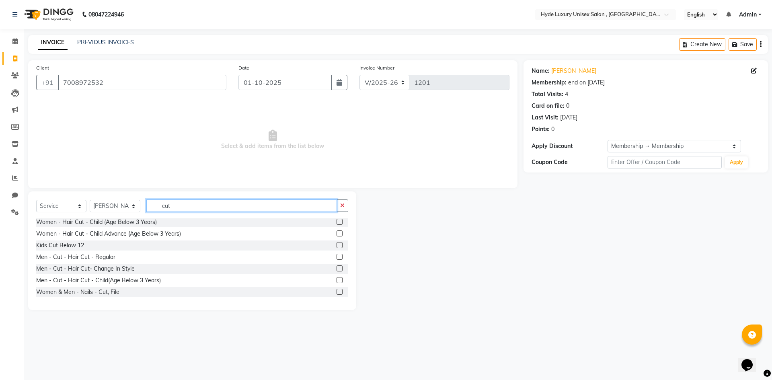
type input "cut"
click at [336, 255] on label at bounding box center [339, 257] width 6 height 6
click at [336, 255] on input "checkbox" at bounding box center [338, 256] width 5 height 5
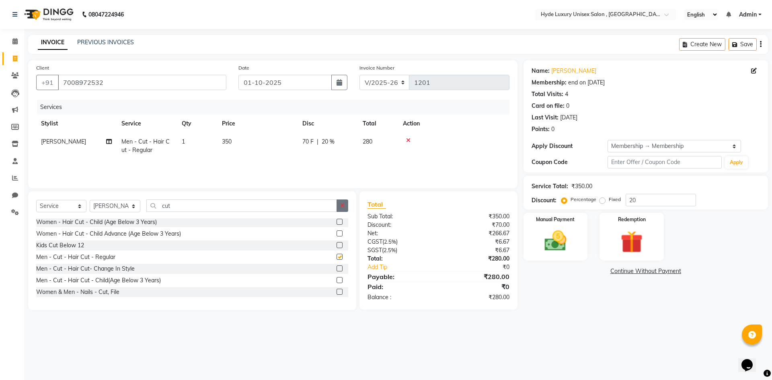
checkbox input "false"
click at [345, 199] on button "button" at bounding box center [342, 205] width 12 height 12
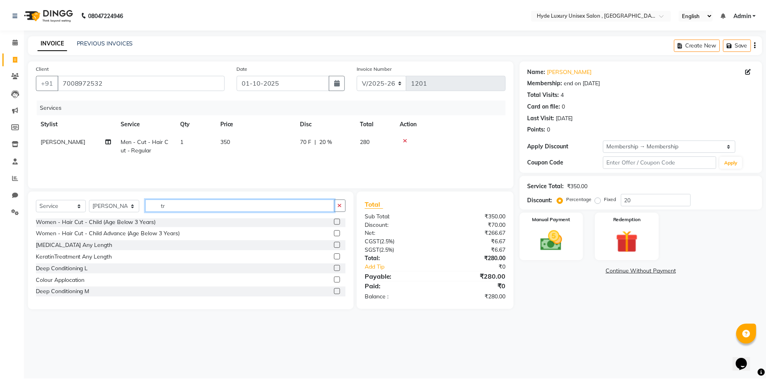
scroll to position [0, 0]
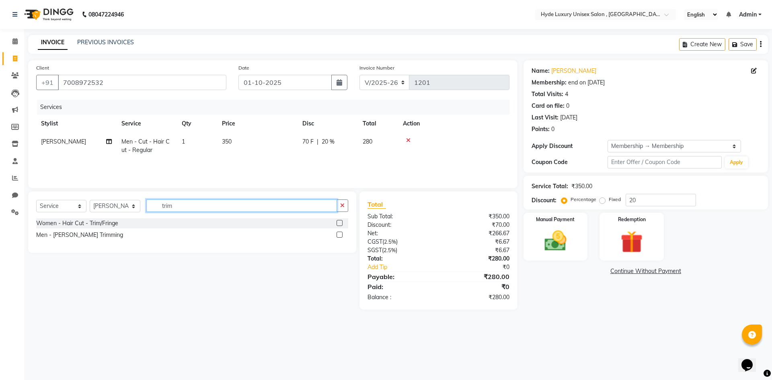
type input "trim"
click at [342, 236] on label at bounding box center [339, 235] width 6 height 6
click at [342, 236] on input "checkbox" at bounding box center [338, 234] width 5 height 5
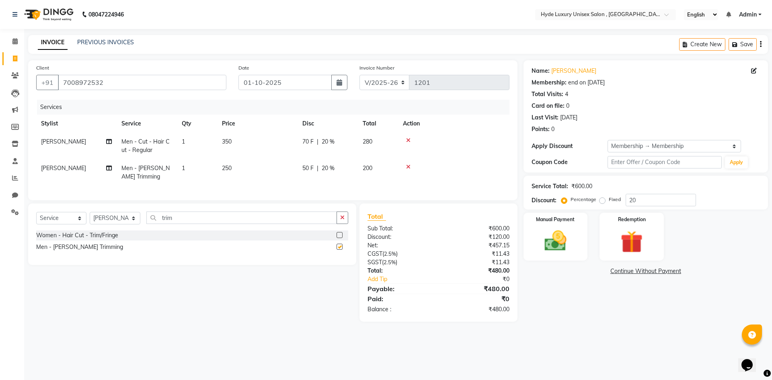
checkbox input "false"
click at [556, 233] on img at bounding box center [555, 241] width 37 height 27
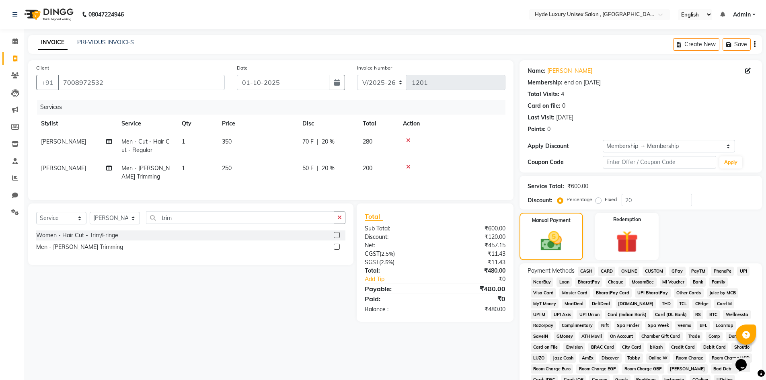
click at [742, 271] on span "UPI" at bounding box center [743, 271] width 12 height 9
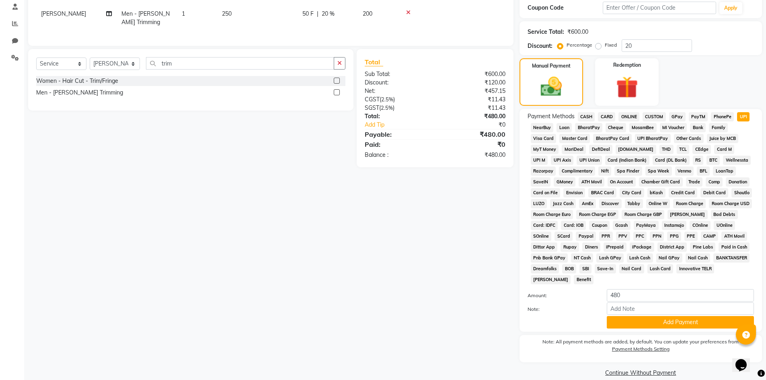
scroll to position [165, 0]
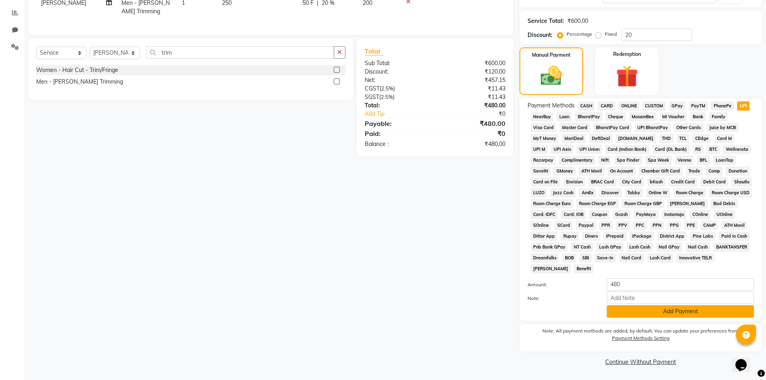
click at [640, 308] on button "Add Payment" at bounding box center [680, 311] width 147 height 12
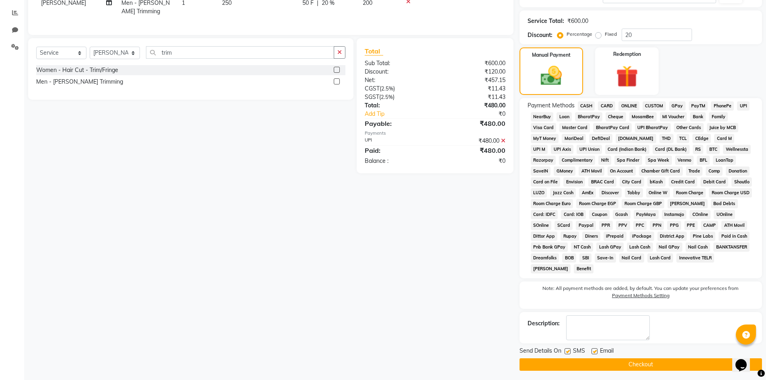
click at [623, 363] on button "Checkout" at bounding box center [640, 364] width 242 height 12
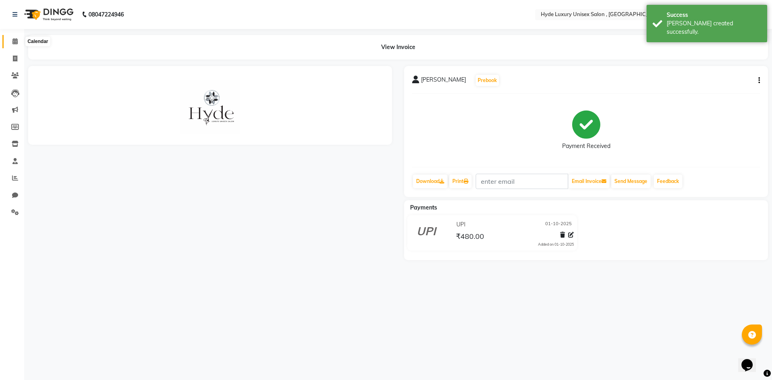
click at [14, 42] on icon at bounding box center [14, 41] width 5 height 6
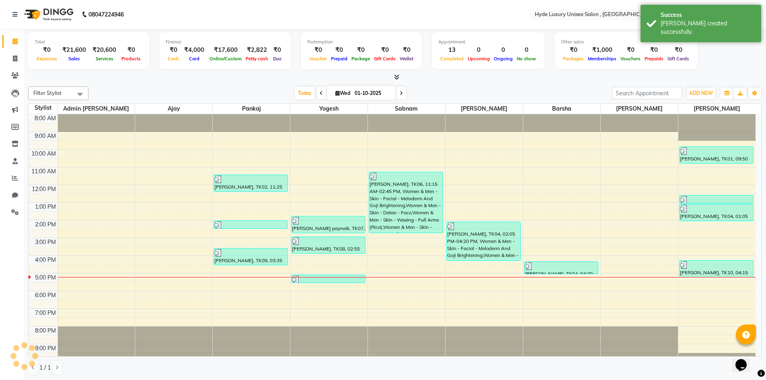
click at [111, 82] on div "Total ₹0 Expenses ₹21,600 Sales ₹20,600 Services ₹0 Products Finance ₹0 Cash ₹4…" at bounding box center [395, 204] width 742 height 351
click at [201, 11] on nav "08047224946 Select Location × Hyde Luxury Unisex Salon , Rudrapur, English ENGL…" at bounding box center [383, 14] width 766 height 29
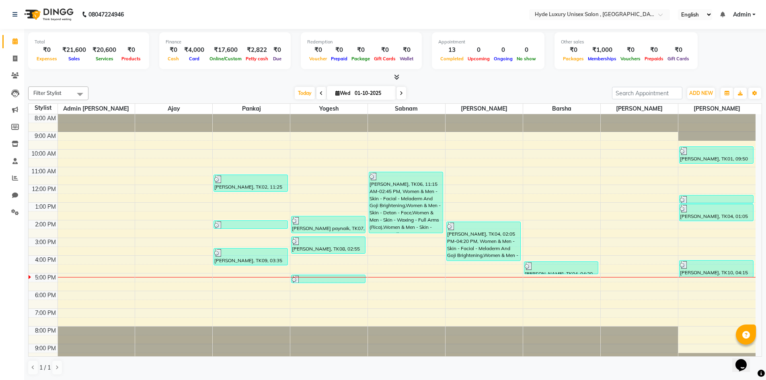
click at [179, 19] on nav "08047224946 Select Location × Hyde Luxury Unisex Salon , Rudrapur, English ENGL…" at bounding box center [383, 14] width 766 height 29
click at [156, 78] on div at bounding box center [395, 77] width 734 height 8
click at [195, 375] on div "1 / 1" at bounding box center [395, 367] width 734 height 15
click at [15, 59] on icon at bounding box center [15, 58] width 4 height 6
select select "service"
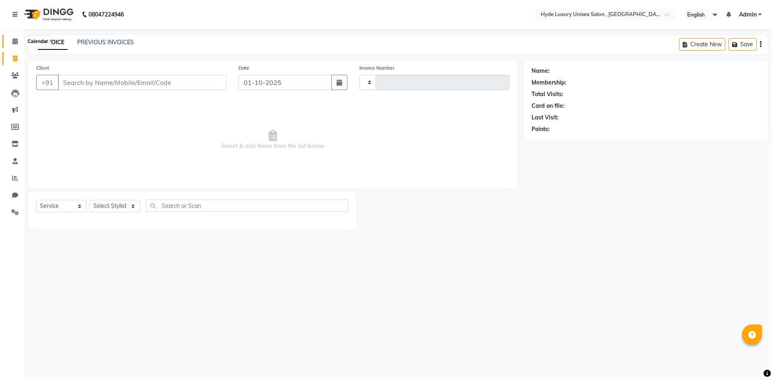
click at [18, 41] on icon at bounding box center [14, 41] width 5 height 6
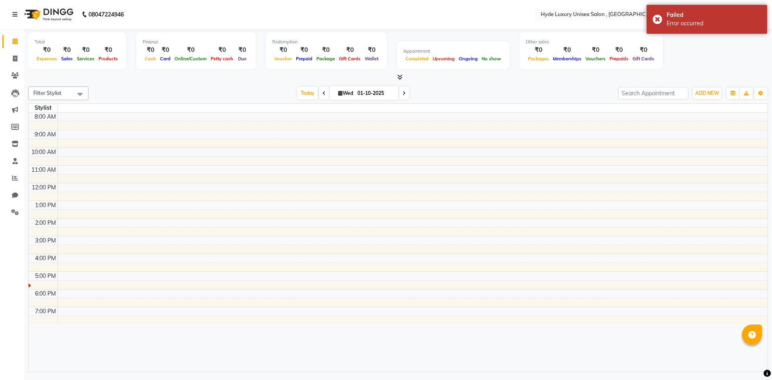
click at [137, 80] on div at bounding box center [398, 77] width 740 height 8
click at [150, 17] on nav "08047224946 Select Location × Hyde Luxury Unisex Salon , Rudrapur, English ENGL…" at bounding box center [386, 14] width 772 height 29
